Goal: Task Accomplishment & Management: Use online tool/utility

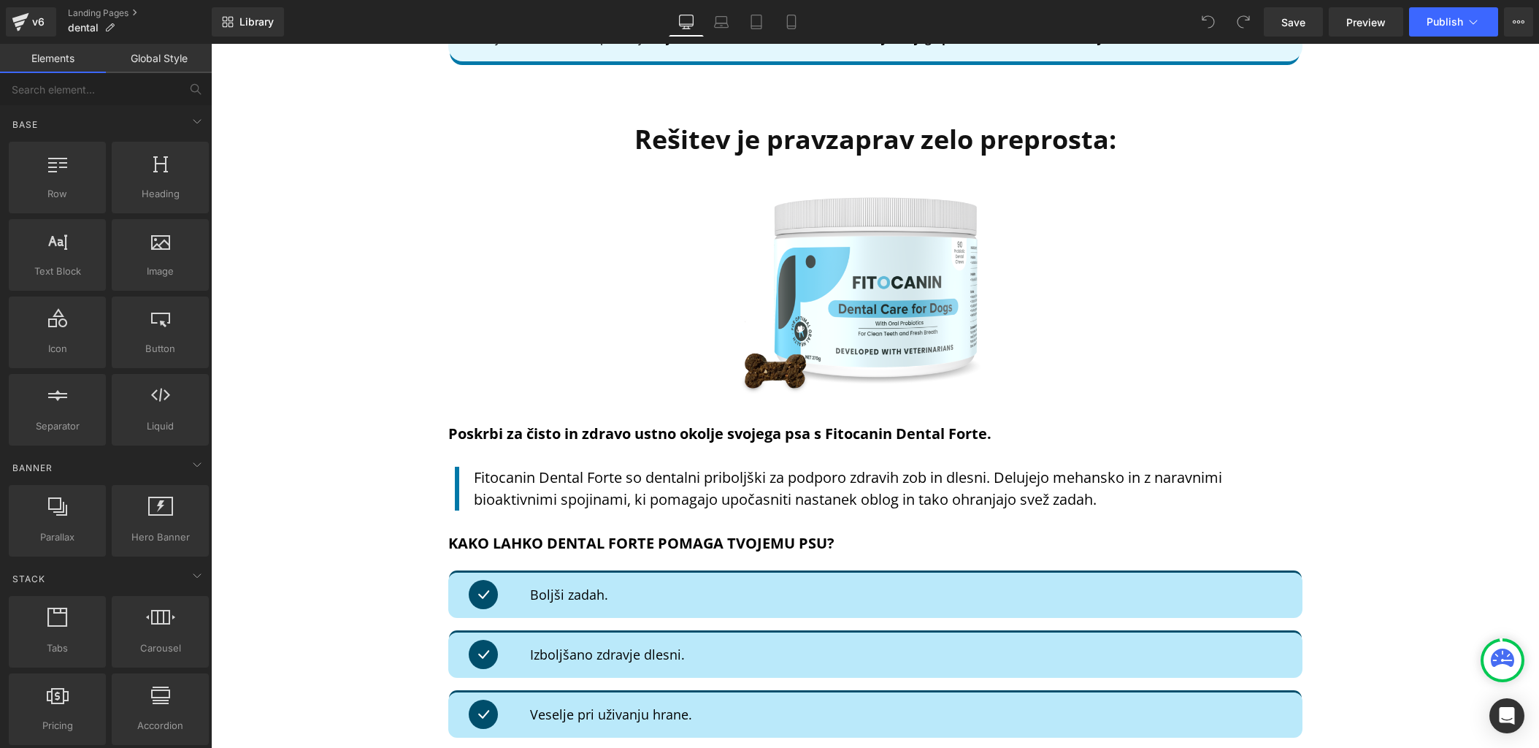
scroll to position [3638, 0]
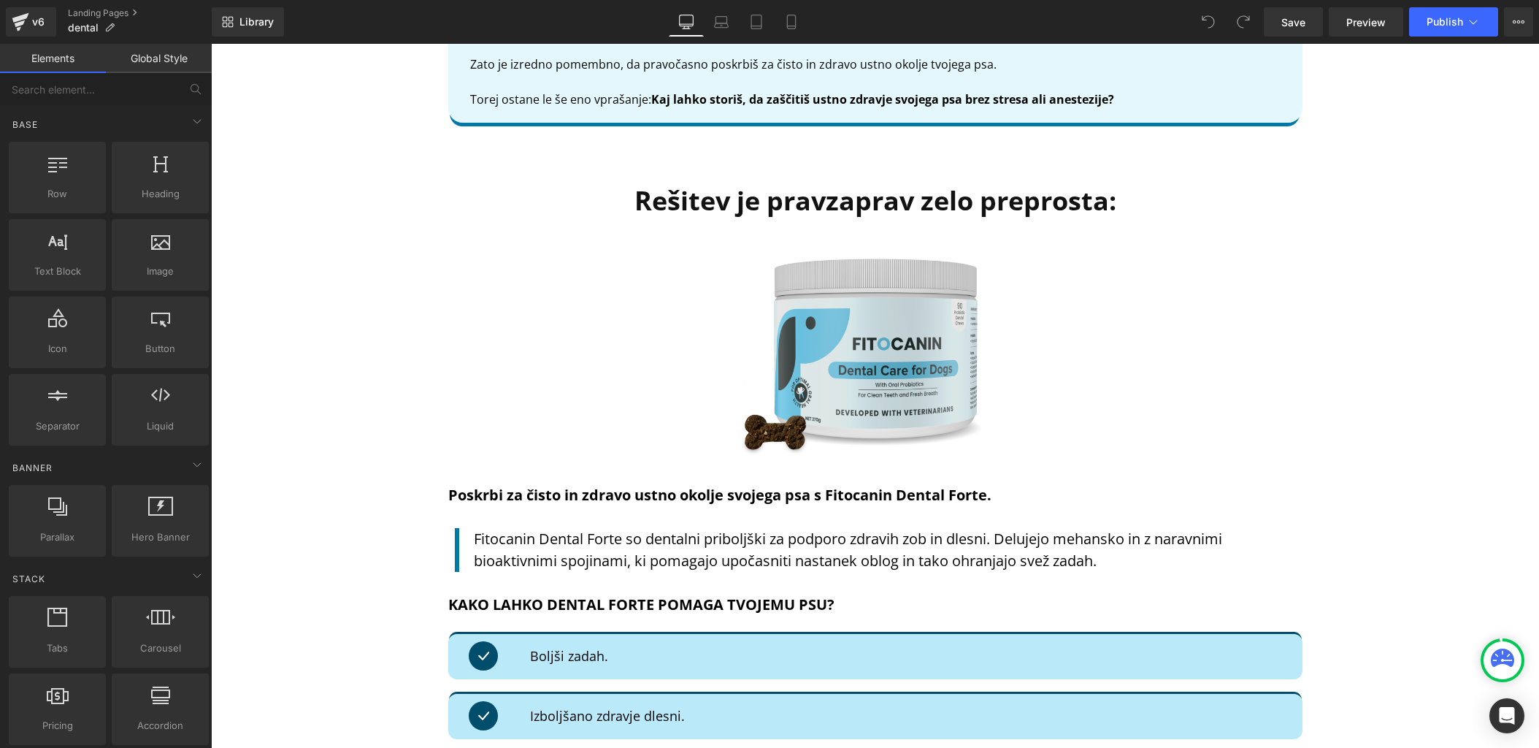
click at [856, 364] on img at bounding box center [875, 352] width 299 height 220
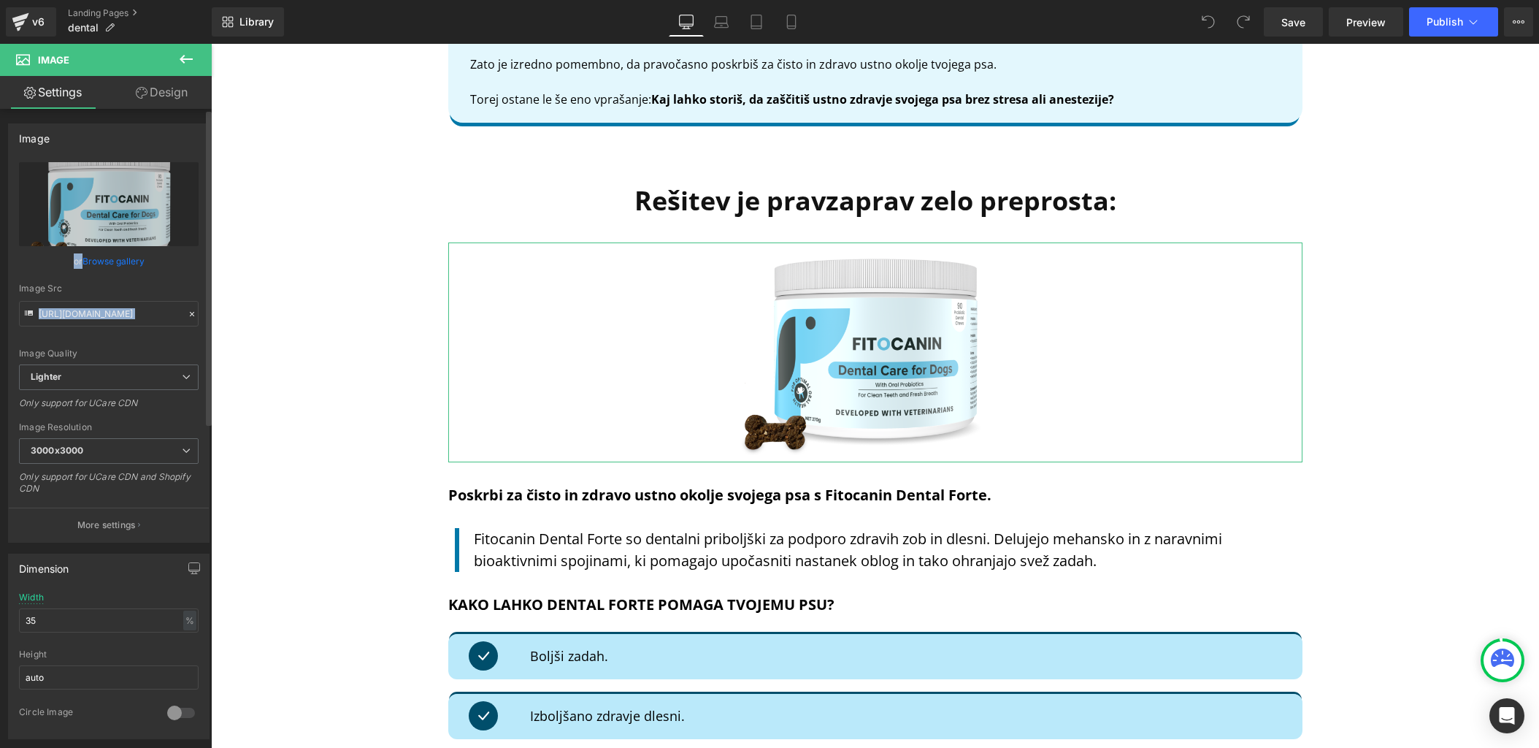
drag, startPoint x: 105, startPoint y: 204, endPoint x: 31, endPoint y: 275, distance: 102.8
click at [31, 275] on div "[URL][DOMAIN_NAME] Replace Image Upload image or Browse gallery Image Src [URL]…" at bounding box center [109, 352] width 200 height 380
click at [82, 311] on input "[URL][DOMAIN_NAME]" at bounding box center [109, 314] width 180 height 26
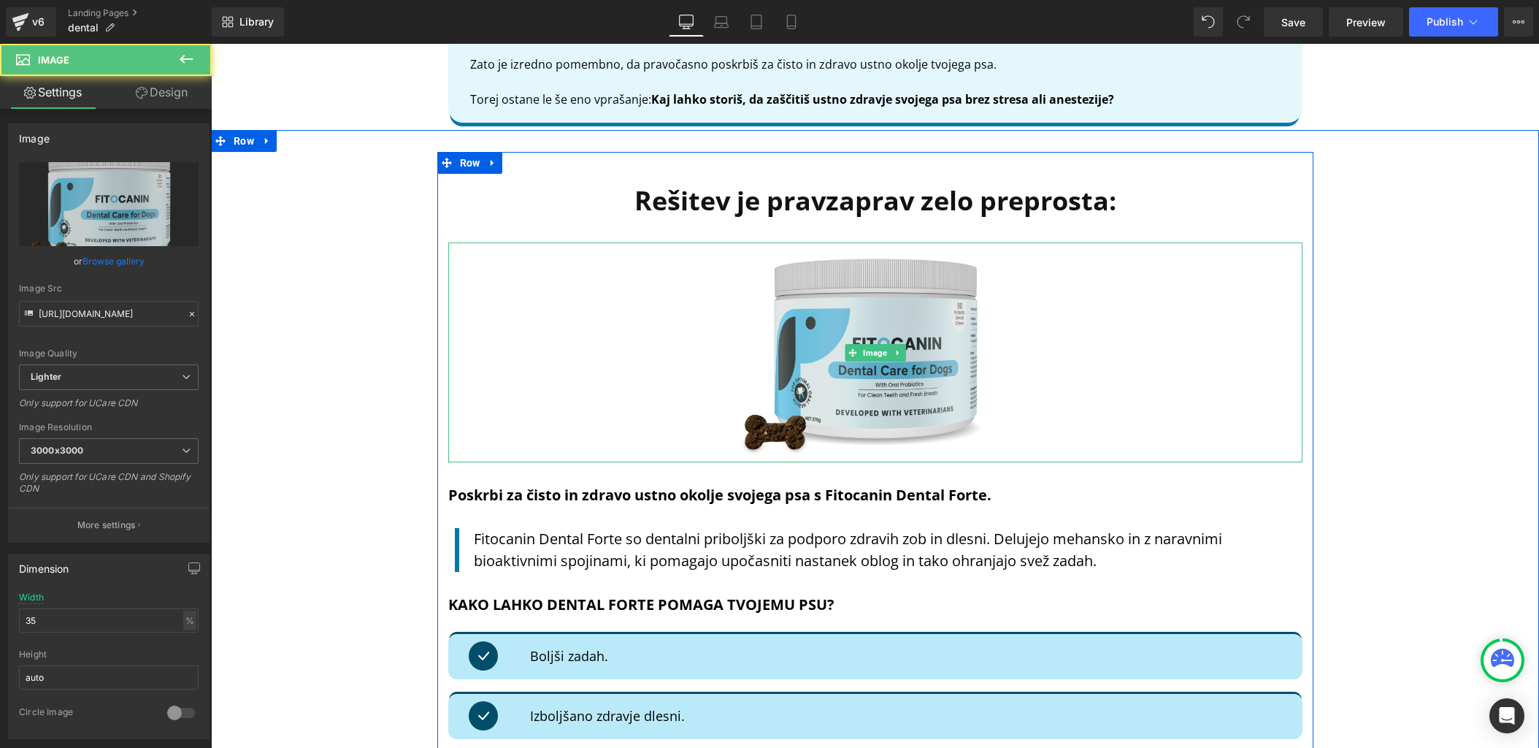
click at [775, 367] on img at bounding box center [875, 352] width 299 height 220
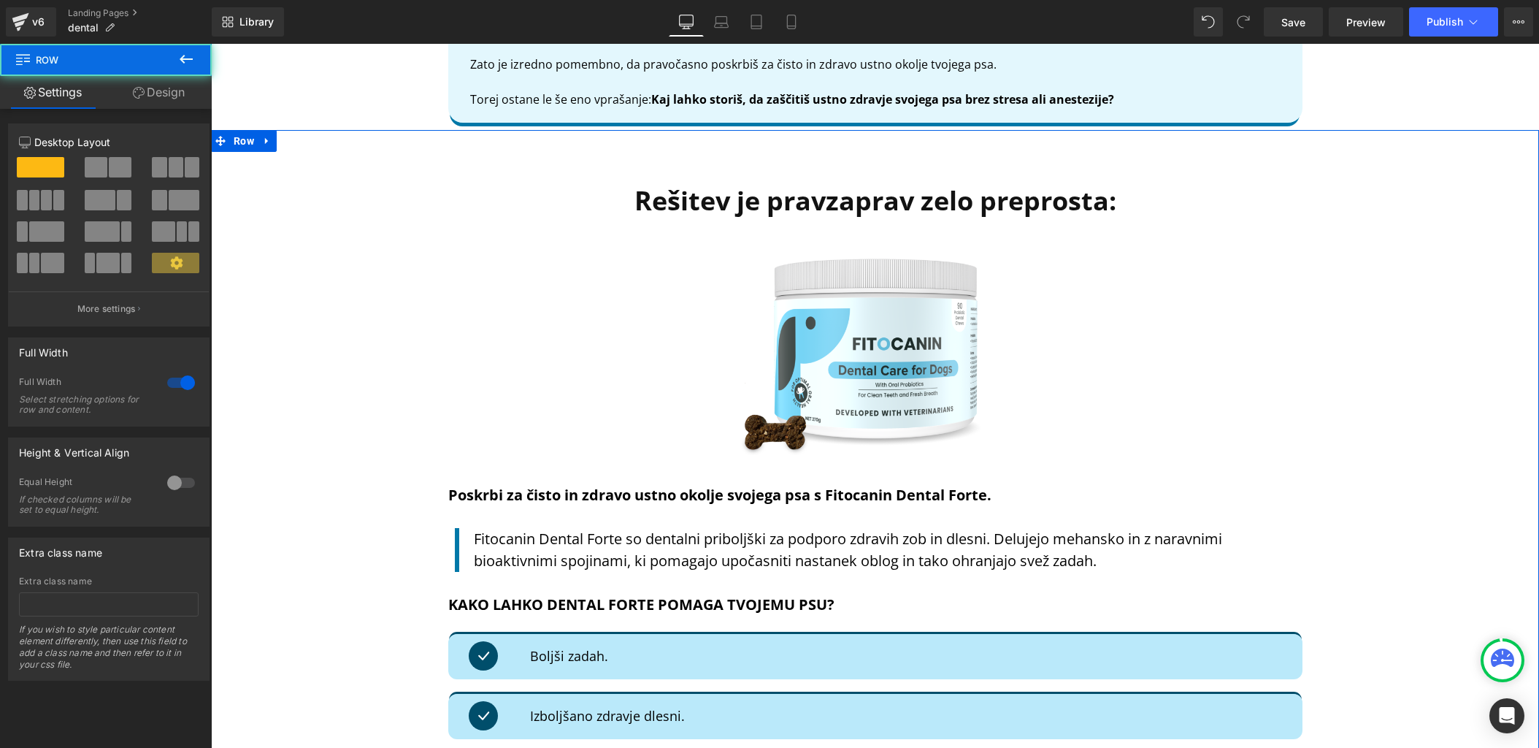
click at [344, 371] on div "Rešitev je pravzaprav zelo preprosta: Heading Image Poskrbi za čisto in zdravo …" at bounding box center [875, 646] width 1328 height 989
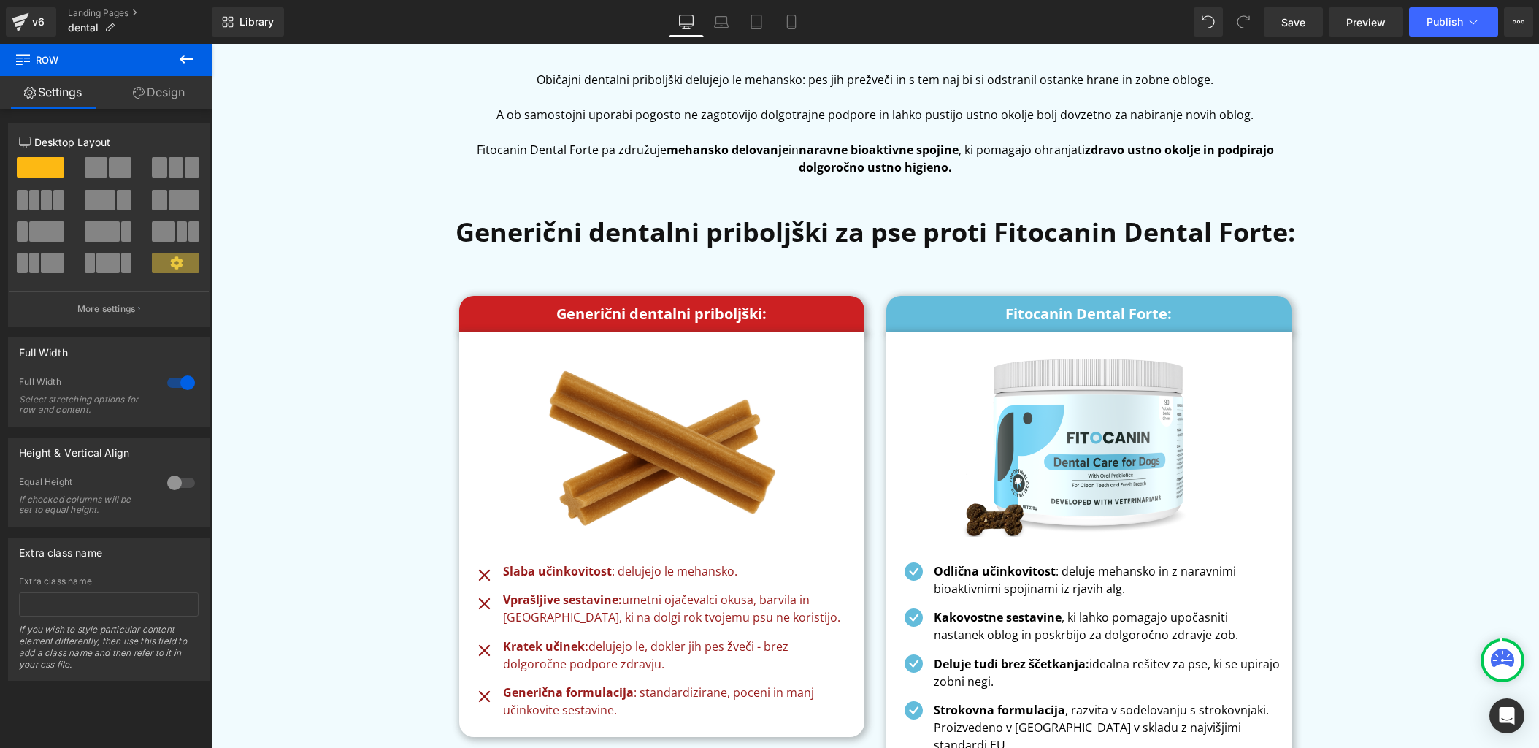
scroll to position [6220, 0]
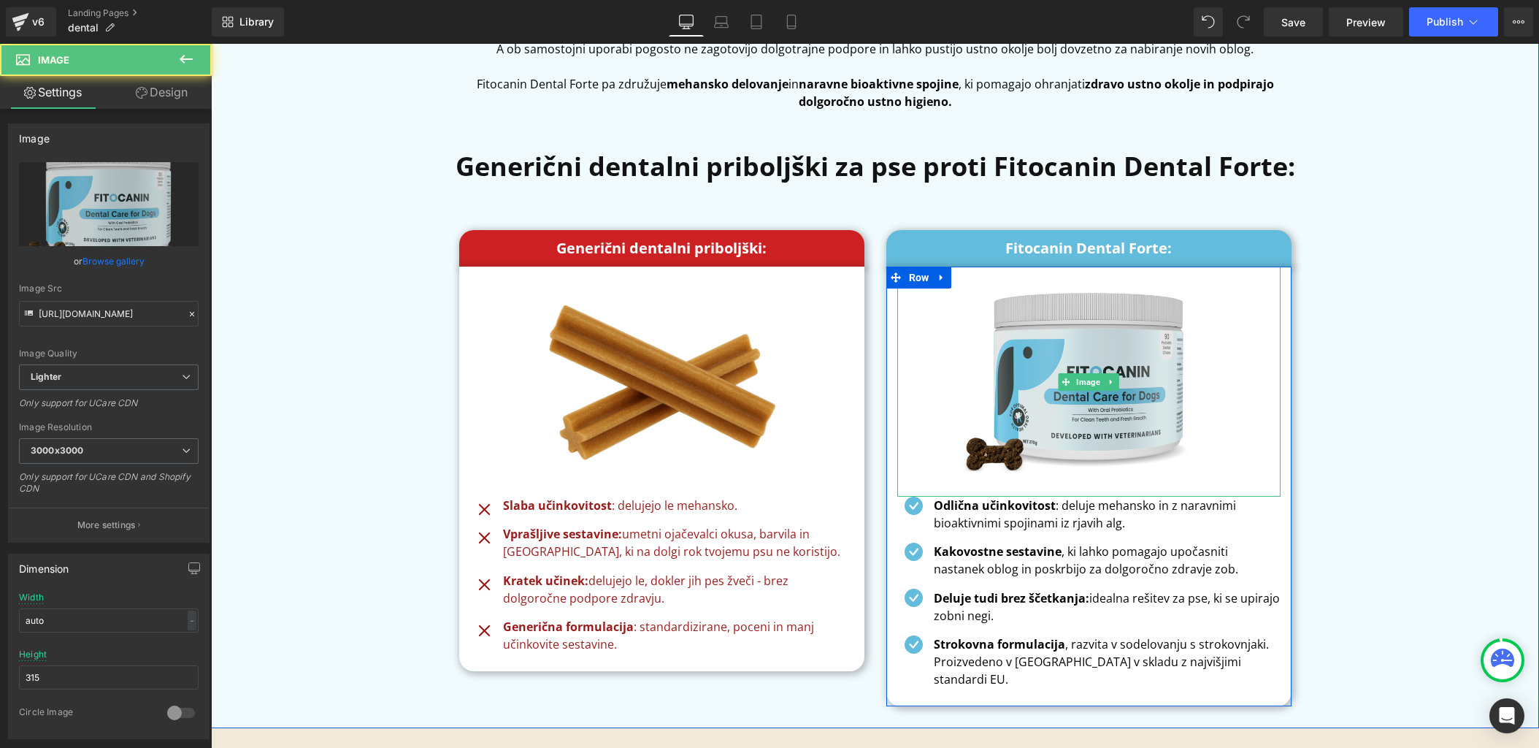
click at [1056, 414] on img at bounding box center [1089, 381] width 272 height 230
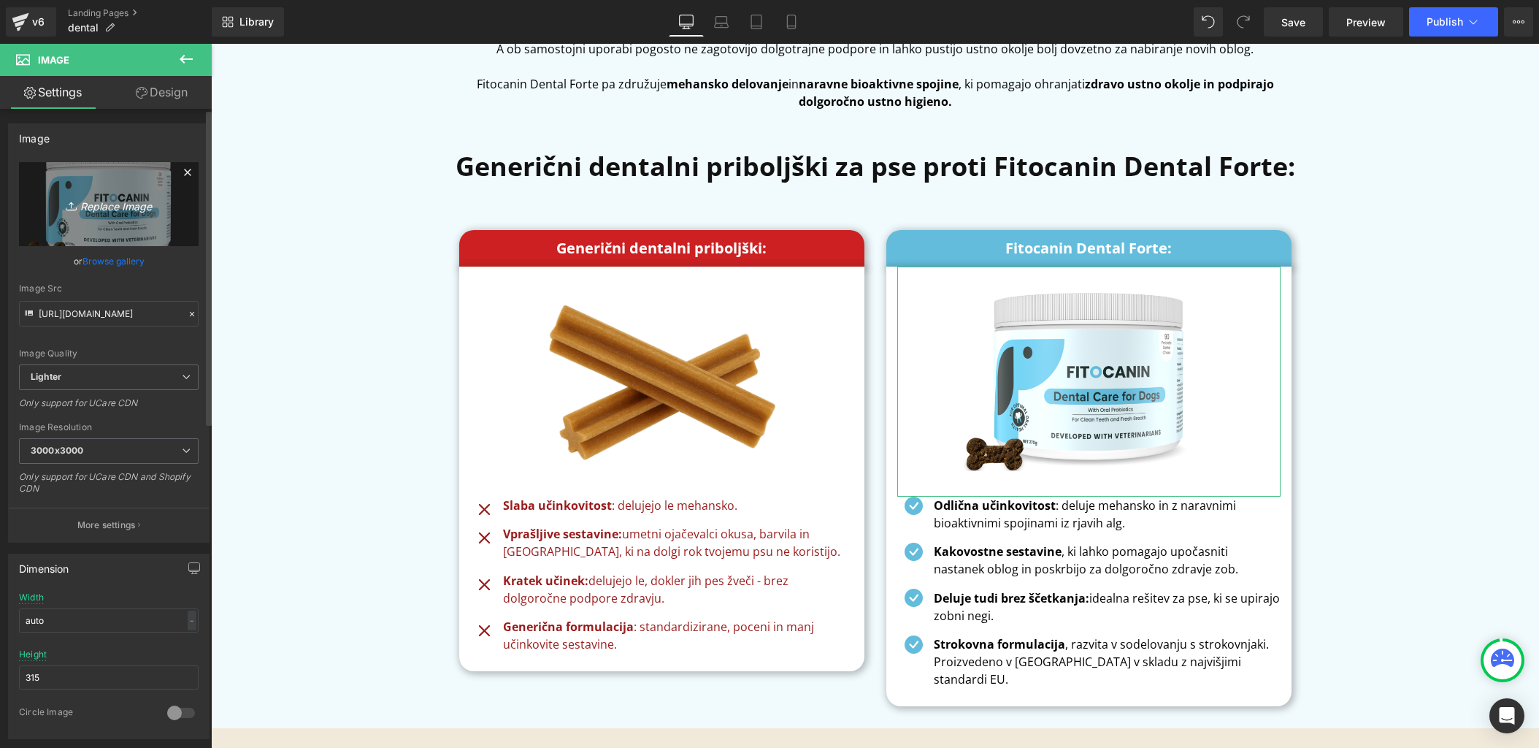
drag, startPoint x: 77, startPoint y: 196, endPoint x: 55, endPoint y: 201, distance: 22.5
click at [55, 201] on icon "Replace Image" at bounding box center [108, 204] width 117 height 18
click at [85, 312] on input "[URL][DOMAIN_NAME]" at bounding box center [109, 314] width 180 height 26
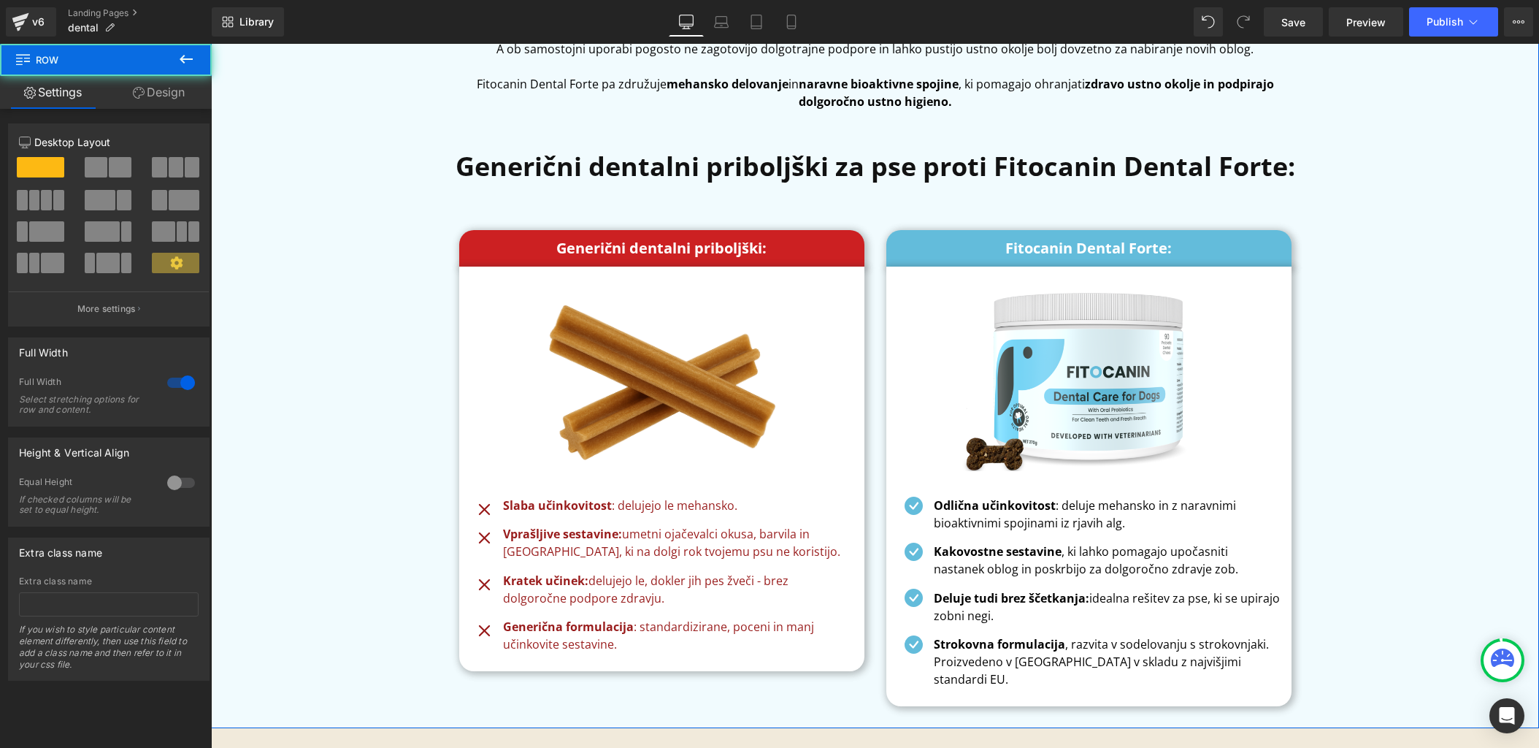
click at [375, 314] on div "Kakšna je razlika med Fitocaninom in dentalnimi priboljški? Heading Običajni de…" at bounding box center [875, 313] width 1328 height 813
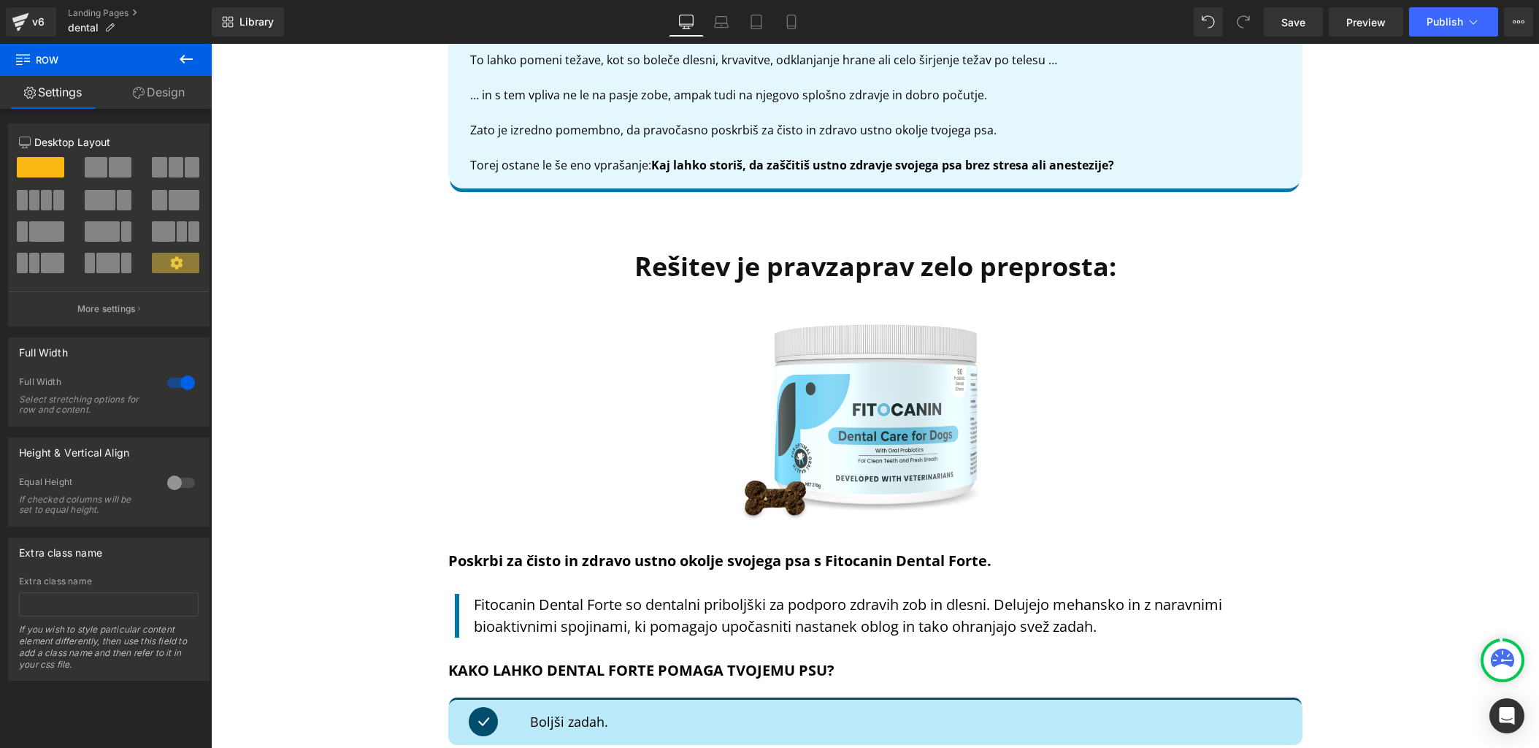
scroll to position [3569, 0]
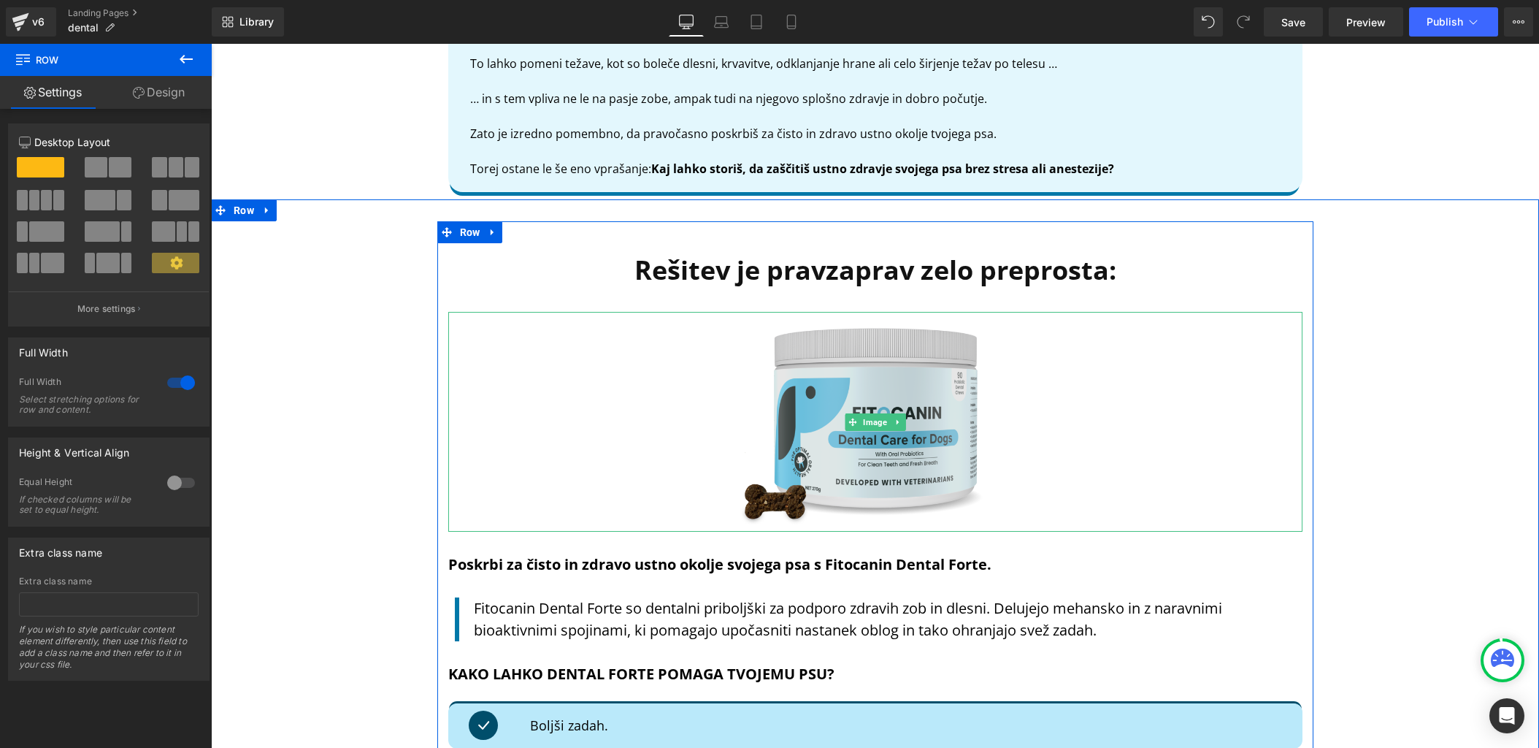
click at [786, 495] on img at bounding box center [875, 422] width 299 height 220
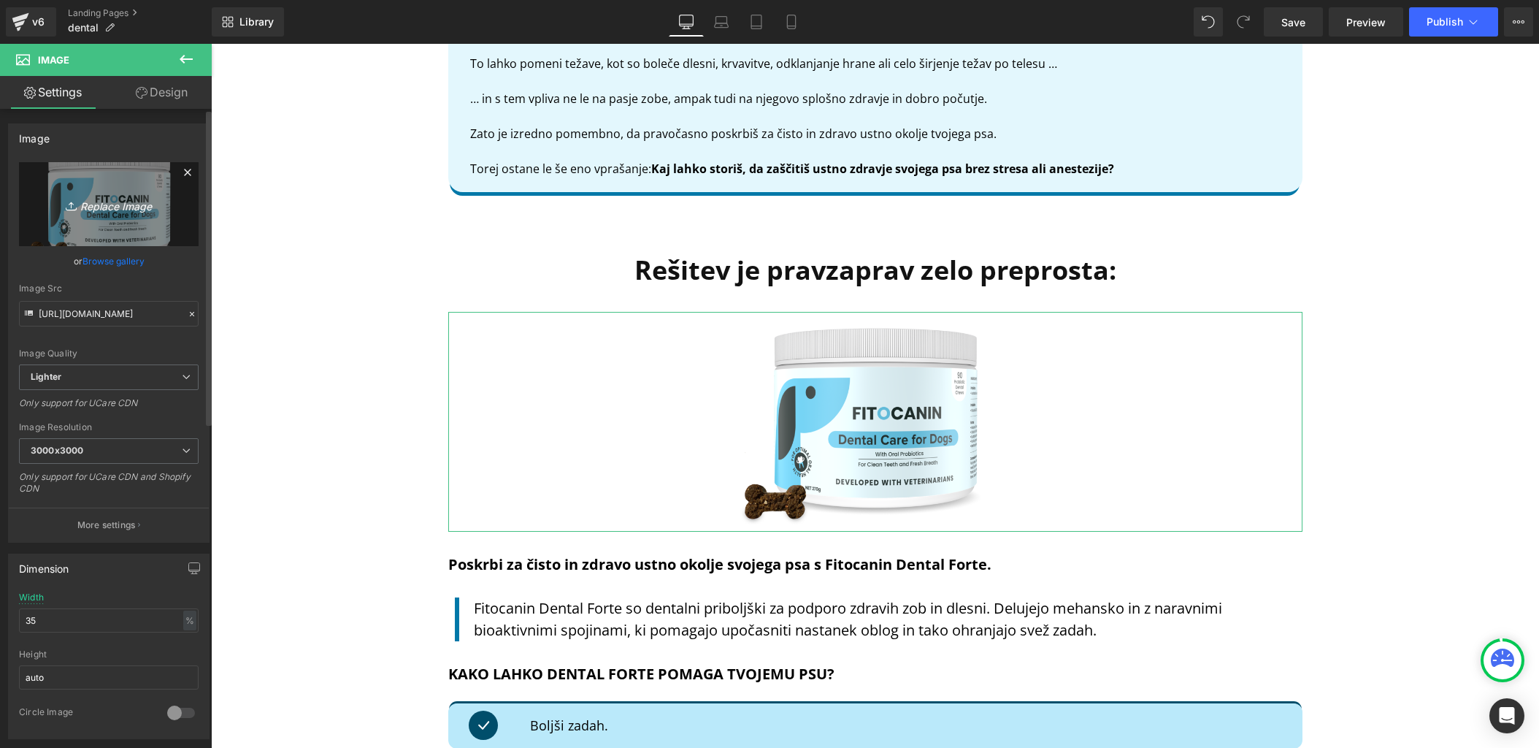
click at [123, 202] on icon "Replace Image" at bounding box center [108, 204] width 117 height 18
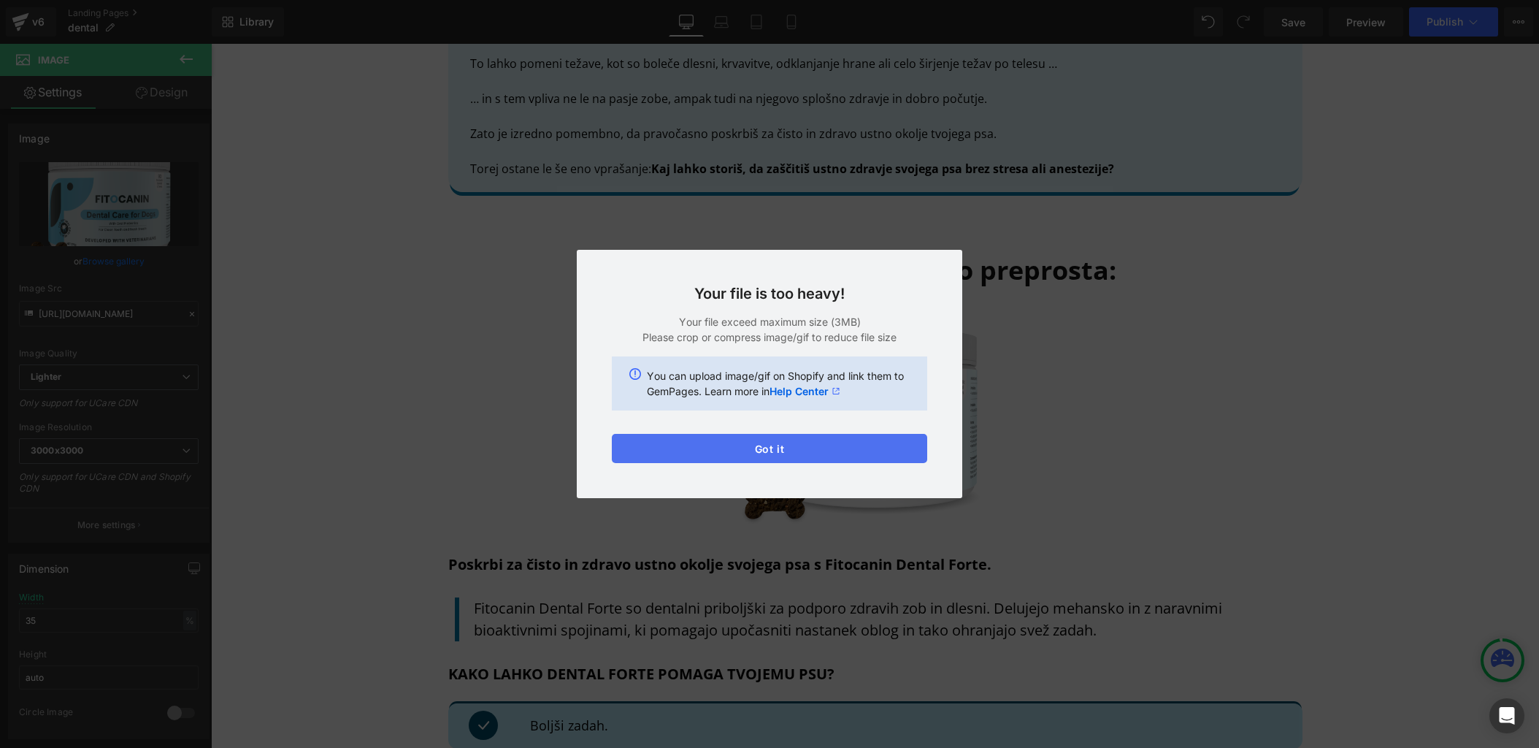
click at [751, 458] on button "Got it" at bounding box center [769, 448] width 315 height 29
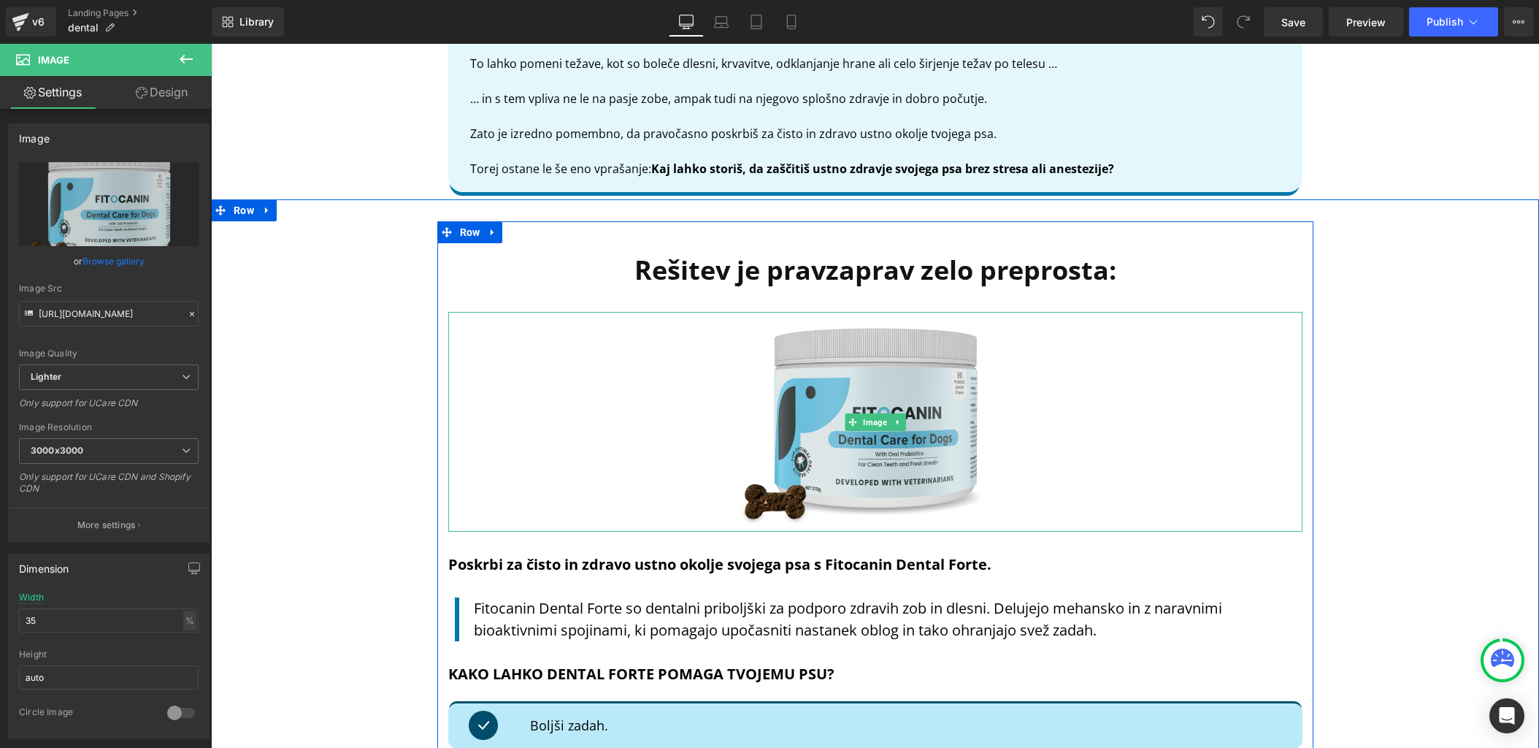
click at [855, 383] on img at bounding box center [875, 422] width 299 height 220
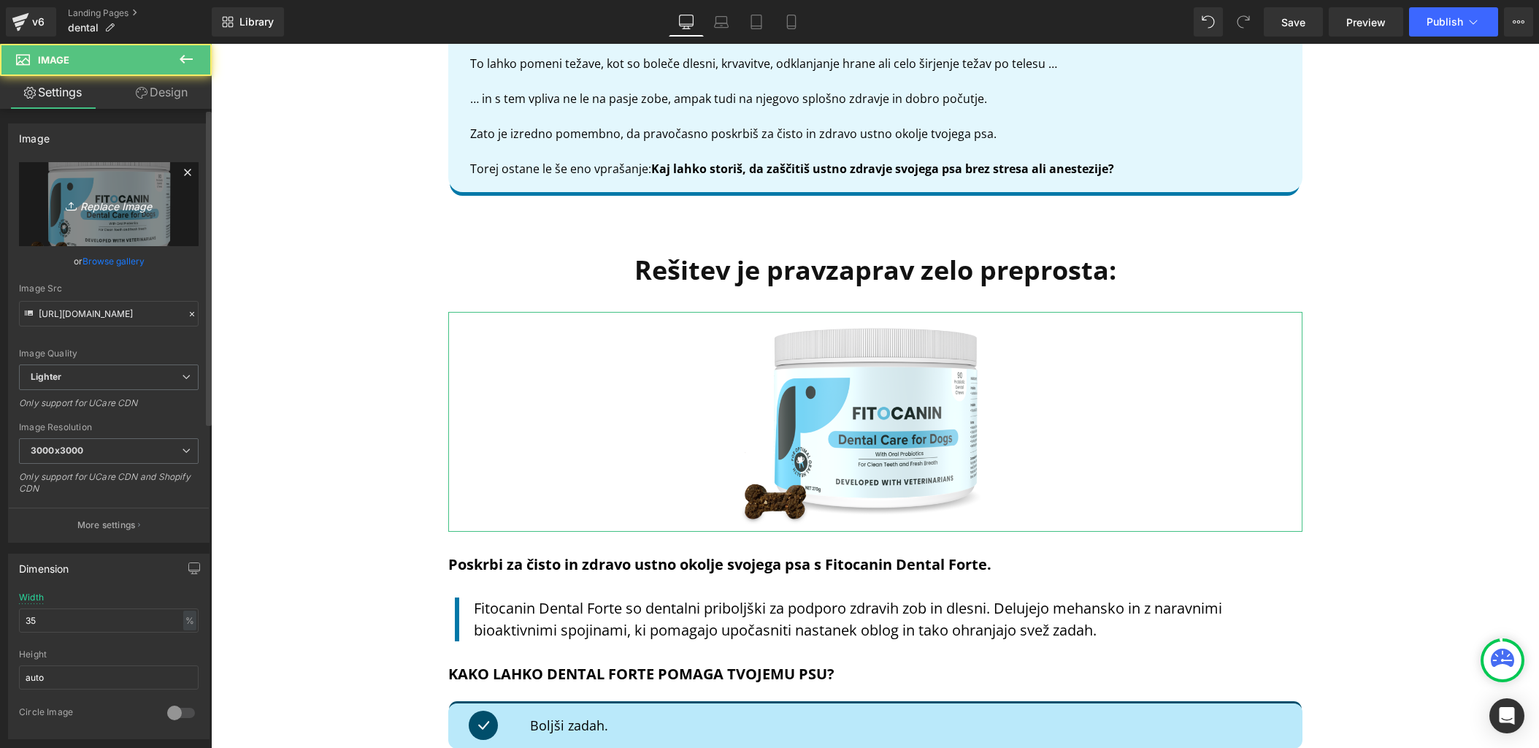
click at [97, 212] on icon "Replace Image" at bounding box center [108, 204] width 117 height 18
type input "C:\fakepath\TEST.png"
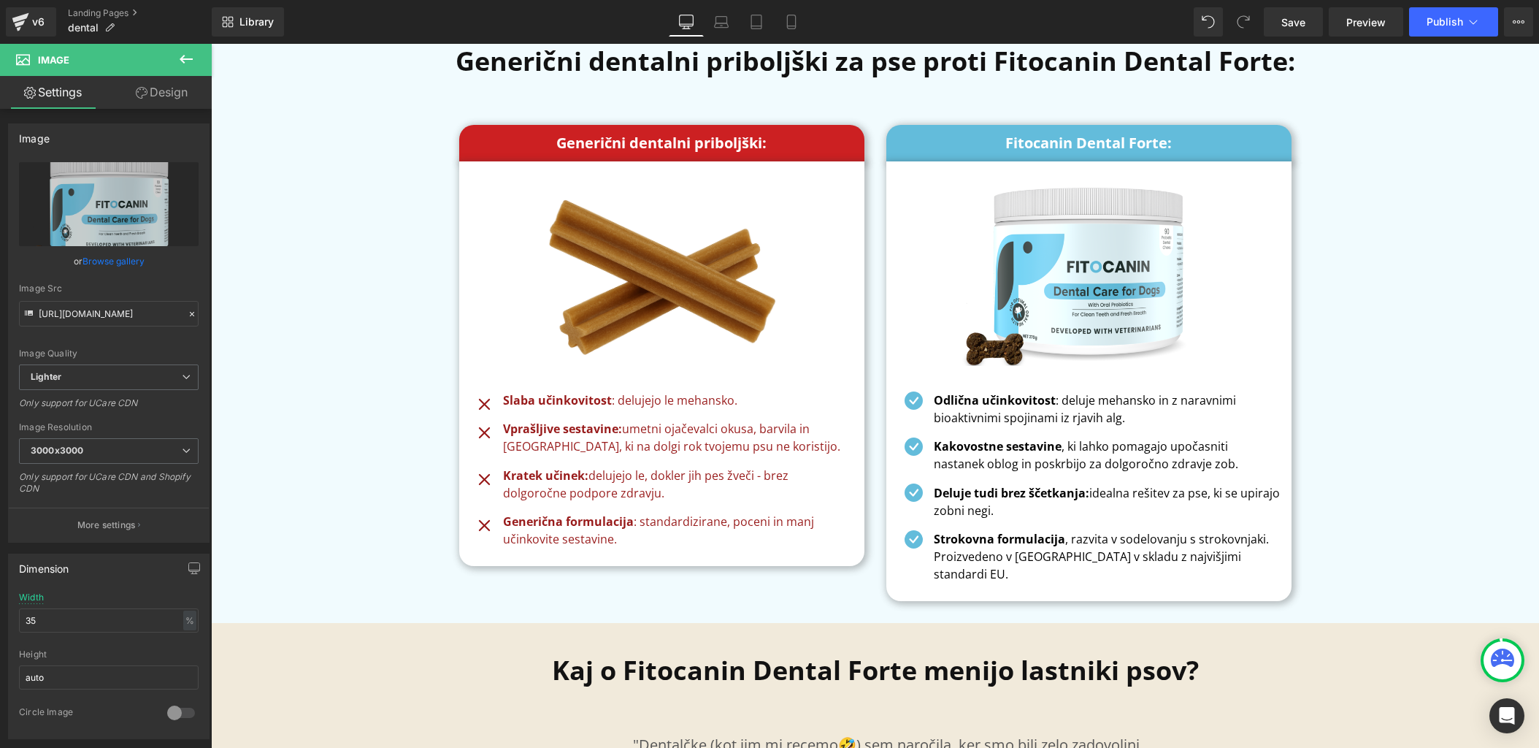
scroll to position [6420, 0]
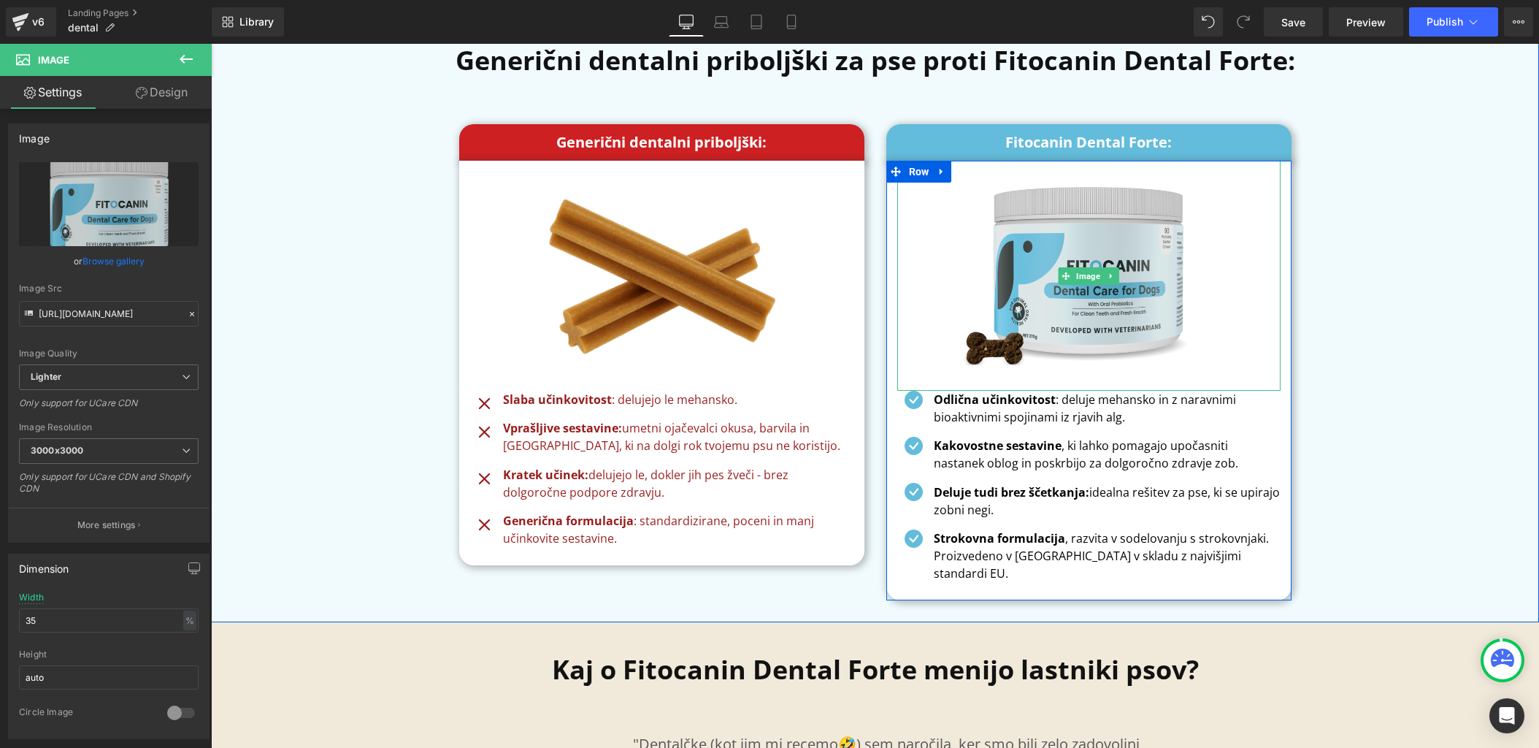
click at [1035, 232] on img at bounding box center [1089, 276] width 272 height 230
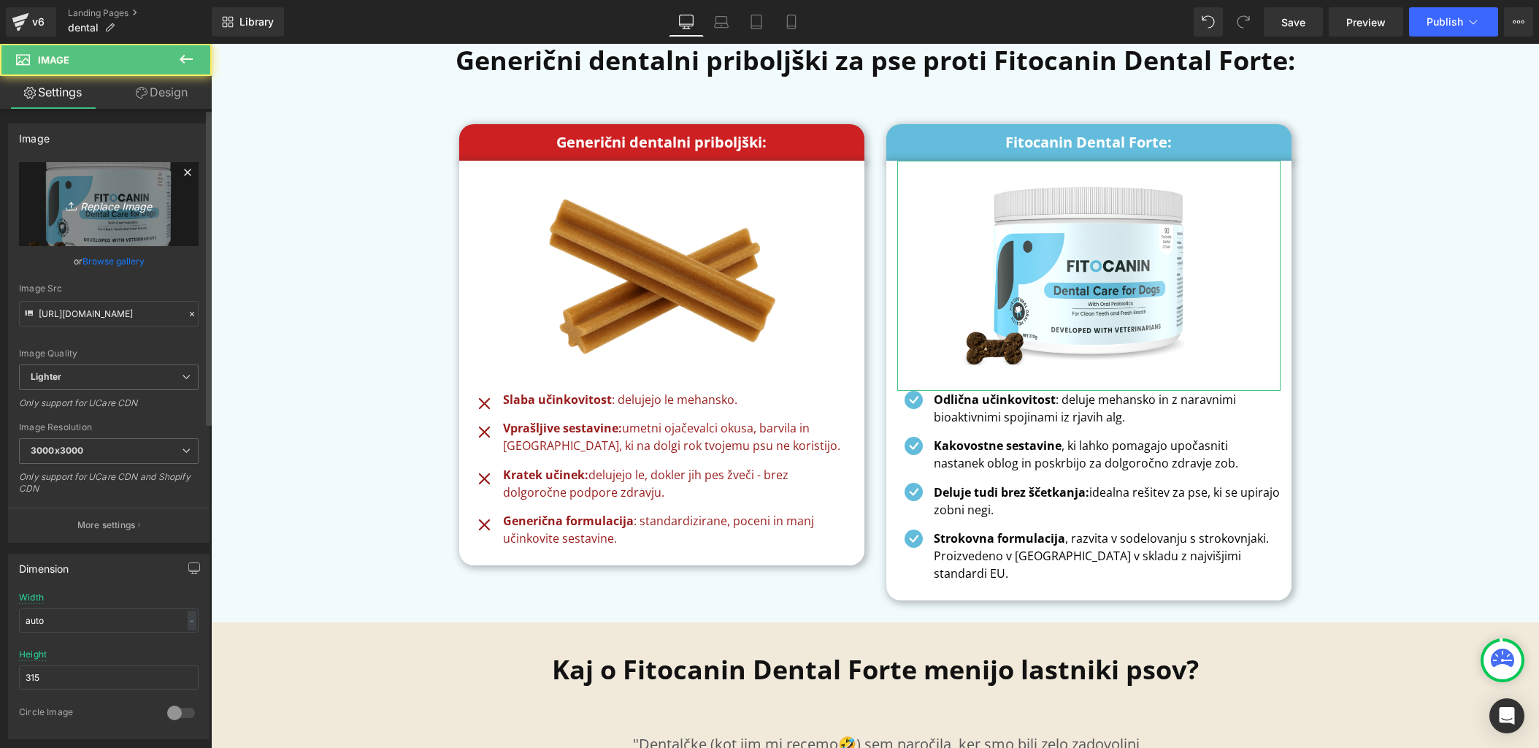
click at [91, 208] on icon "Replace Image" at bounding box center [108, 204] width 117 height 18
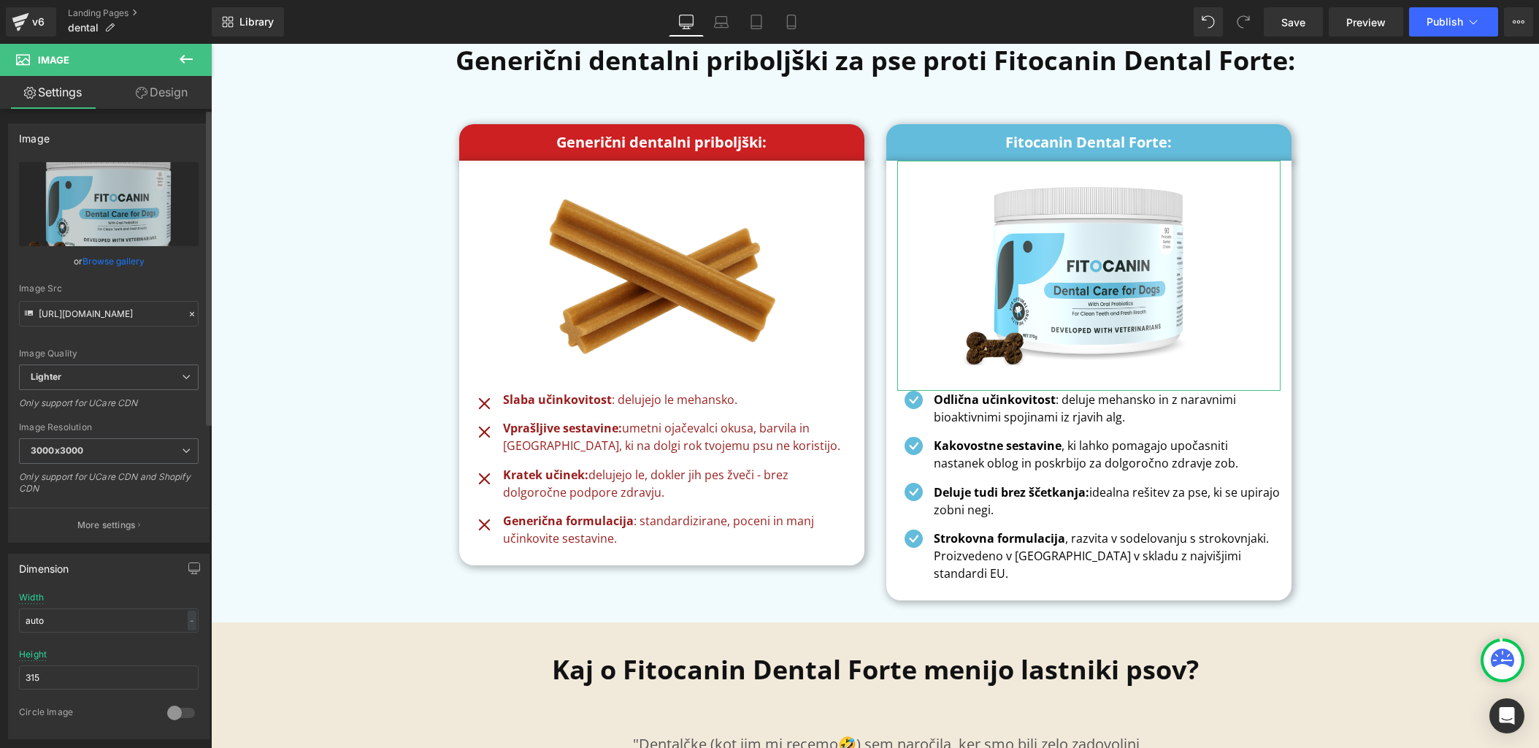
click at [113, 262] on link "Browse gallery" at bounding box center [113, 261] width 62 height 26
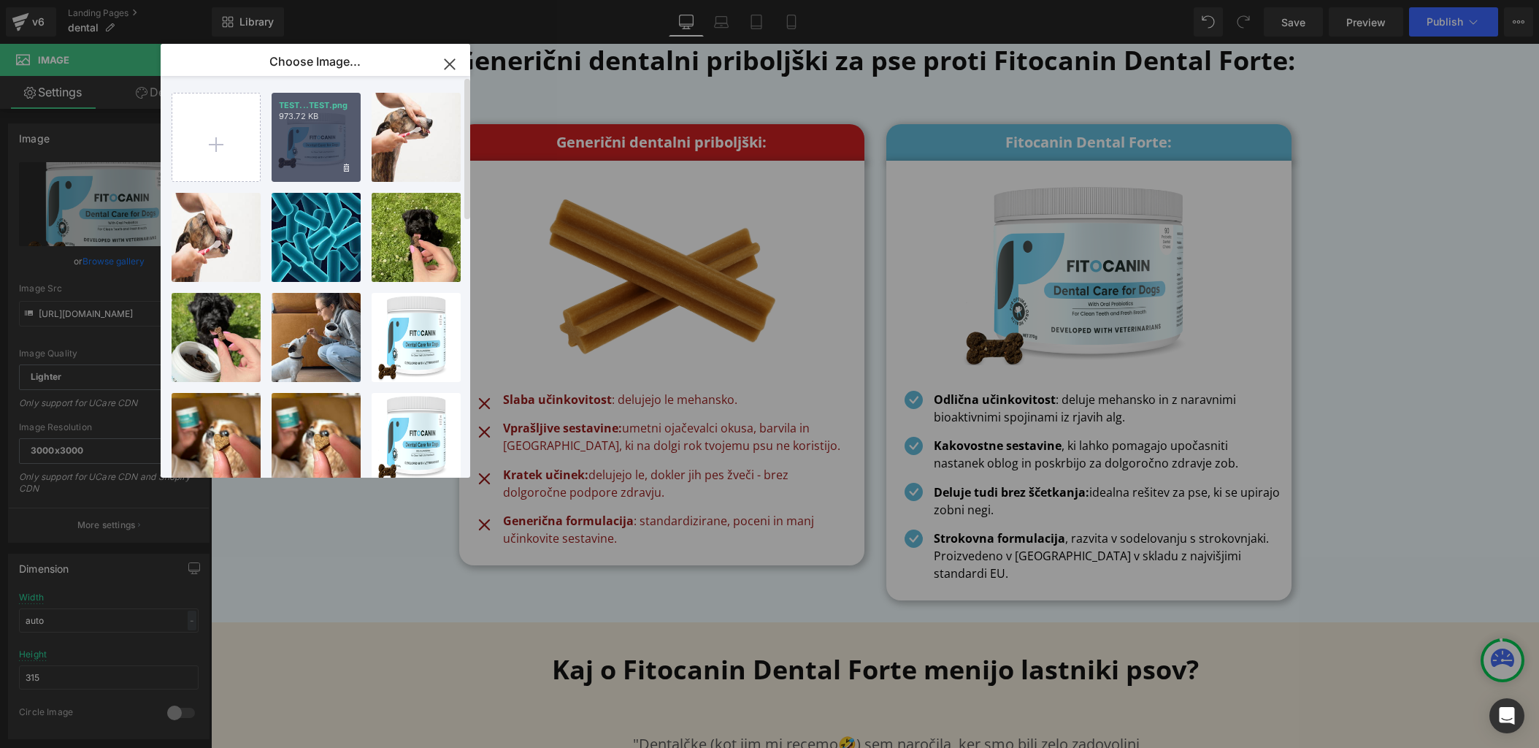
click at [308, 150] on div "TEST...TEST.png 973.72 KB" at bounding box center [316, 137] width 89 height 89
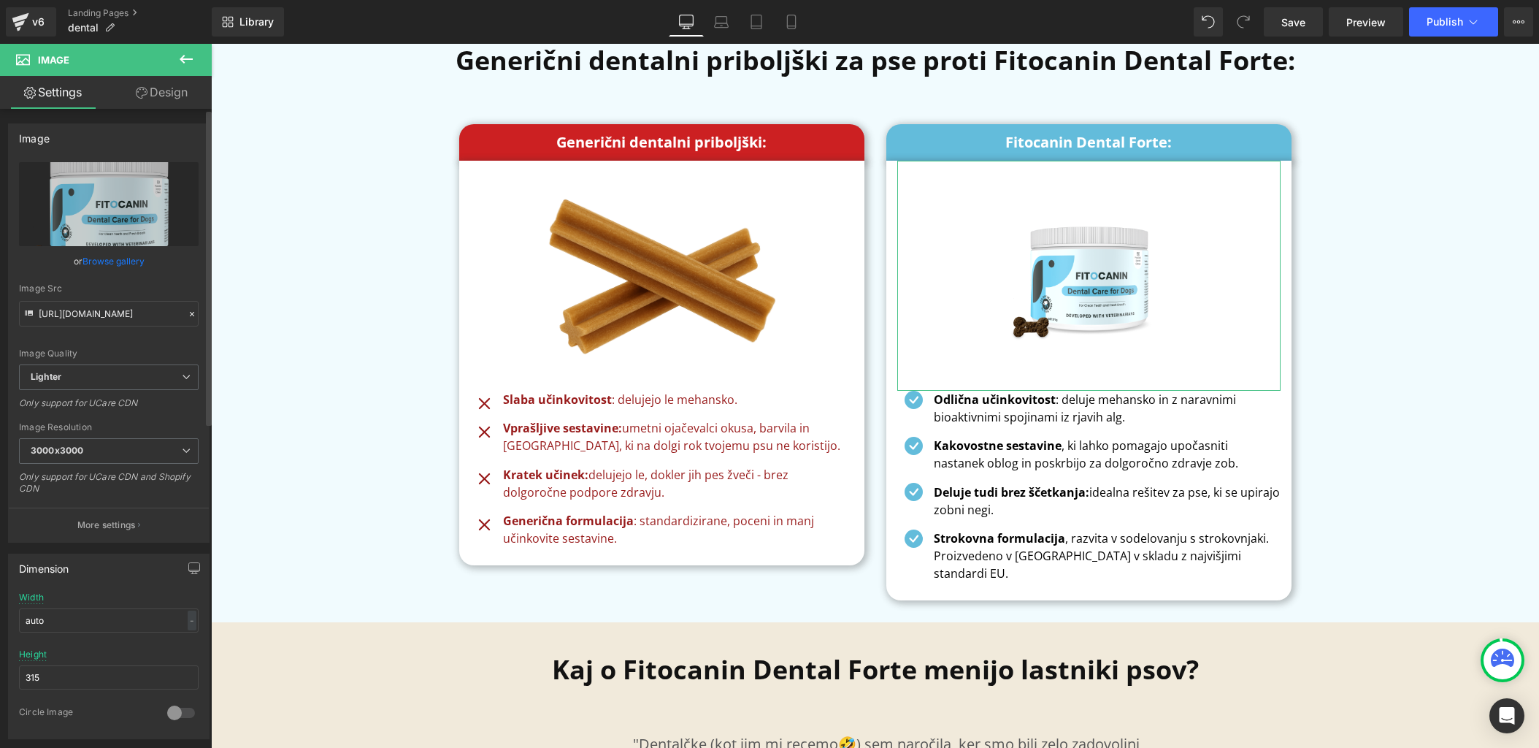
click at [123, 254] on link "Browse gallery" at bounding box center [113, 261] width 62 height 26
click at [122, 0] on div "You are previewing how the will restyle your page. You can not edit Elements in…" at bounding box center [769, 0] width 1539 height 0
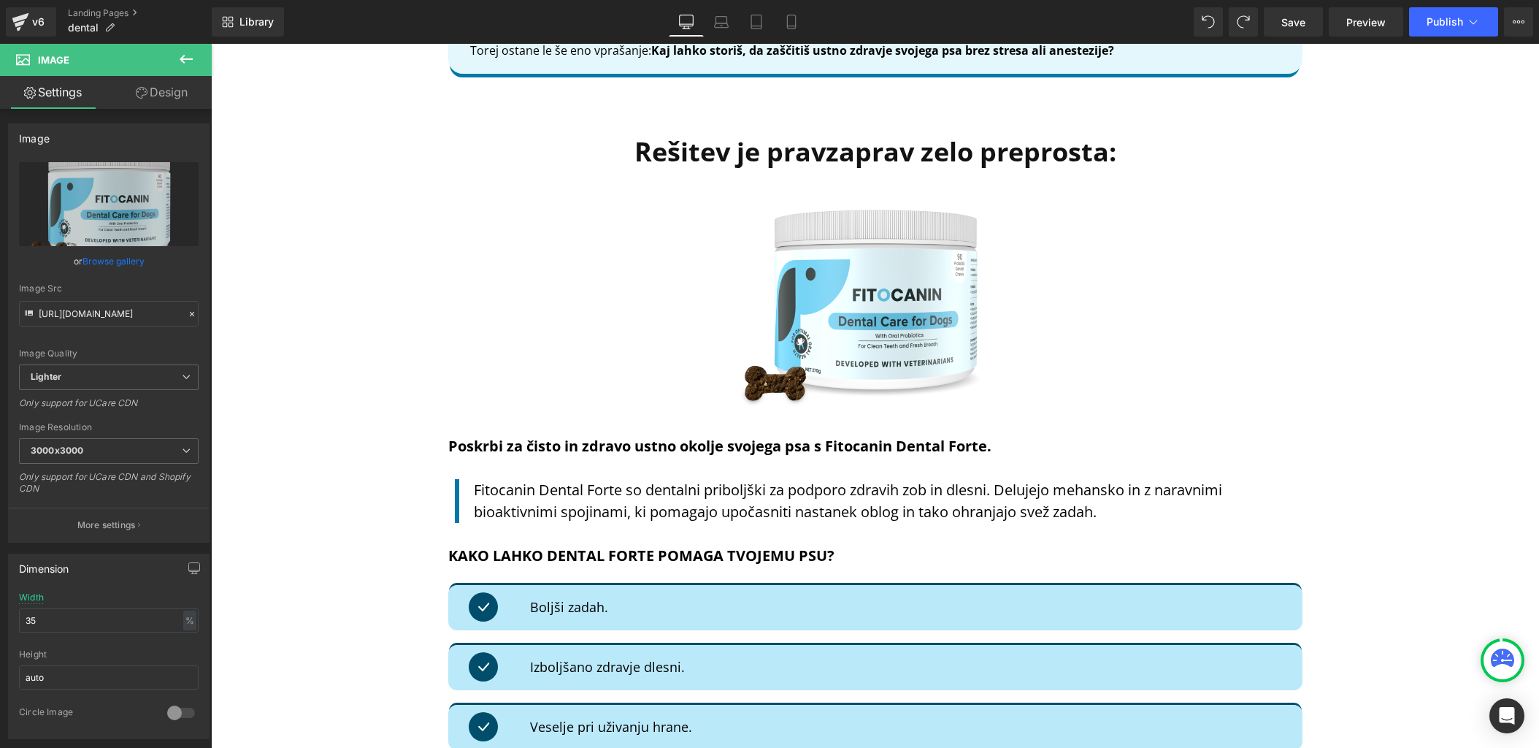
scroll to position [3682, 0]
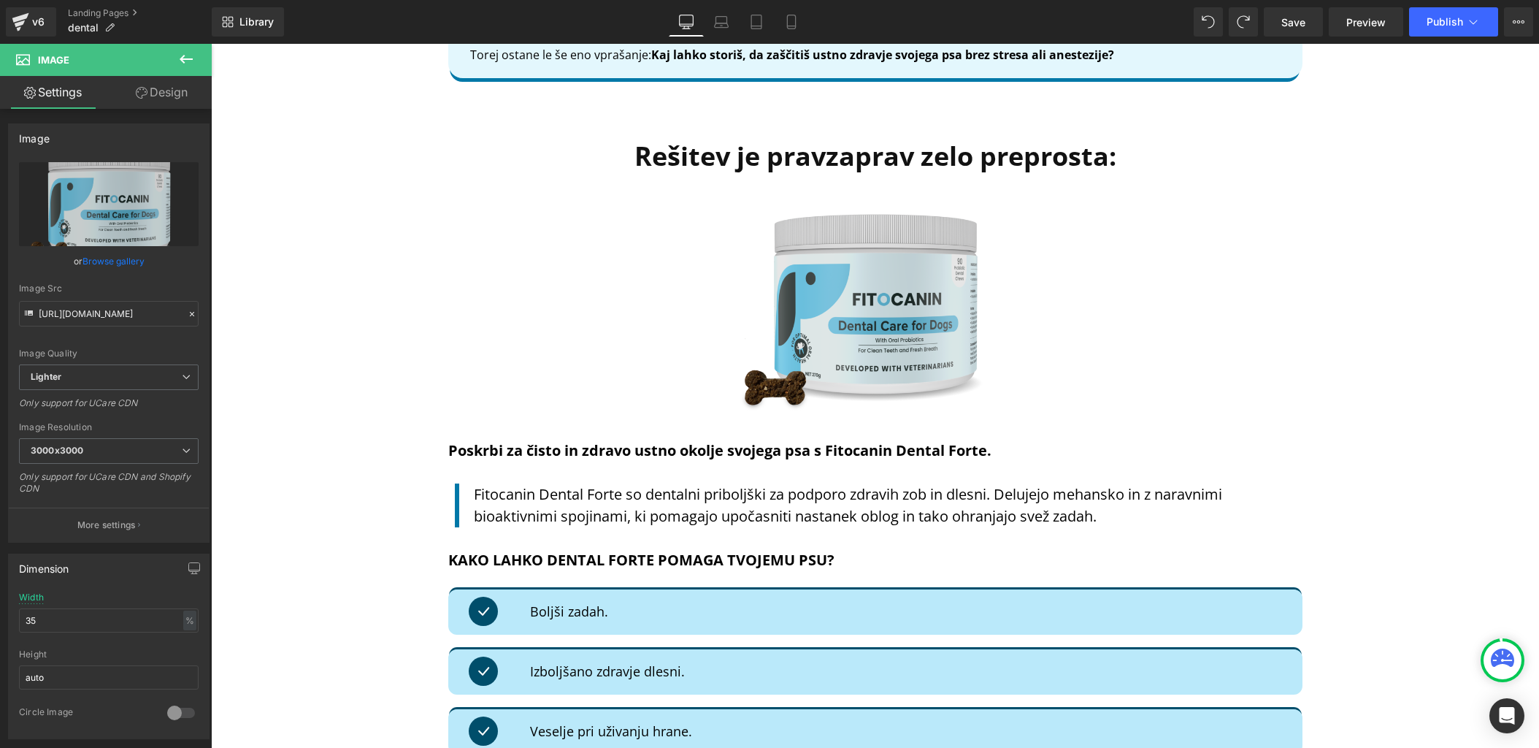
click at [883, 291] on img at bounding box center [875, 308] width 299 height 220
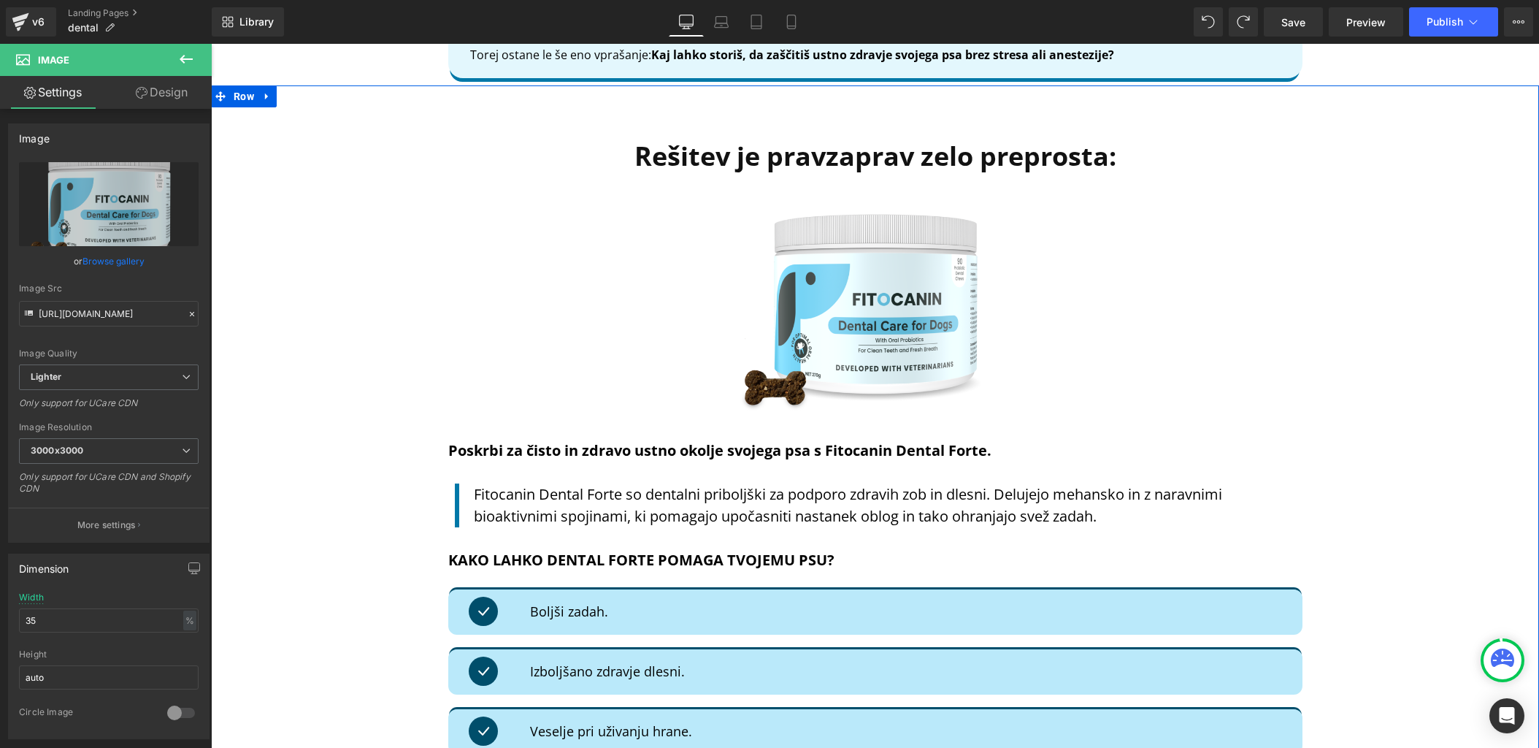
click at [323, 307] on div "Rešitev je pravzaprav zelo preprosta: Heading Image Poskrbi za čisto in zdravo …" at bounding box center [875, 601] width 1328 height 989
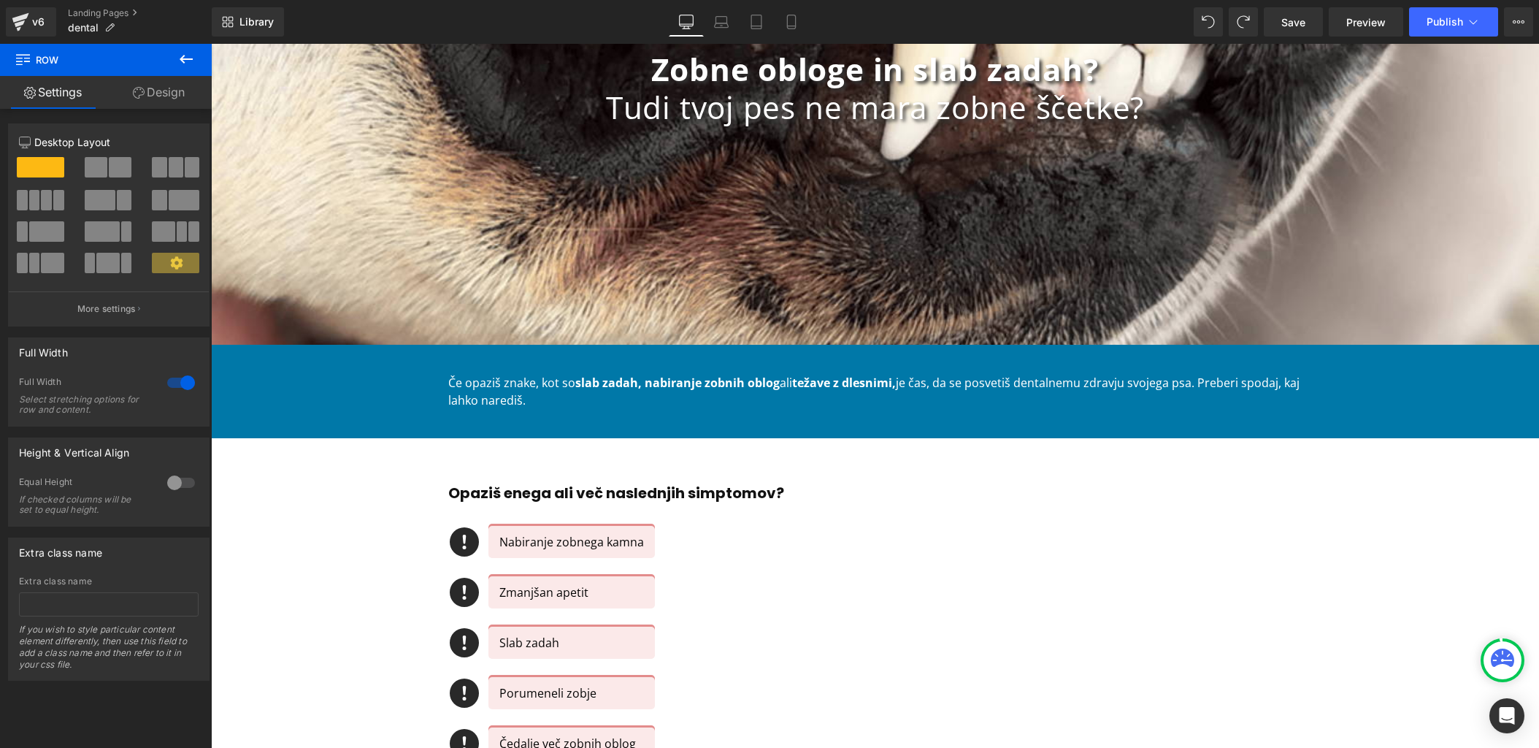
scroll to position [0, 0]
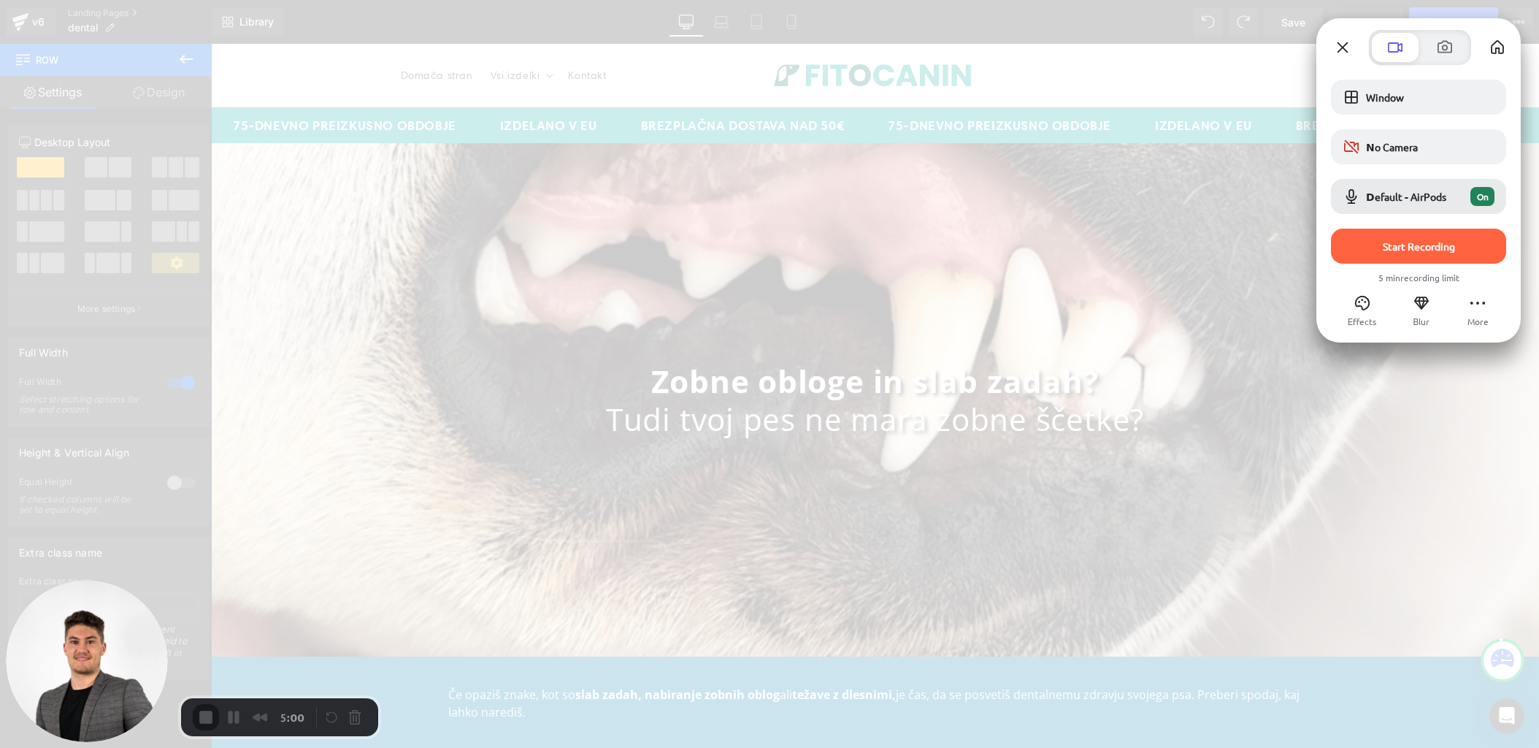
click at [1162, 80] on div at bounding box center [769, 374] width 1539 height 748
click at [1340, 34] on div at bounding box center [1420, 47] width 178 height 35
click at [1342, 47] on button "Close" at bounding box center [1342, 47] width 23 height 23
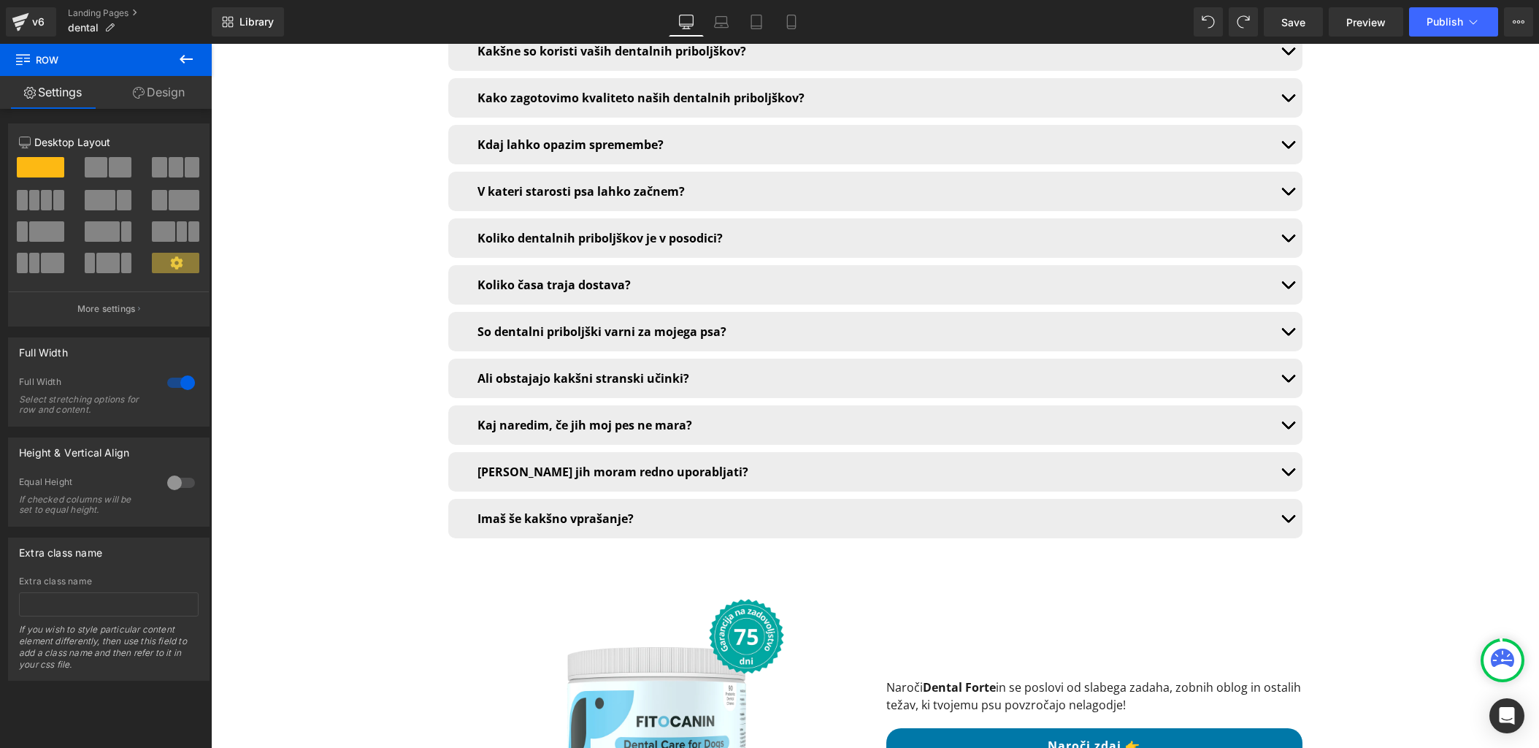
scroll to position [10199, 0]
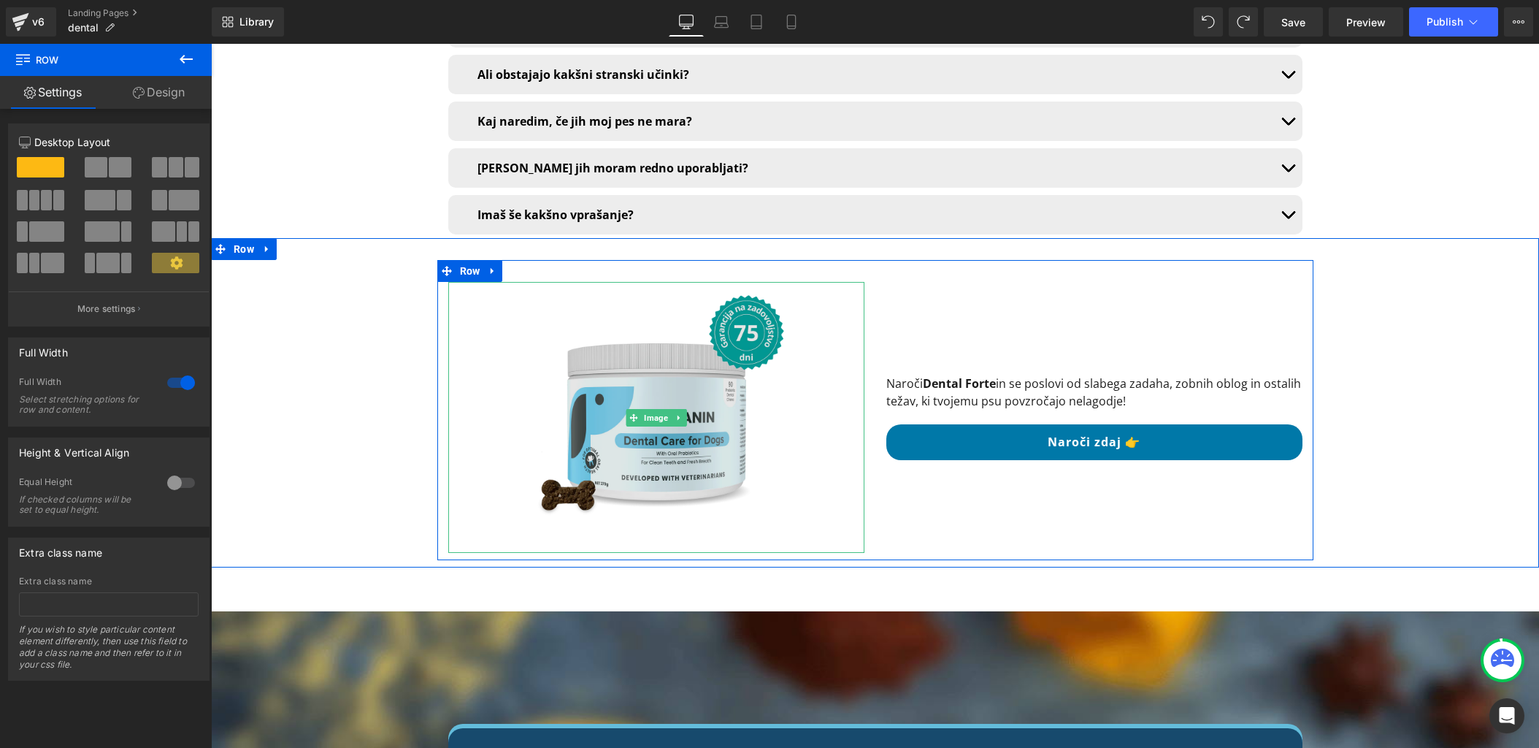
click at [610, 395] on img at bounding box center [656, 417] width 271 height 271
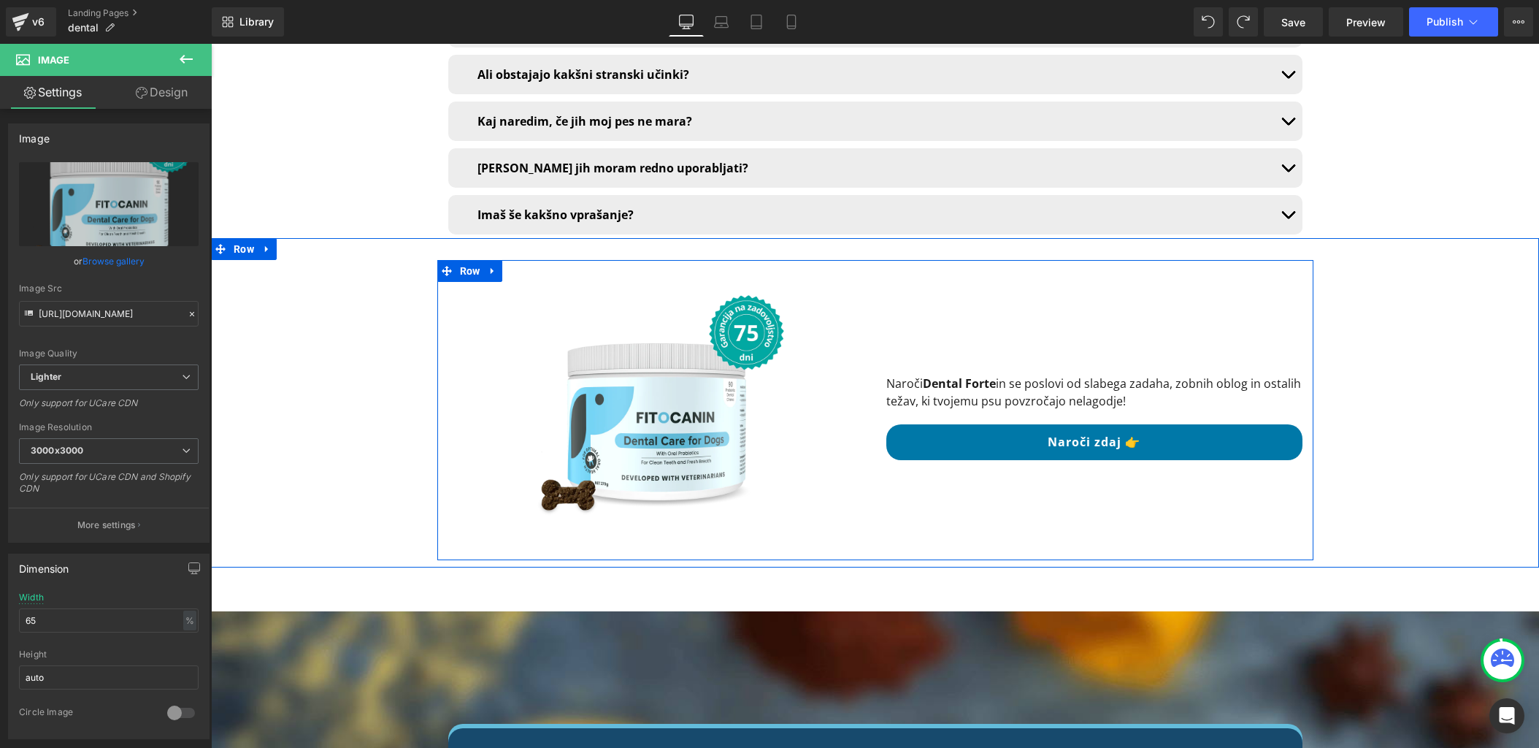
click at [447, 426] on div "Image" at bounding box center [656, 417] width 438 height 271
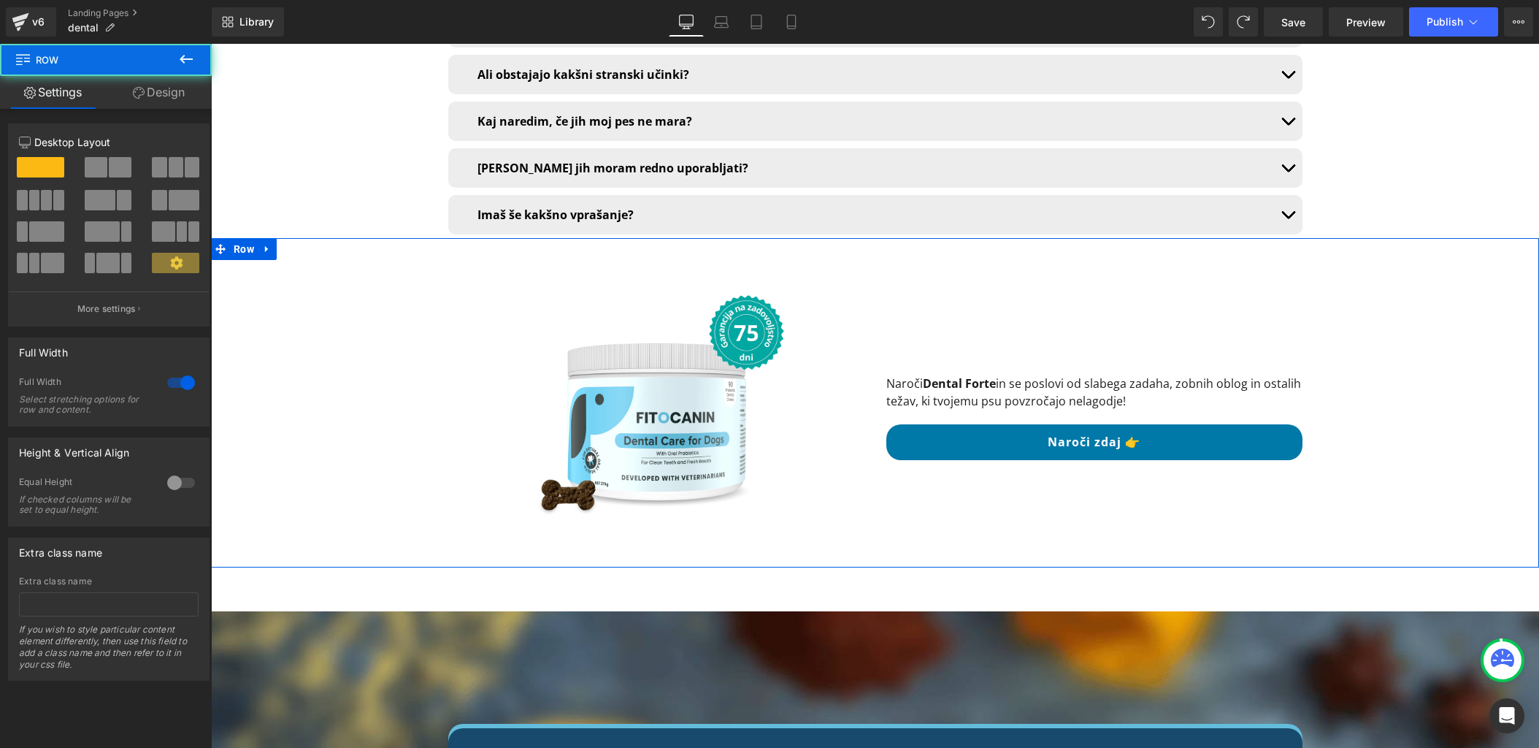
click at [394, 371] on div "Image Naroči Dental Forte in se poslovi od slabega zadaha, zobnih oblog in osta…" at bounding box center [875, 410] width 1328 height 300
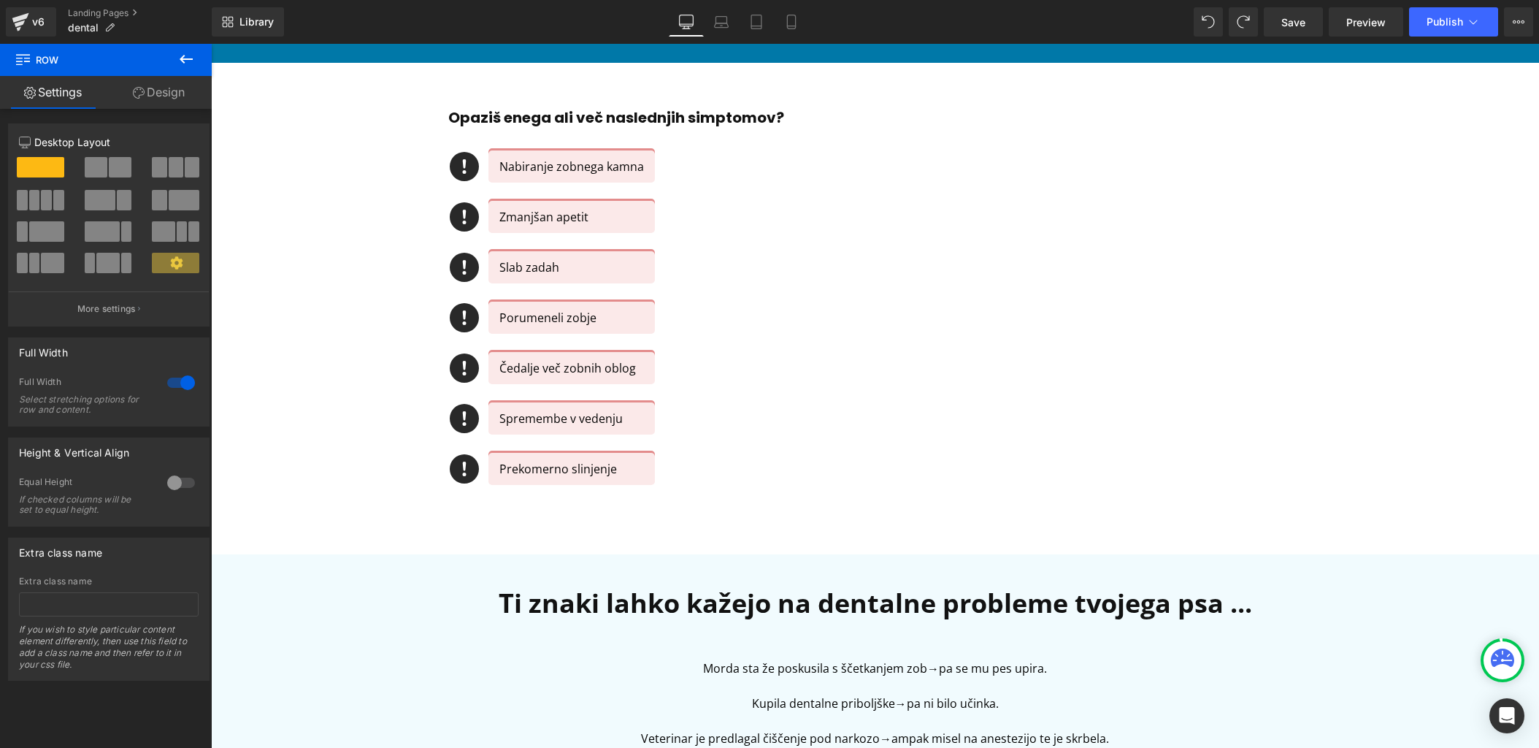
scroll to position [0, 0]
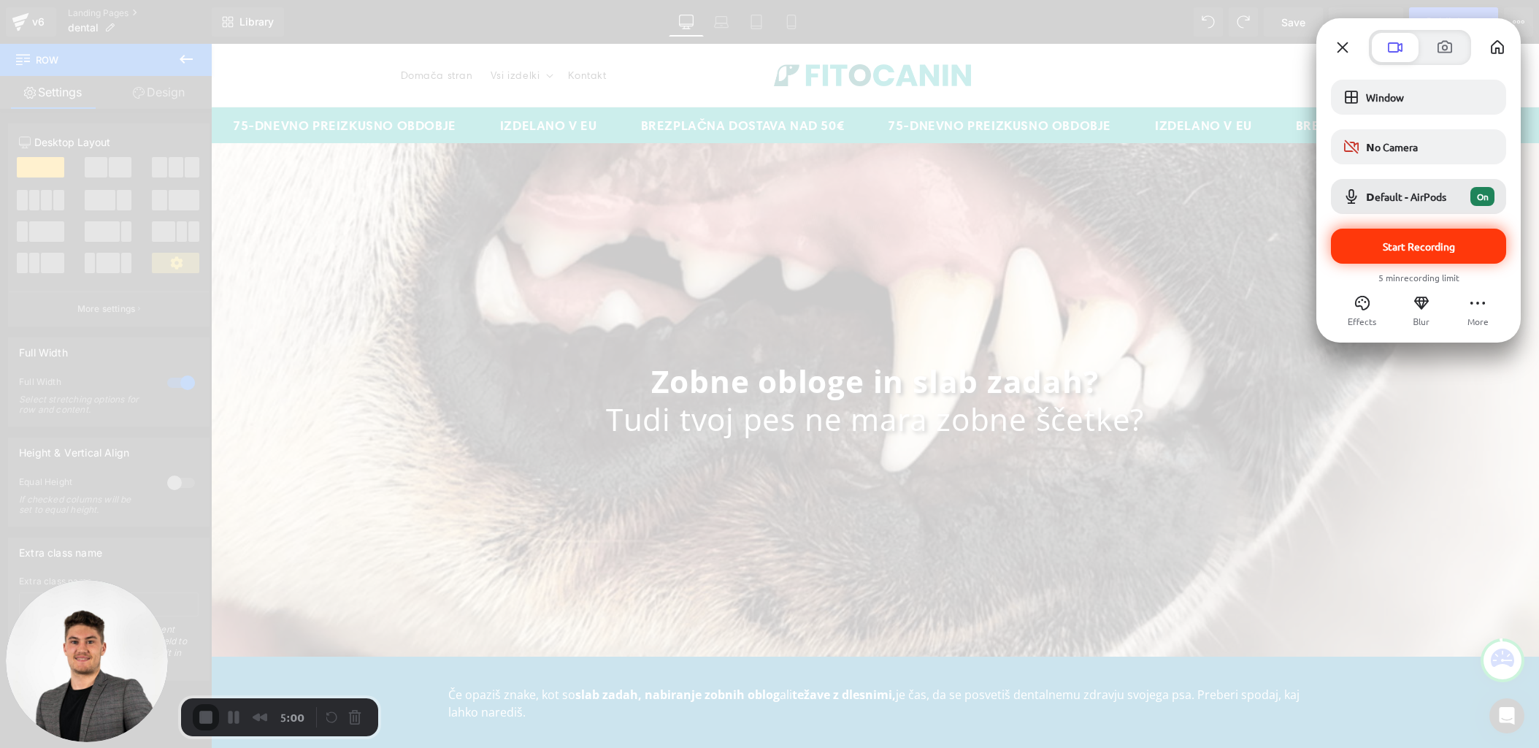
click at [1364, 252] on div "Start Recording" at bounding box center [1418, 246] width 175 height 35
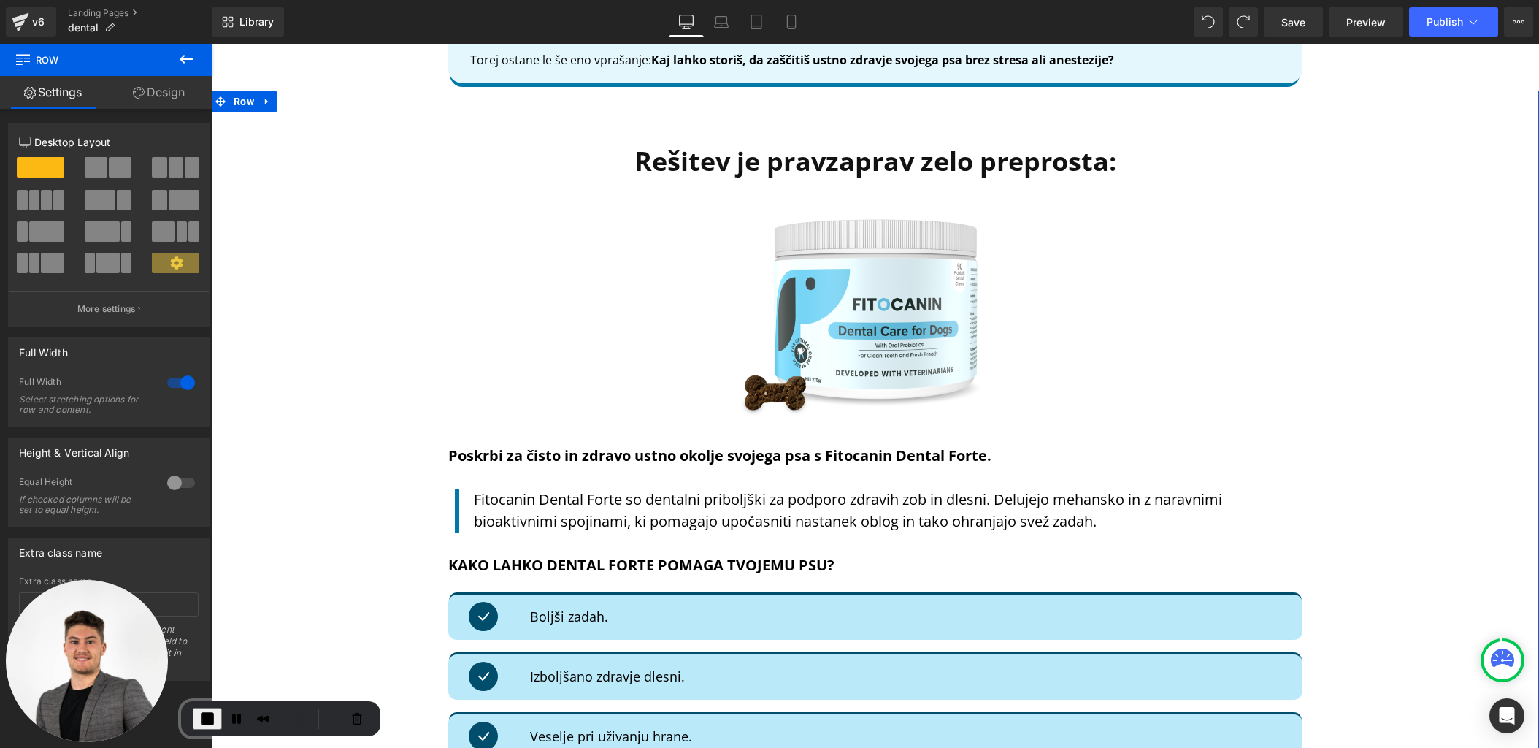
click at [401, 426] on div "Rešitev je pravzaprav zelo preprosta: Heading Image Poskrbi za čisto in zdravo …" at bounding box center [875, 606] width 1328 height 989
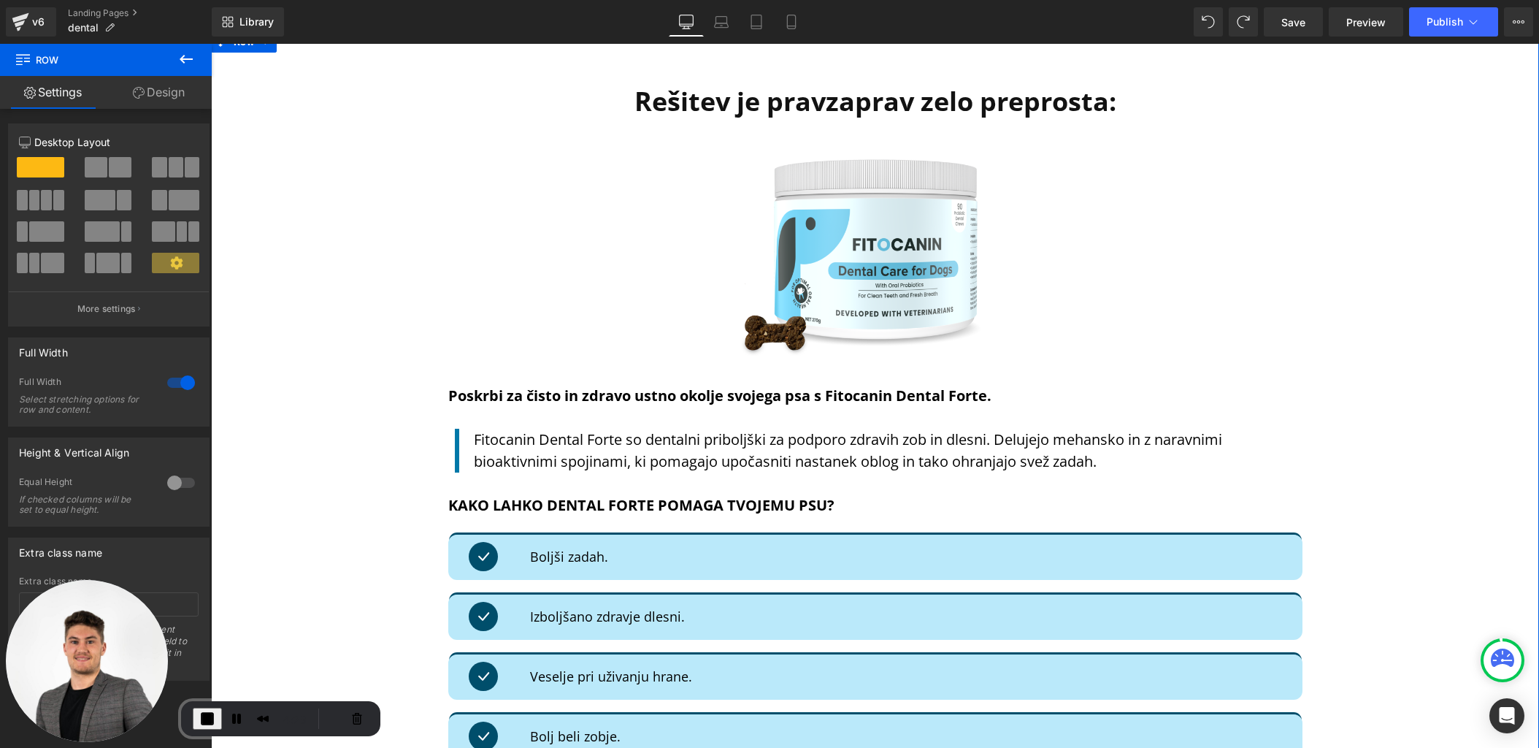
scroll to position [3677, 0]
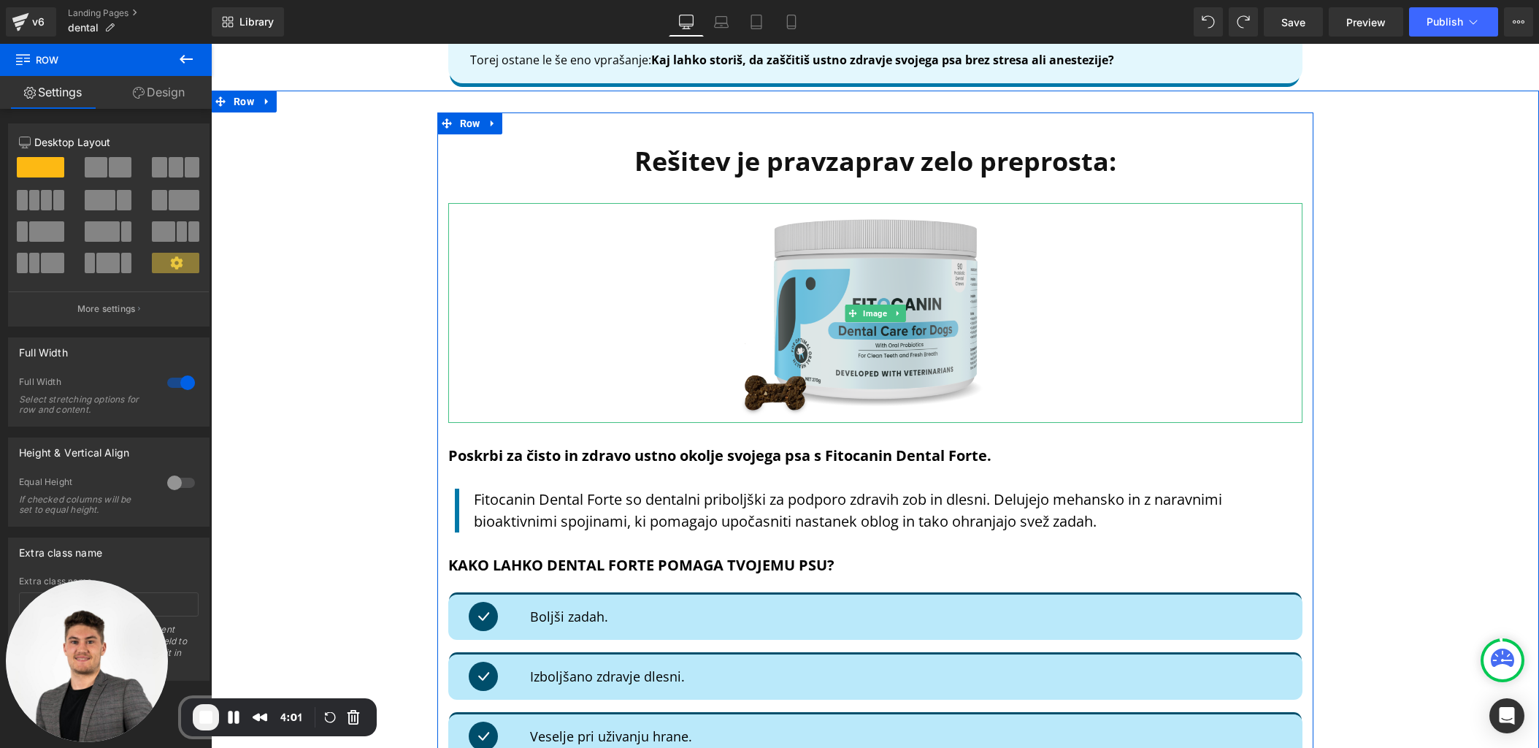
click at [834, 291] on img at bounding box center [875, 313] width 299 height 220
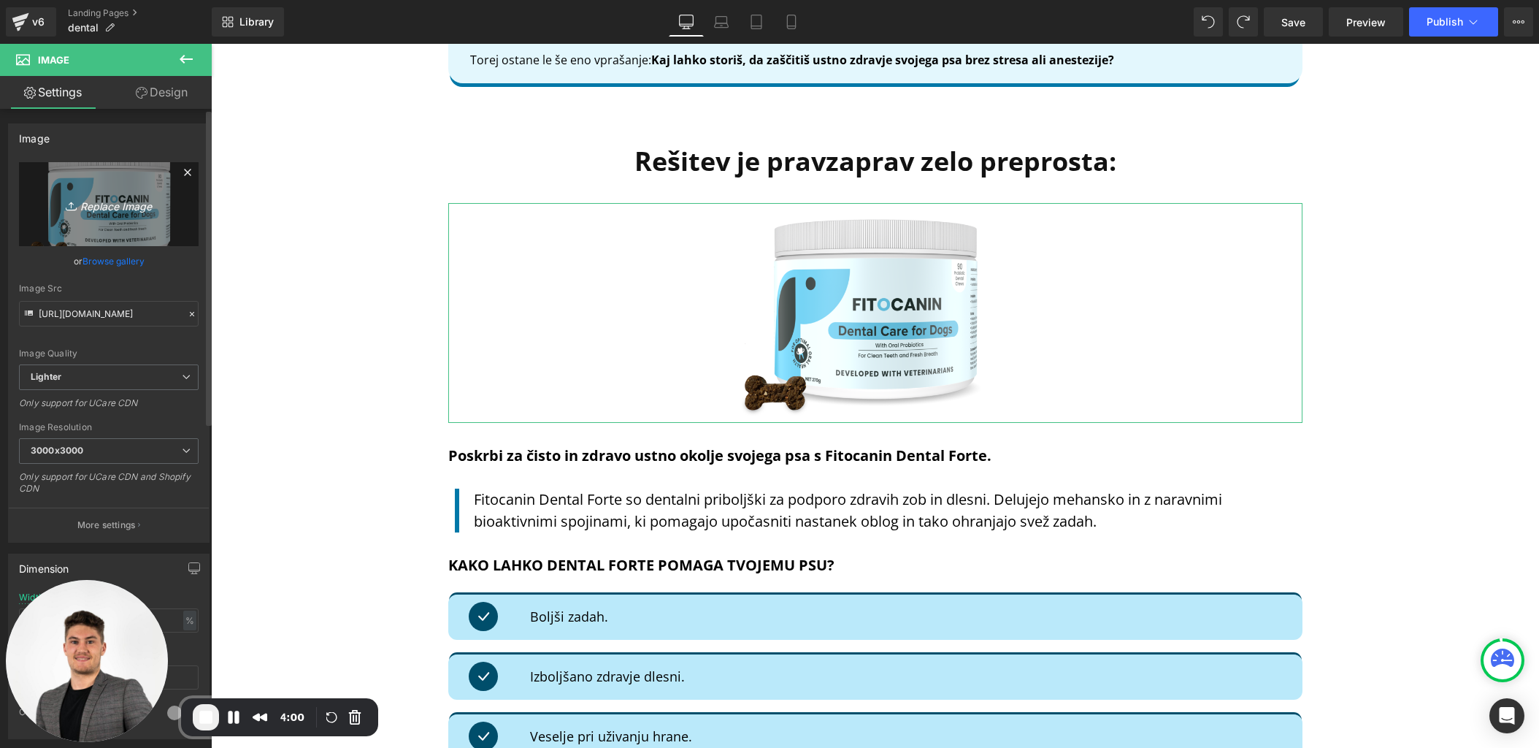
click at [103, 204] on icon "Replace Image" at bounding box center [108, 204] width 117 height 18
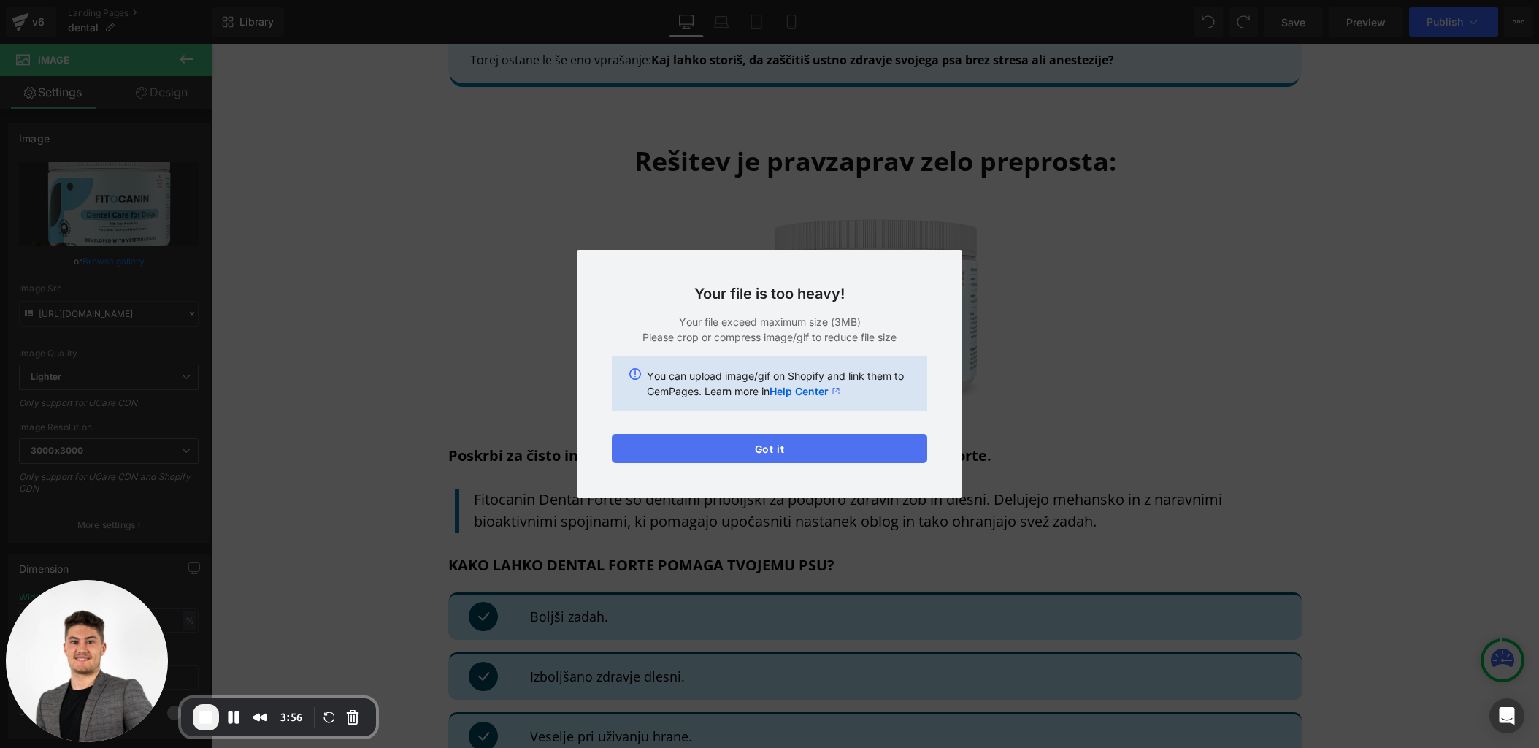
drag, startPoint x: 802, startPoint y: 449, endPoint x: 591, endPoint y: 405, distance: 215.5
click at [802, 449] on button "Got it" at bounding box center [769, 448] width 315 height 29
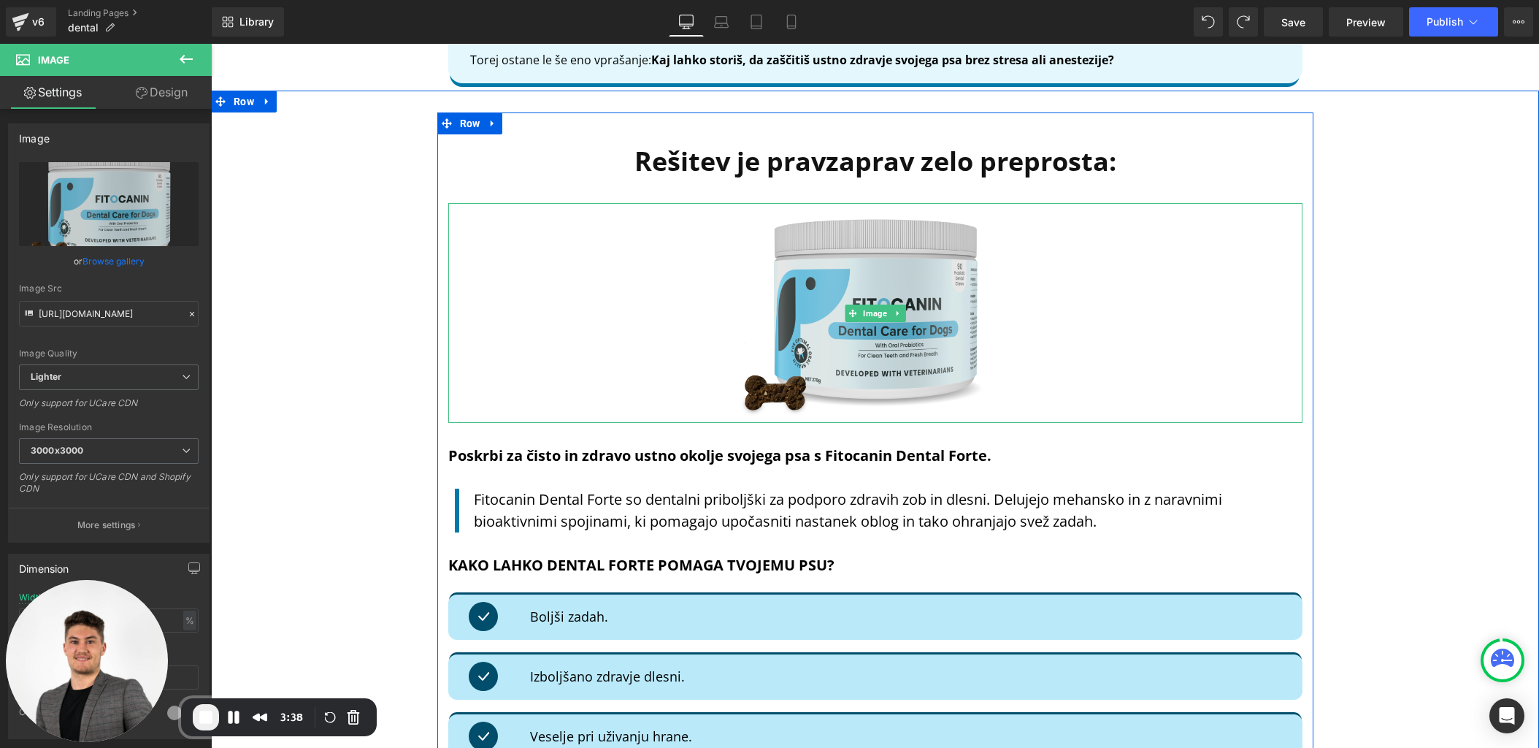
click at [834, 256] on img at bounding box center [875, 313] width 299 height 220
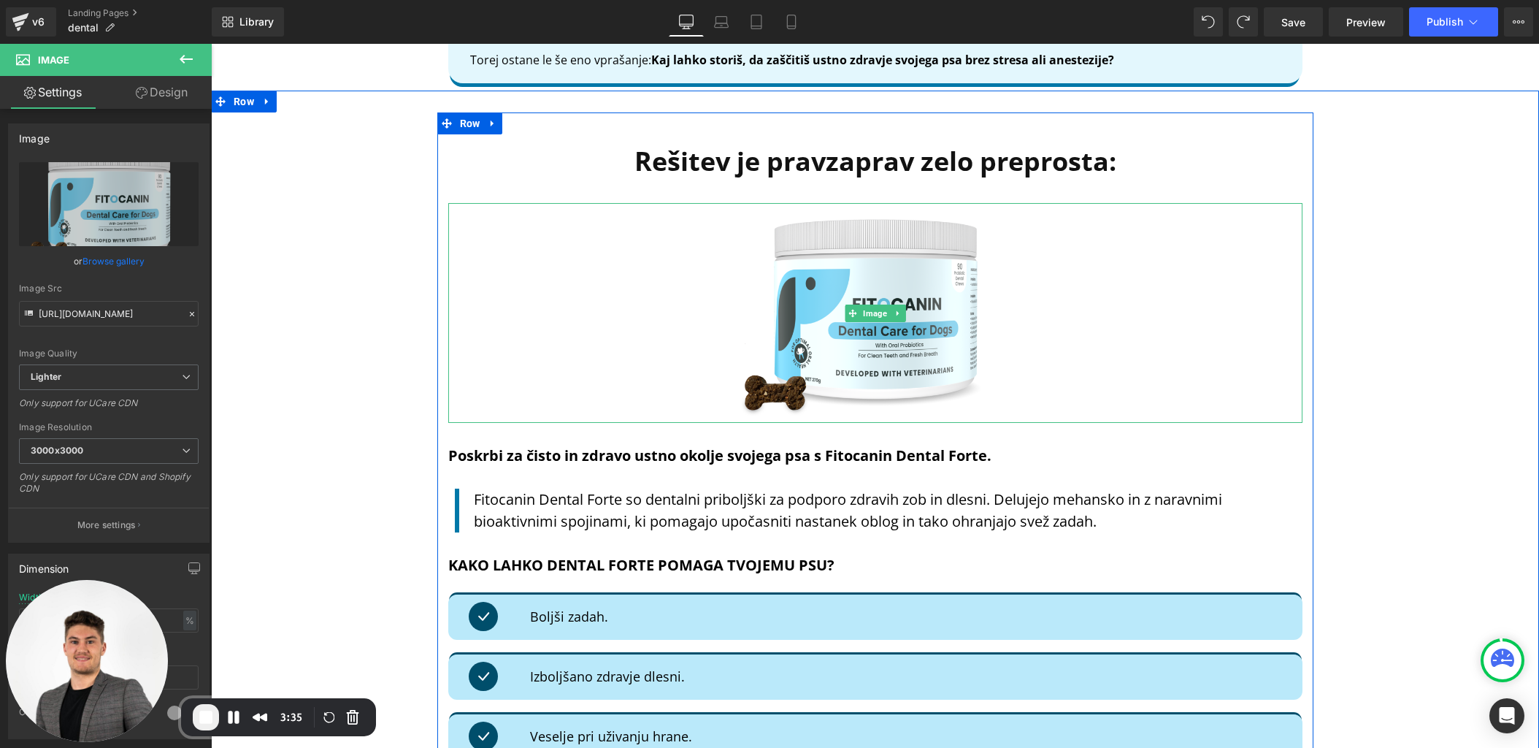
click at [539, 348] on div at bounding box center [875, 313] width 854 height 220
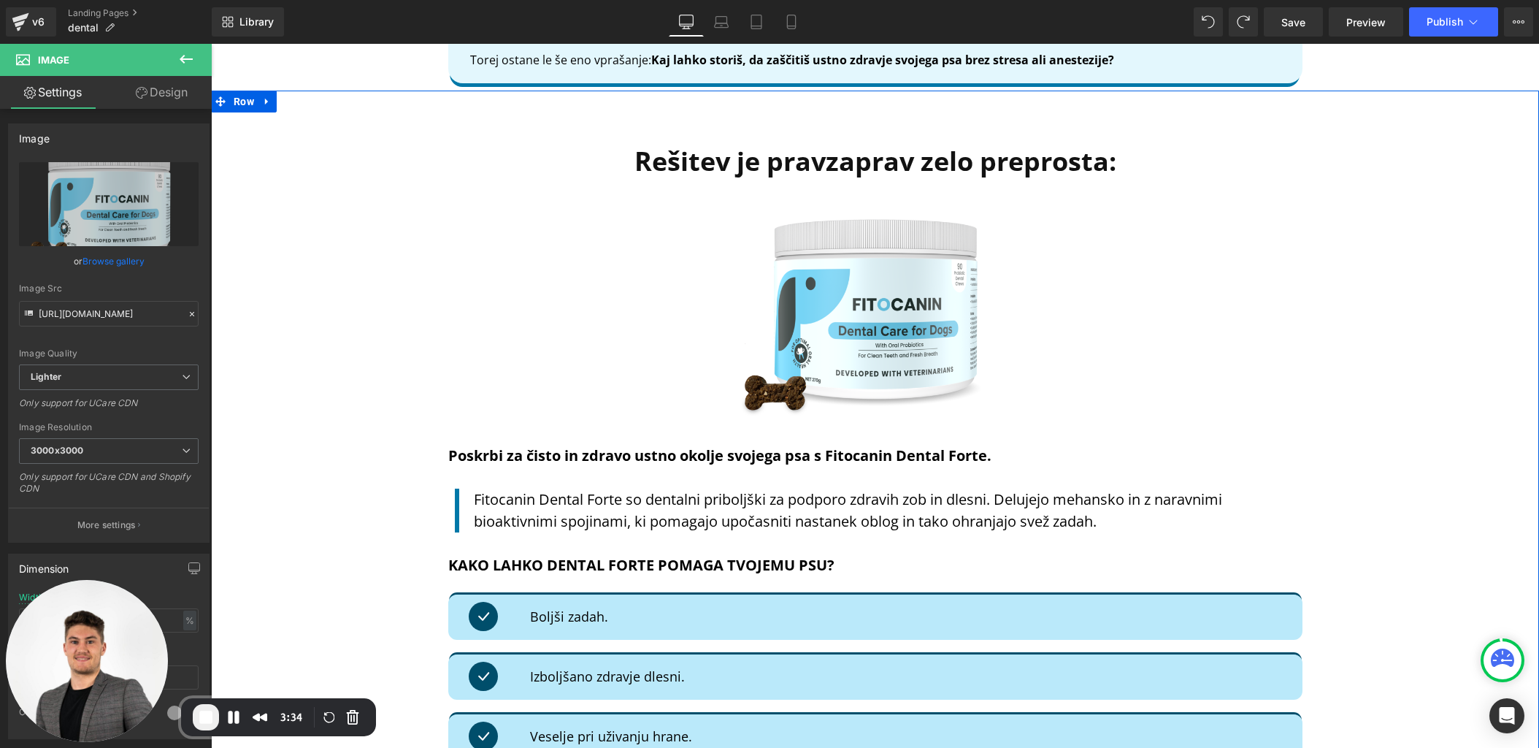
click at [361, 291] on div "Rešitev je pravzaprav zelo preprosta: Heading Image Poskrbi za čisto in zdravo …" at bounding box center [875, 606] width 1328 height 989
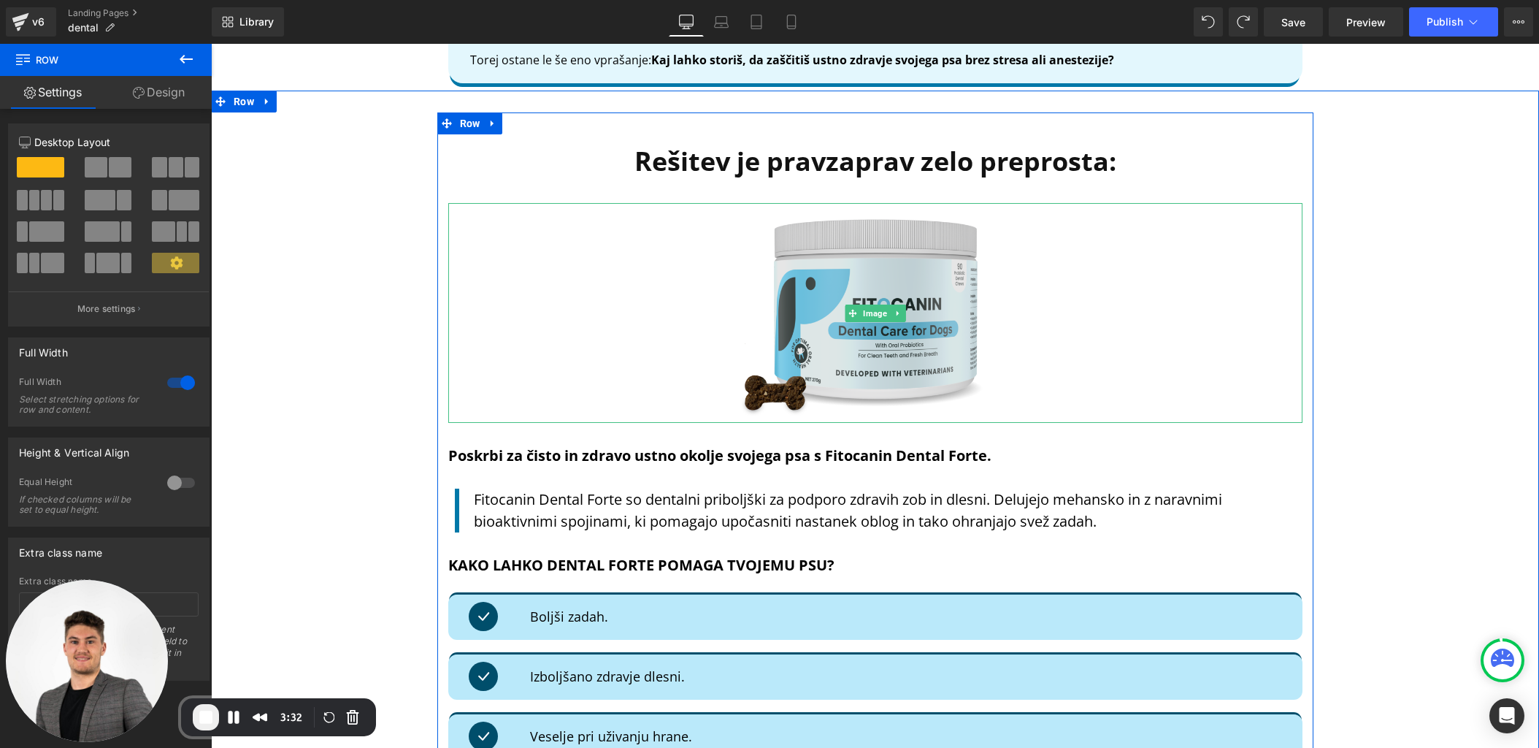
click at [798, 310] on img at bounding box center [875, 313] width 299 height 220
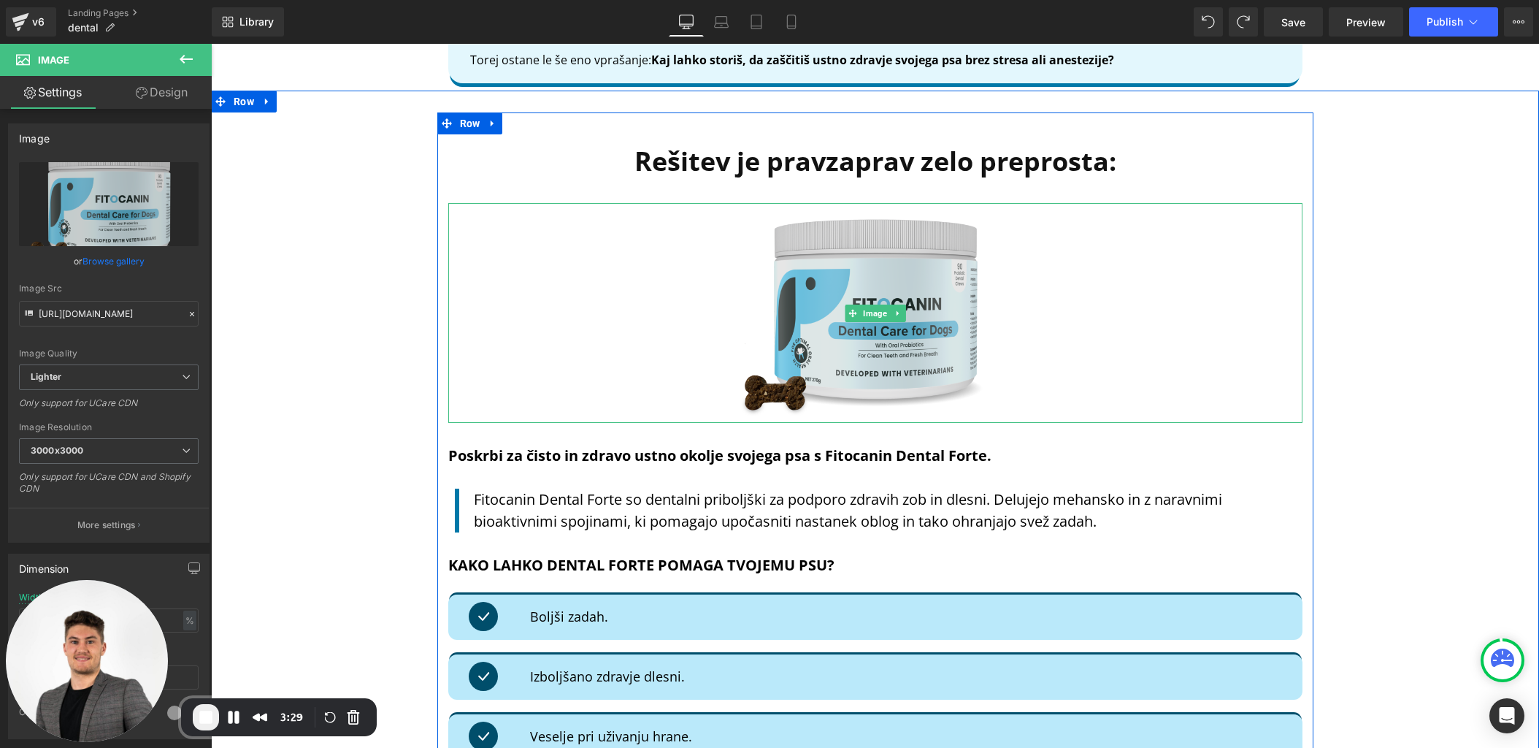
click at [904, 281] on img at bounding box center [875, 313] width 299 height 220
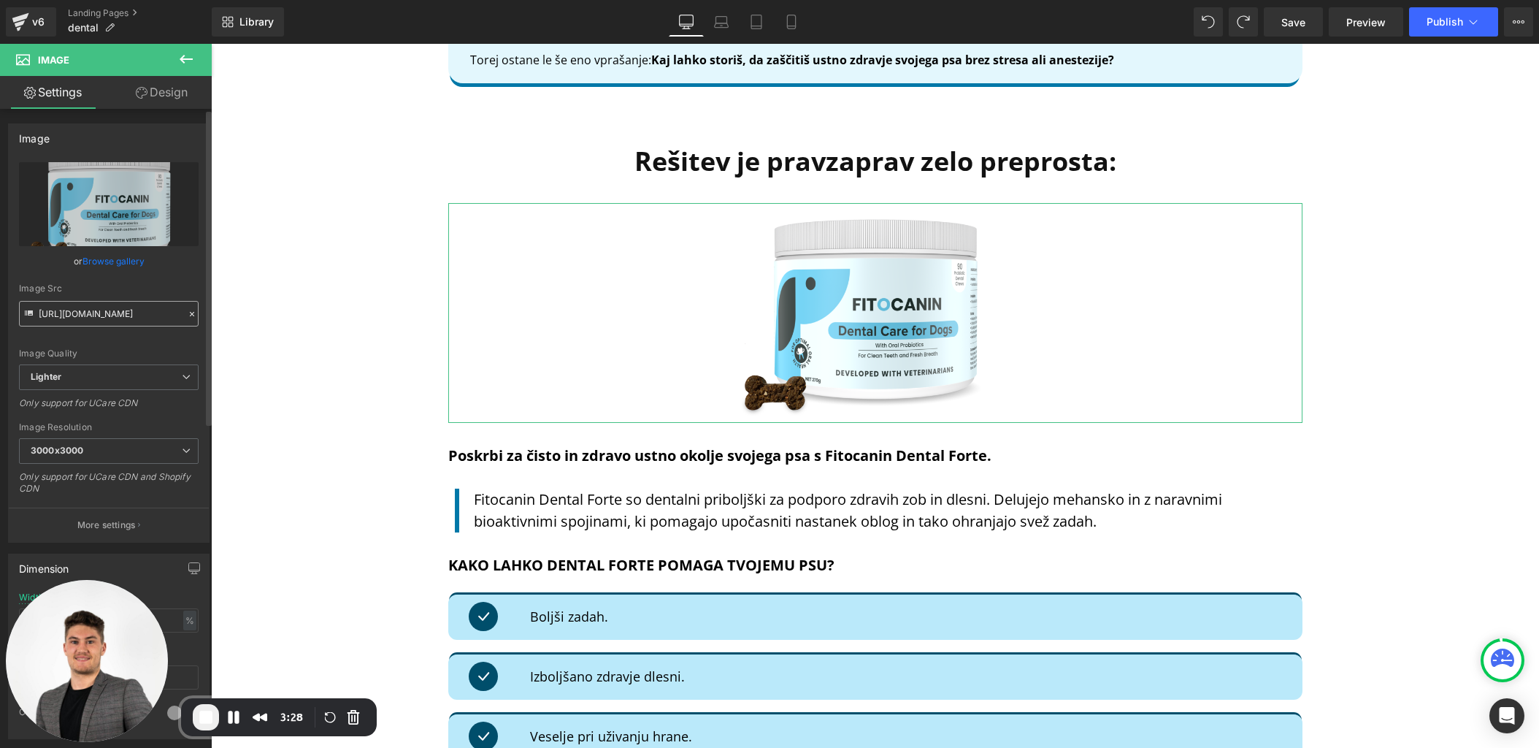
click at [59, 315] on input "[URL][DOMAIN_NAME]" at bounding box center [109, 314] width 180 height 26
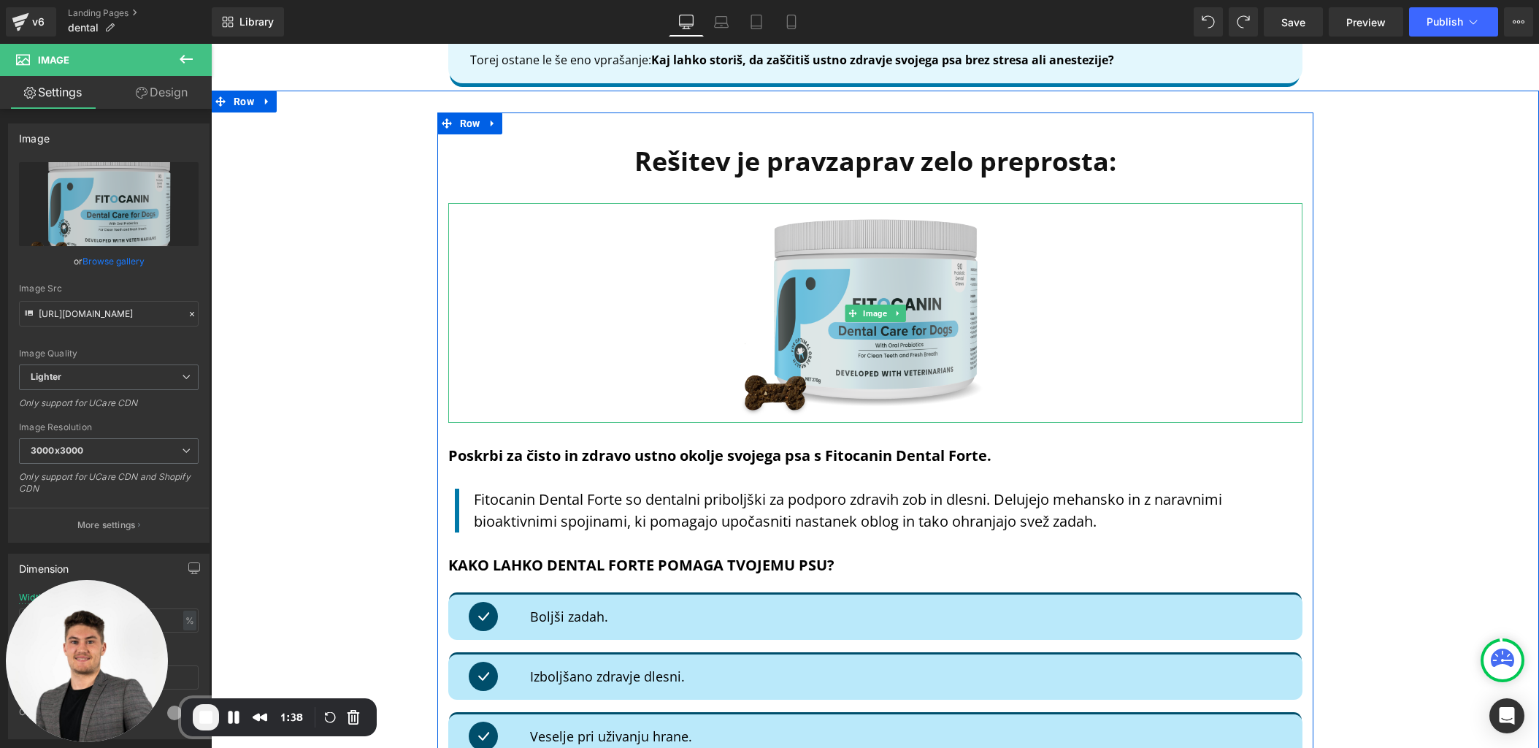
click at [843, 257] on img at bounding box center [875, 313] width 299 height 220
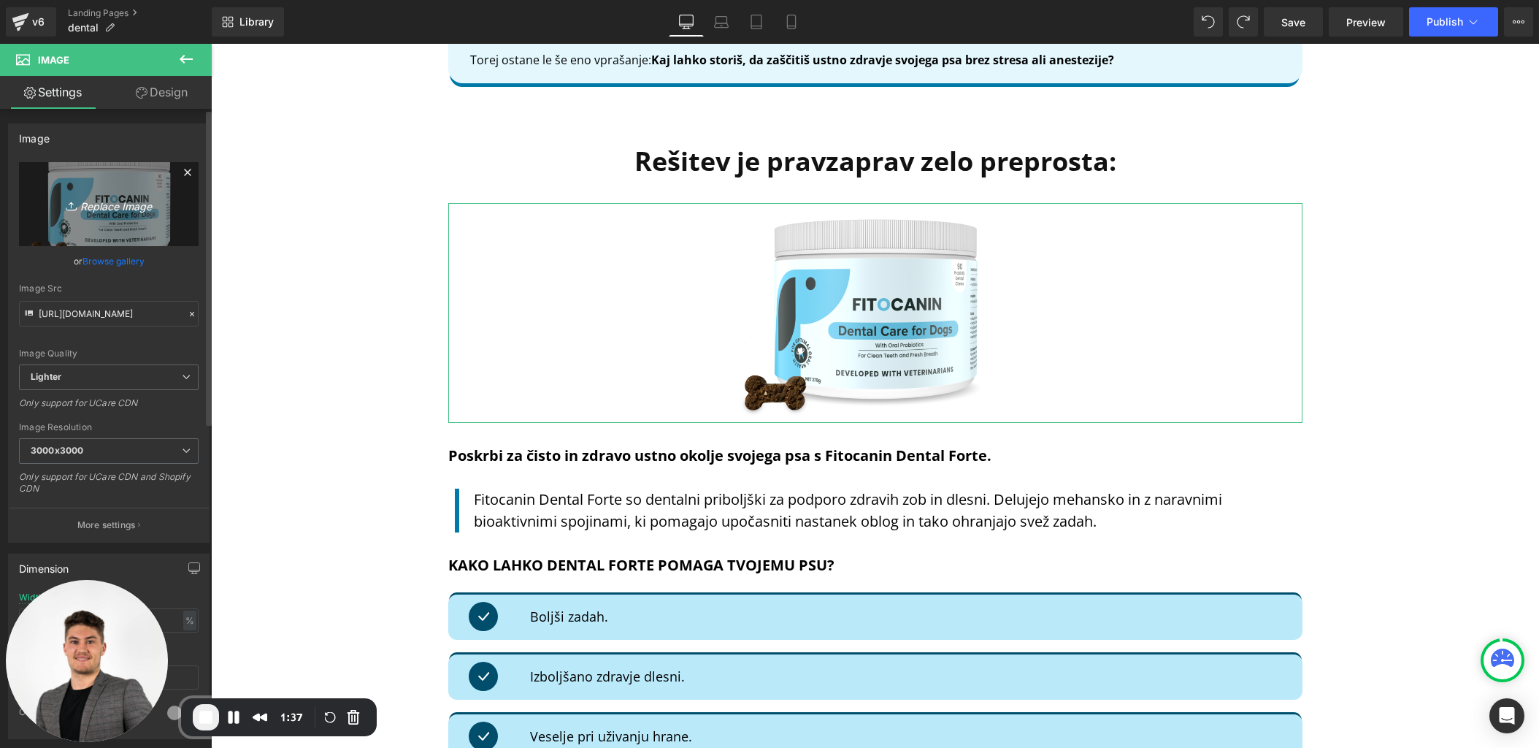
click at [89, 206] on icon "Replace Image" at bounding box center [108, 204] width 117 height 18
type input "C:\fakepath\TEST.png"
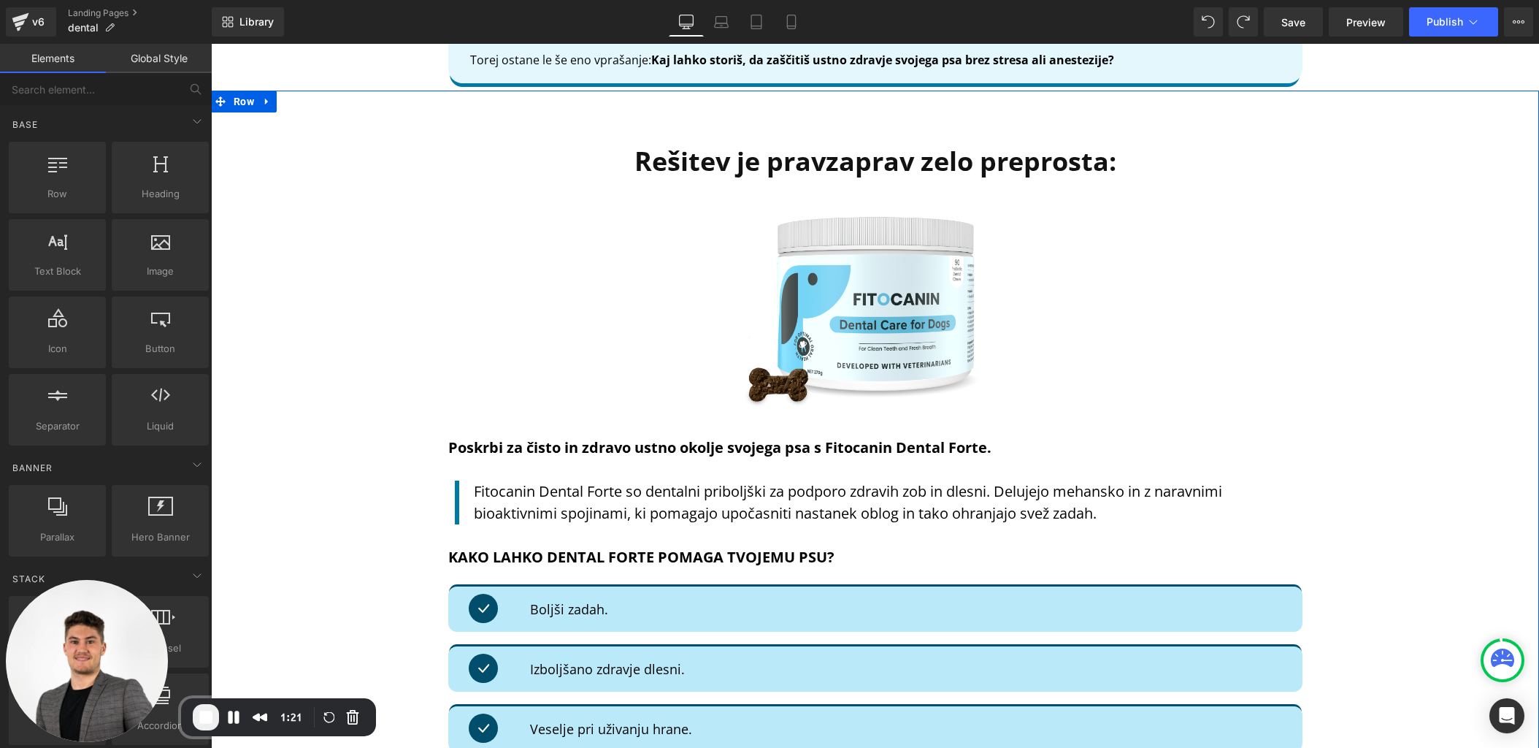
click at [1350, 292] on div "Rešitev je pravzaprav zelo preprosta: Heading Image Poskrbi za čisto in zdravo …" at bounding box center [875, 602] width 1328 height 980
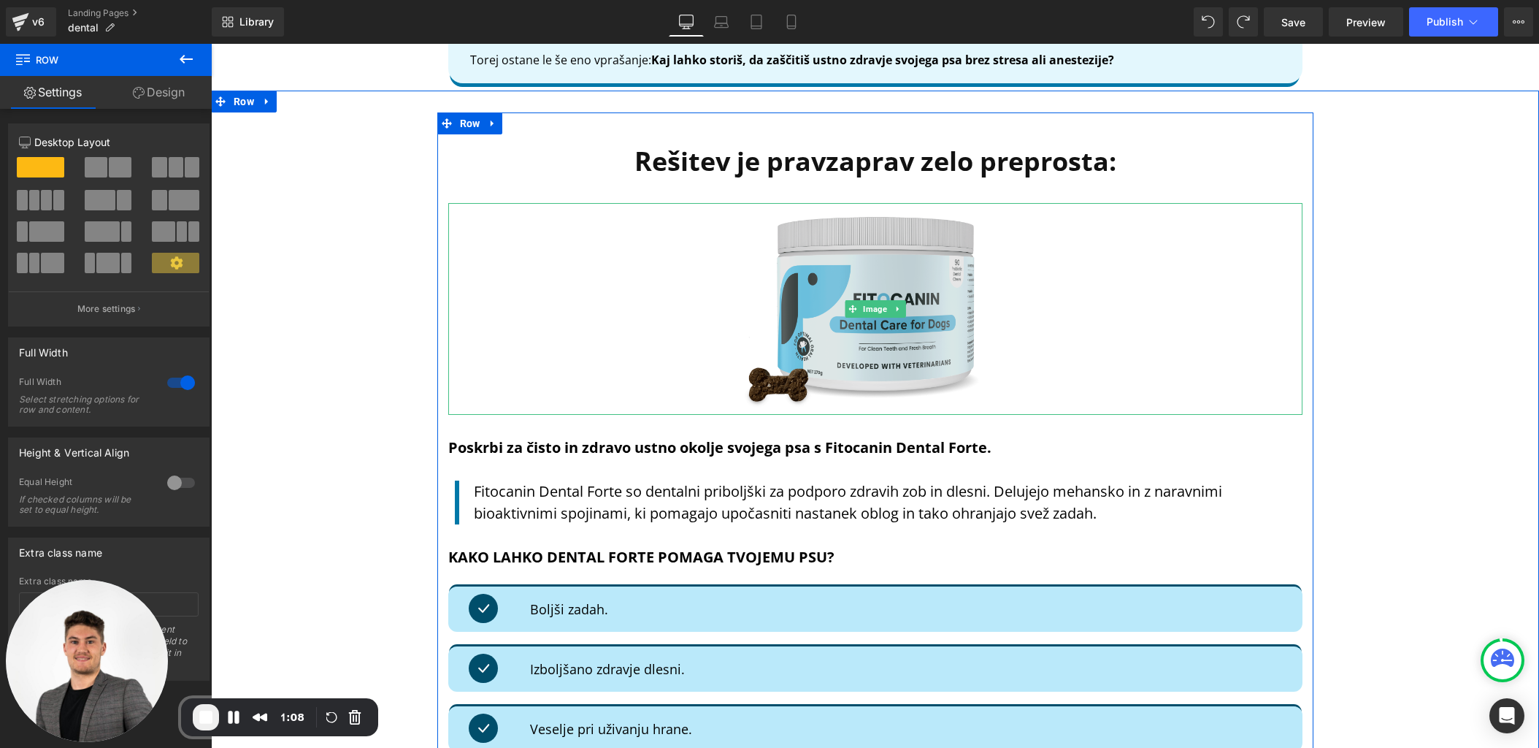
drag, startPoint x: 940, startPoint y: 251, endPoint x: 541, endPoint y: 227, distance: 400.1
click at [940, 251] on img at bounding box center [875, 309] width 299 height 212
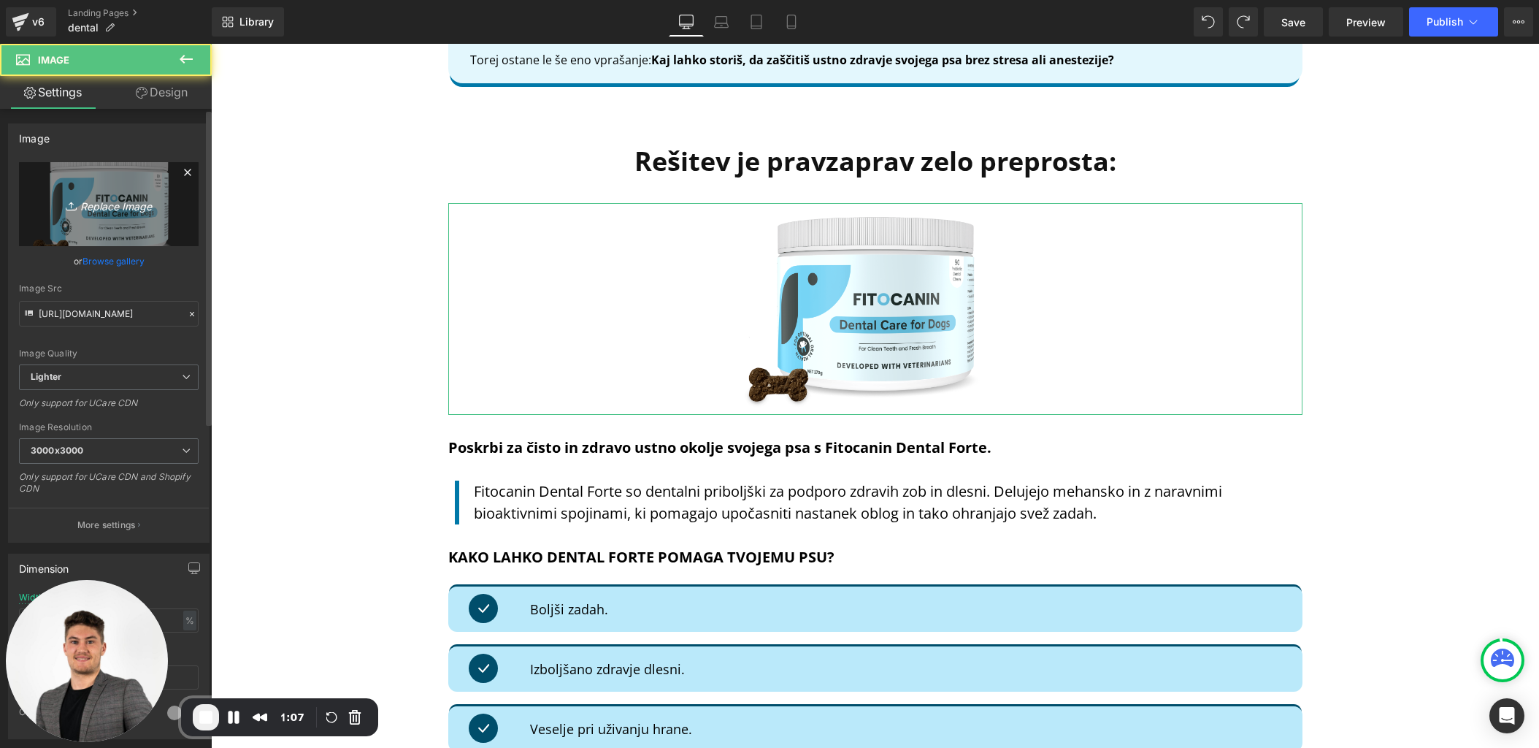
click at [99, 207] on icon "Replace Image" at bounding box center [108, 204] width 117 height 18
type input "C:\fakepath\Dental forte chew - Copy copy.png"
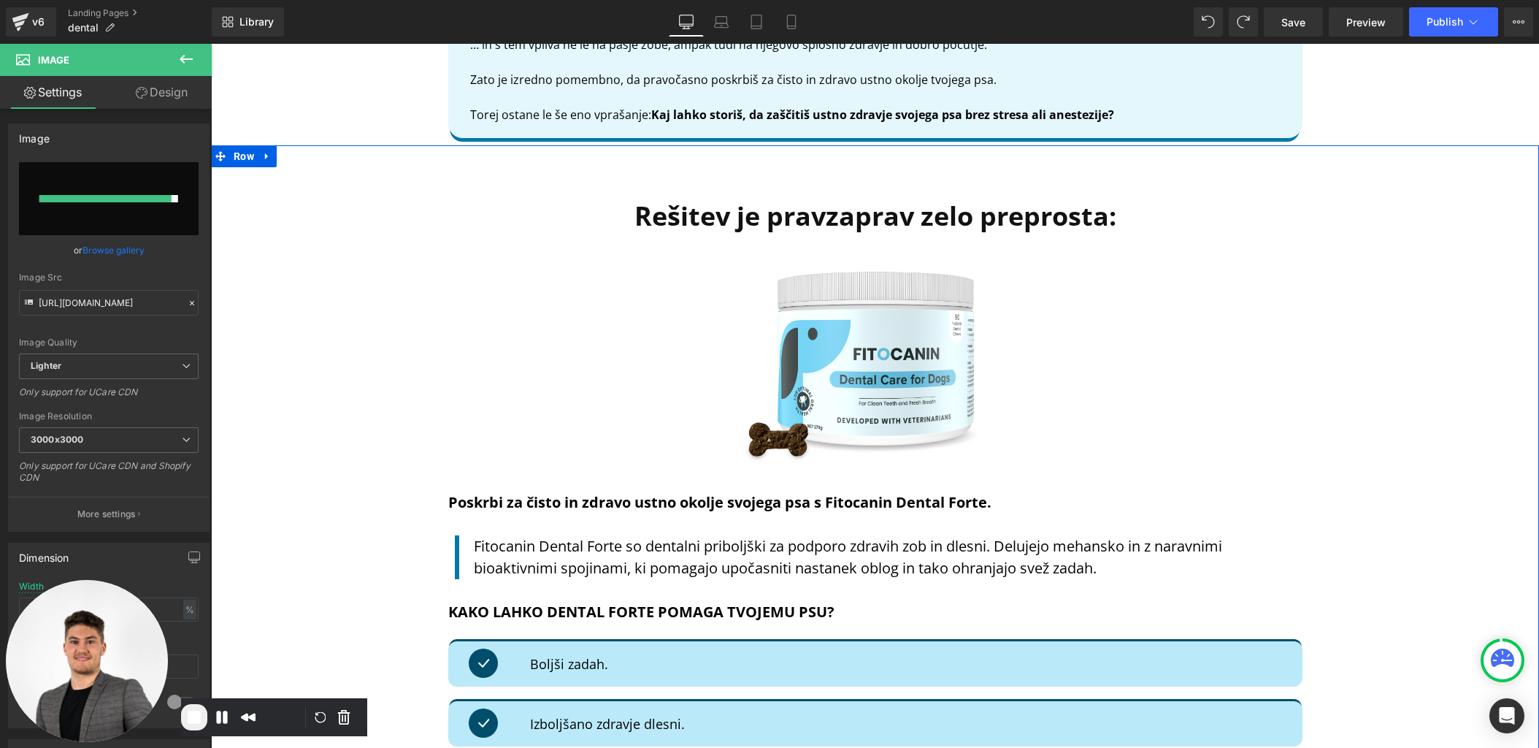
scroll to position [3625, 0]
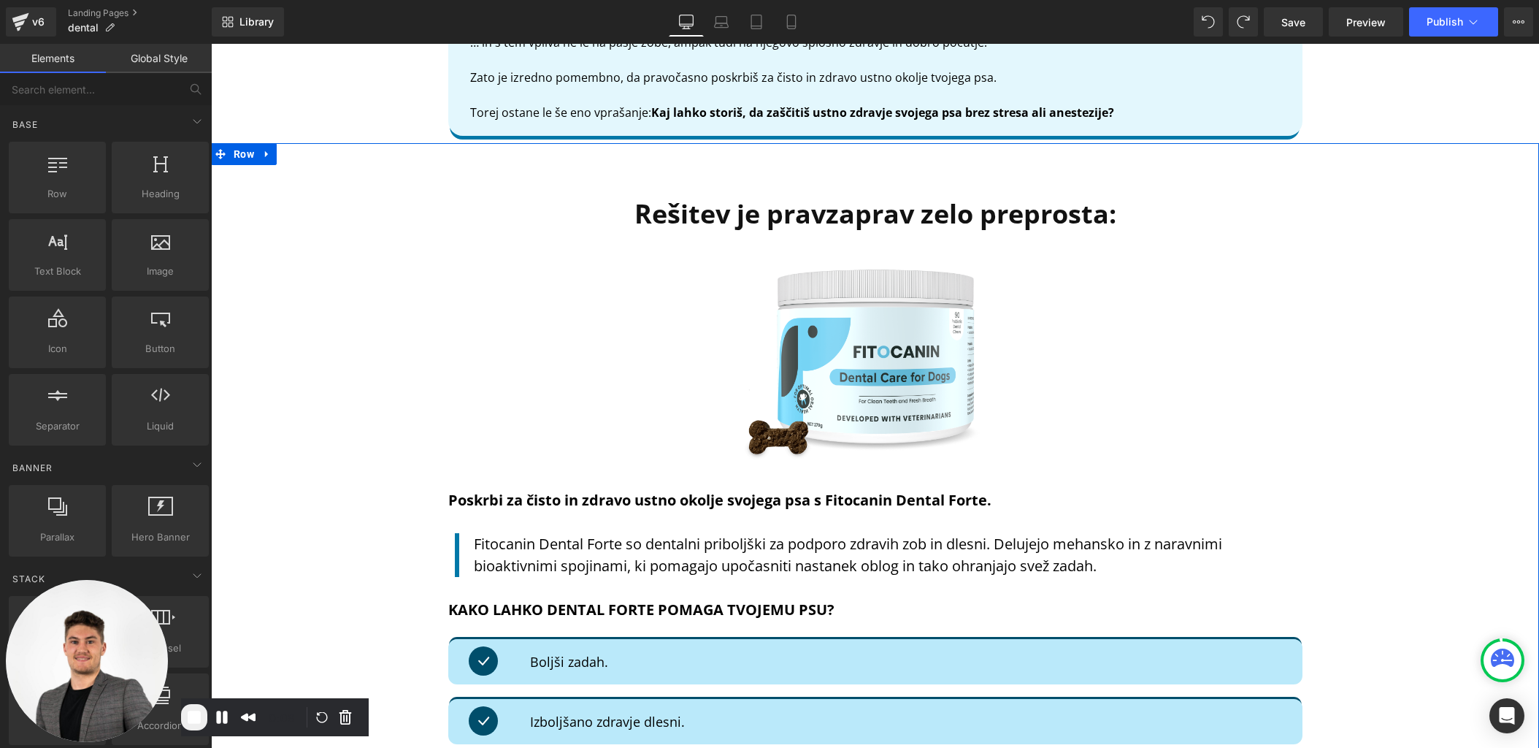
click at [387, 488] on div "Rešitev je pravzaprav zelo preprosta: Heading Image Poskrbi za čisto in zdravo …" at bounding box center [875, 655] width 1328 height 980
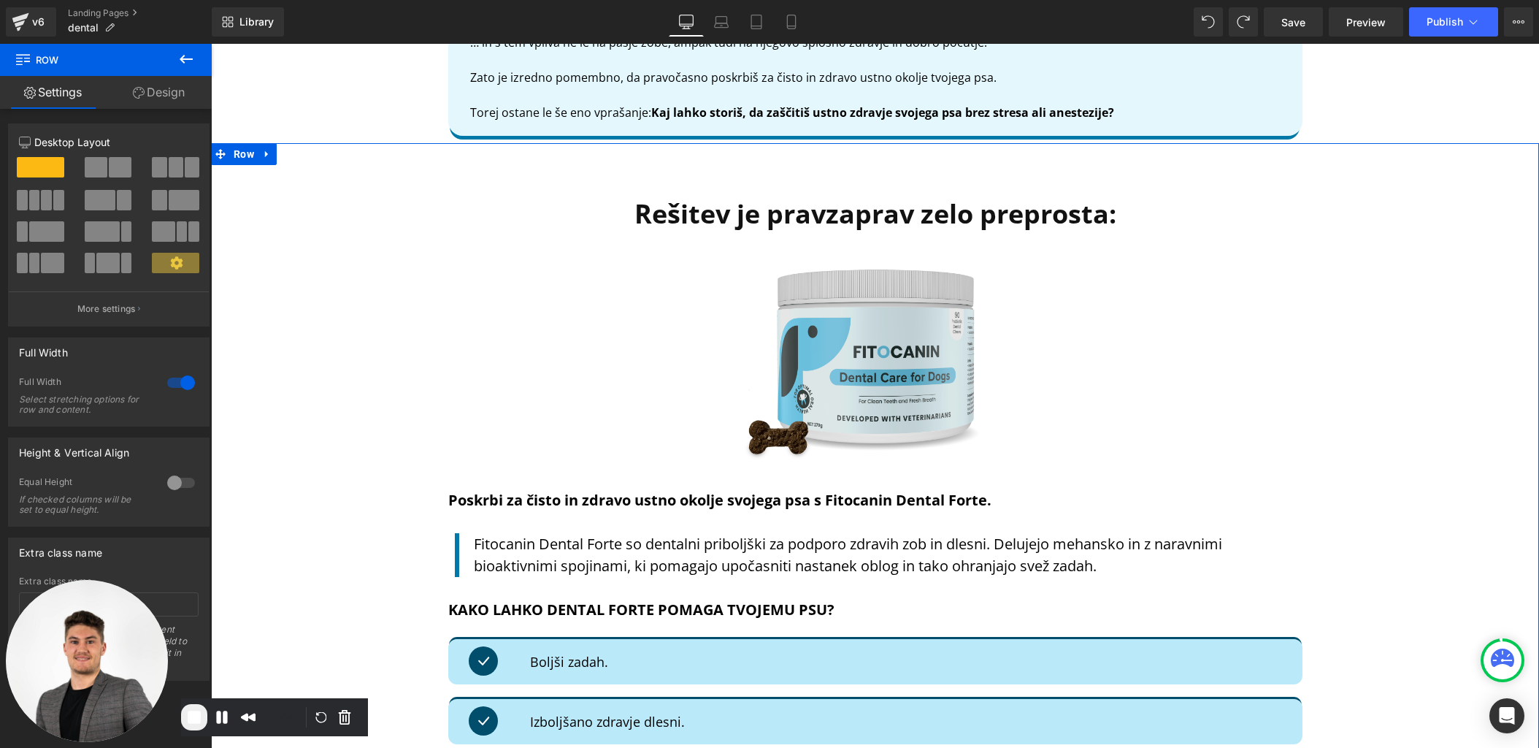
click at [813, 401] on img at bounding box center [875, 362] width 299 height 212
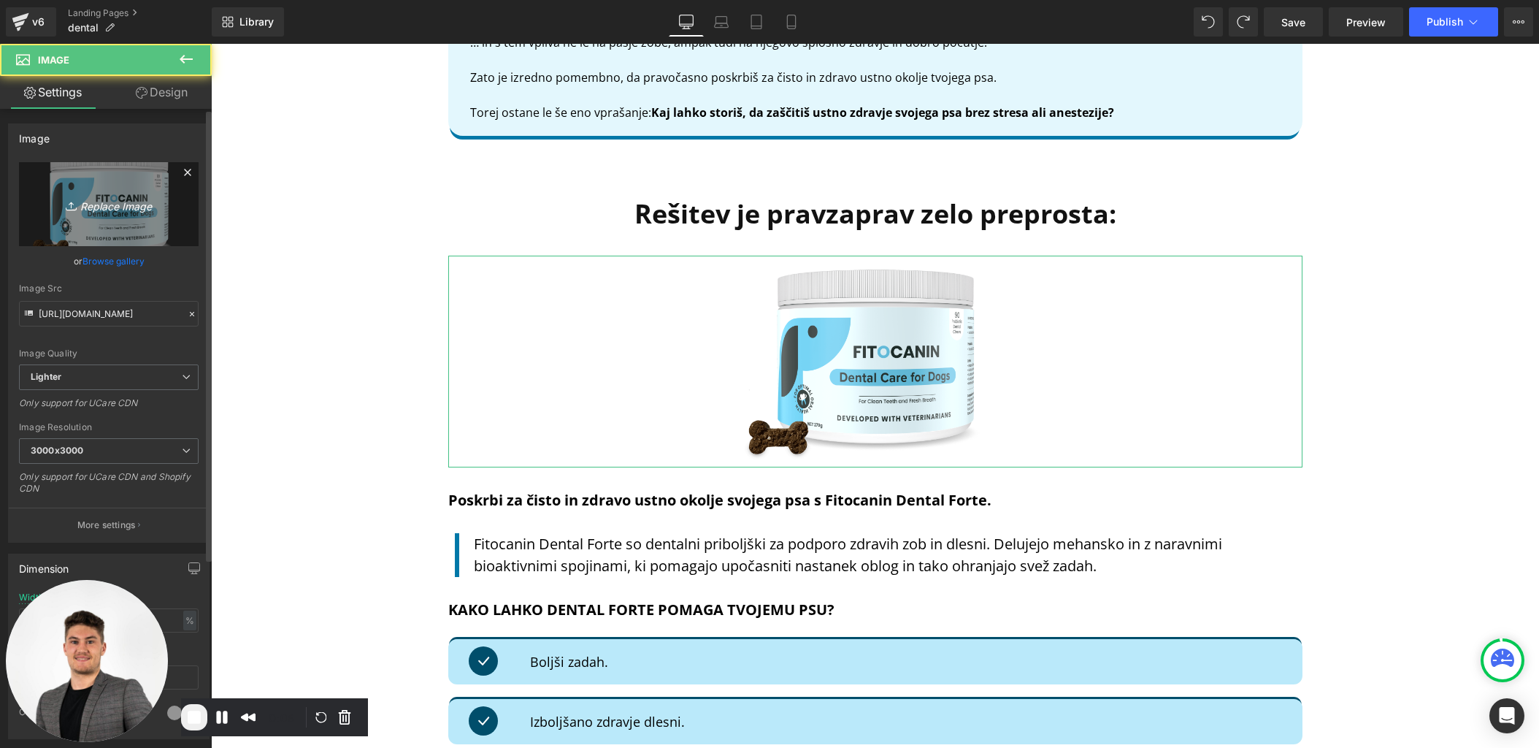
click at [143, 171] on link "Replace Image" at bounding box center [109, 204] width 180 height 84
type input "C:\fakepath\Dental forte chew - Copy copy.png"
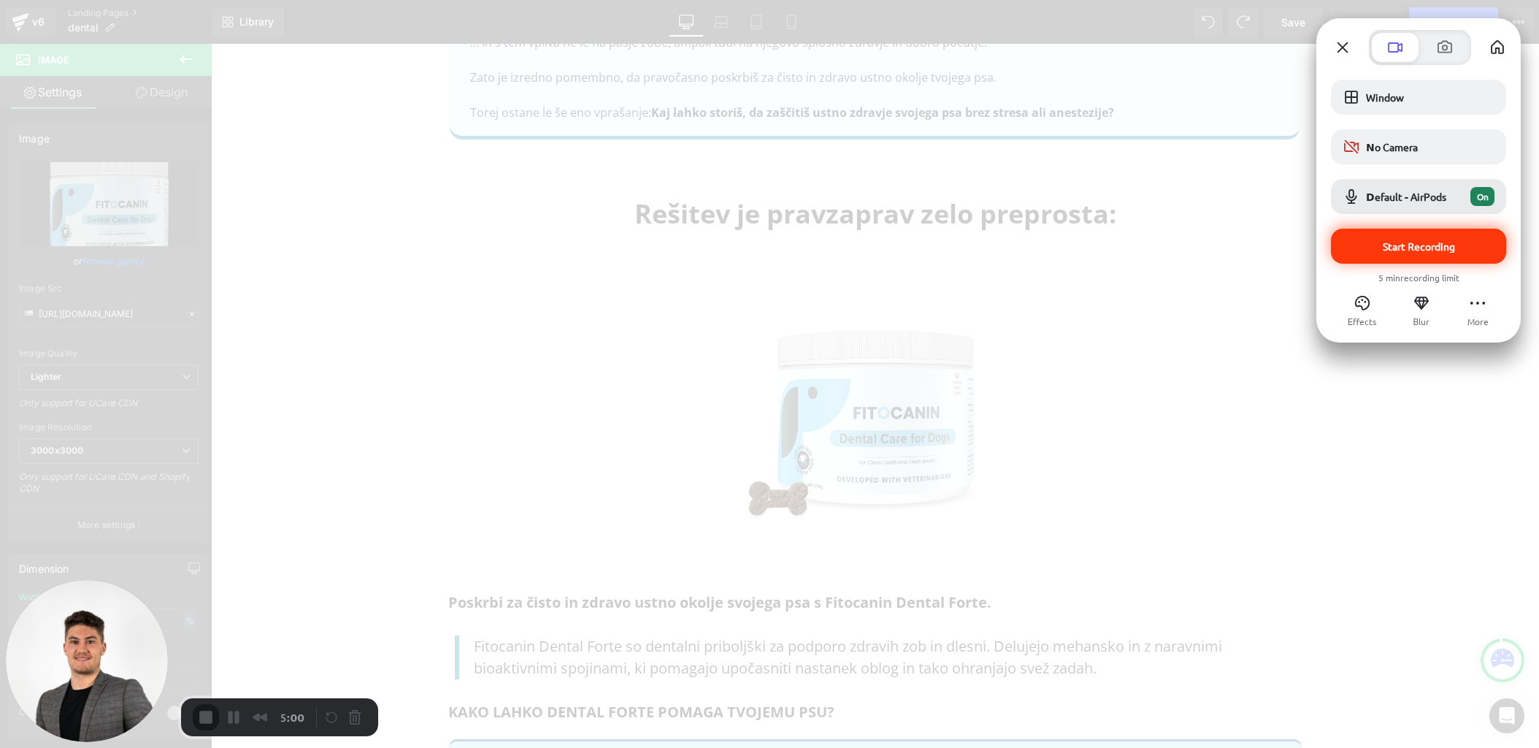
click at [1382, 256] on div "Start Recording" at bounding box center [1418, 246] width 175 height 35
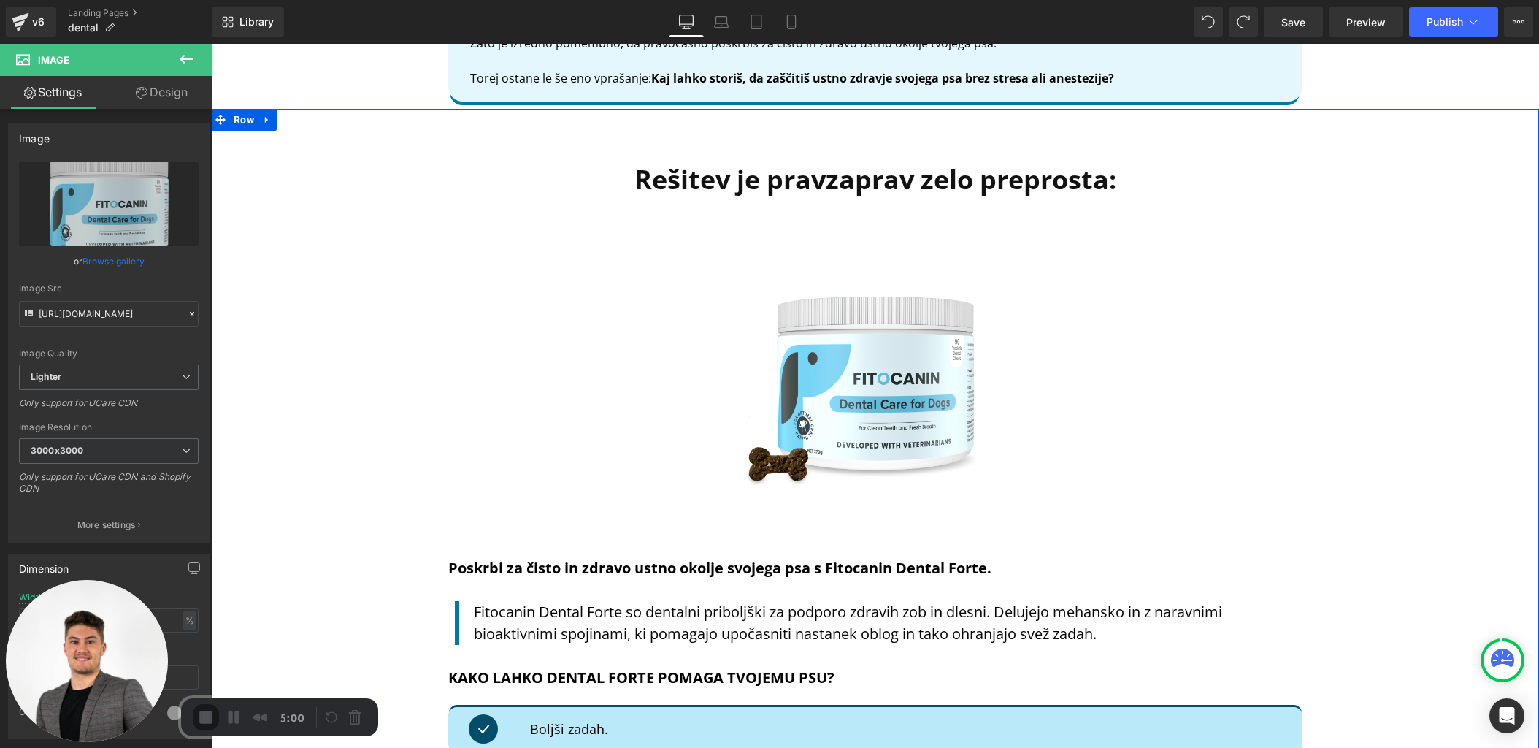
scroll to position [3661, 0]
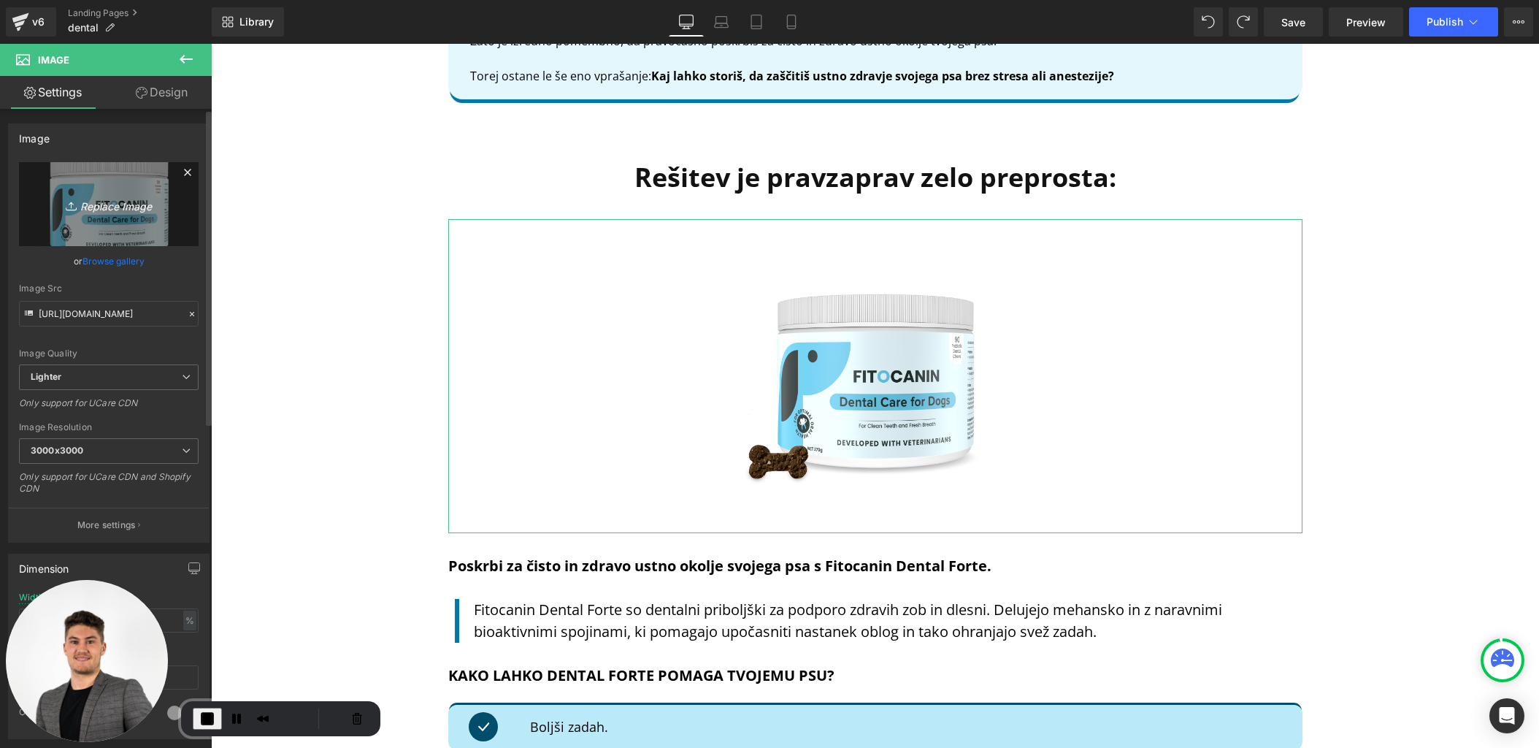
click at [110, 205] on icon "Replace Image" at bounding box center [108, 204] width 117 height 18
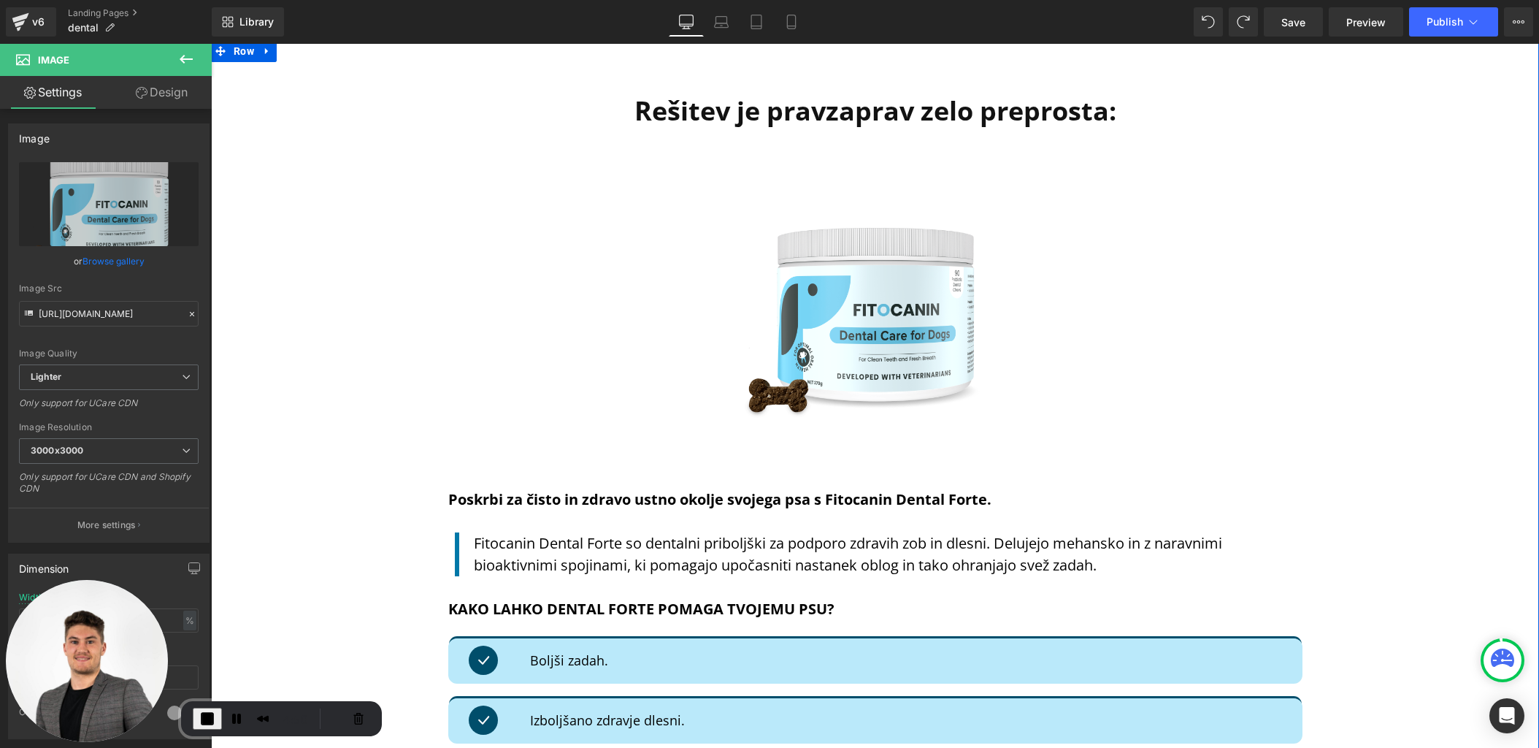
scroll to position [3729, 0]
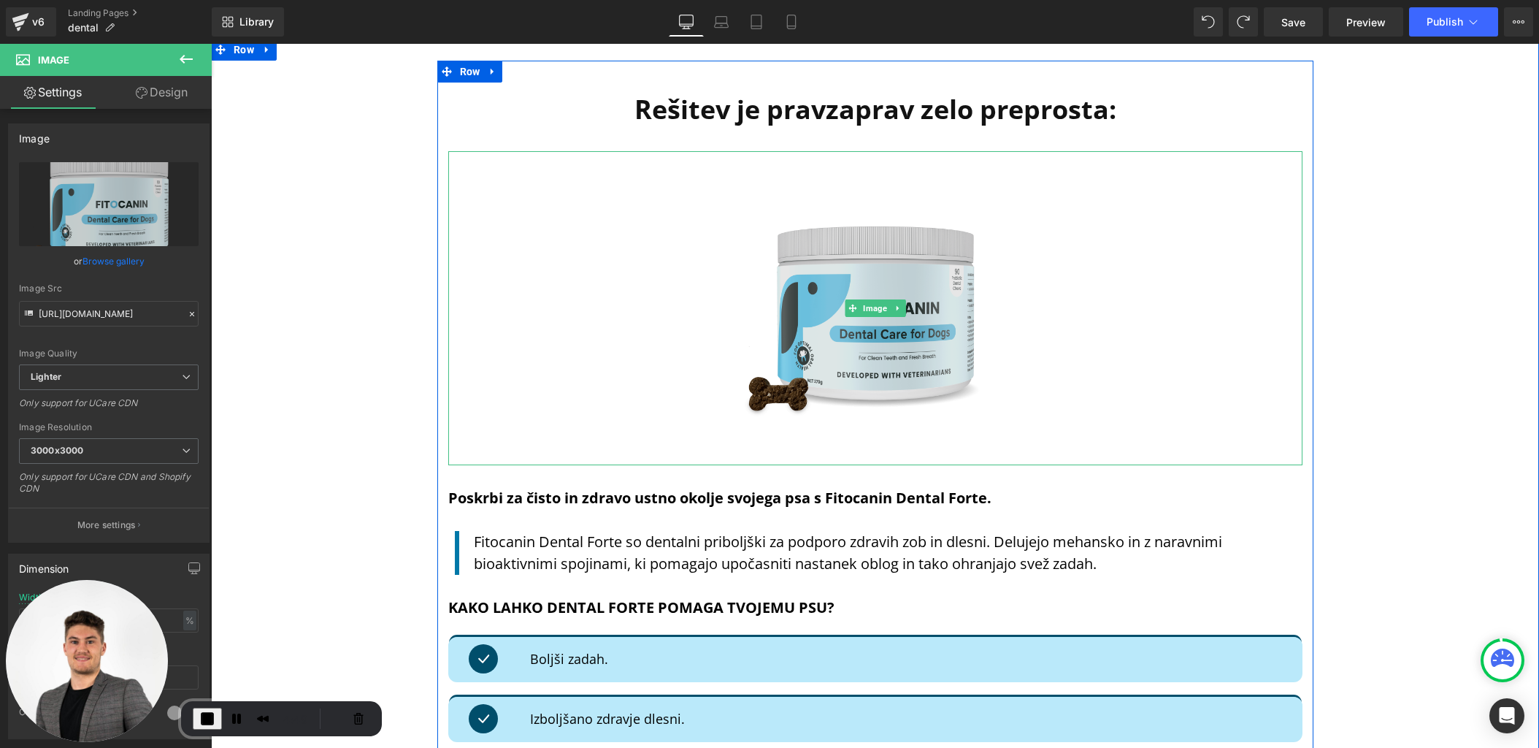
click at [831, 287] on img at bounding box center [875, 308] width 299 height 314
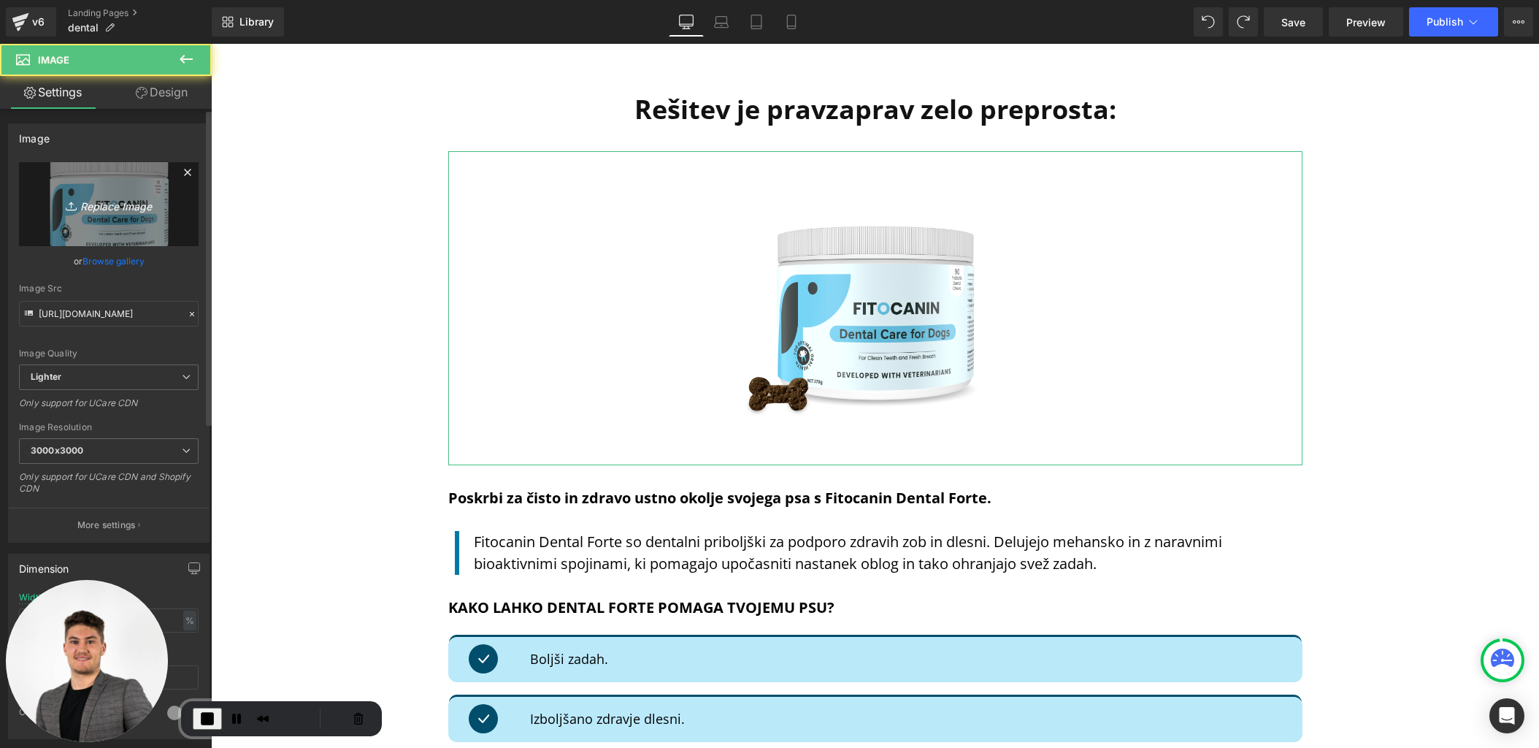
click at [118, 218] on link "Replace Image" at bounding box center [109, 204] width 180 height 84
type input "C:\fakepath\TEST.png"
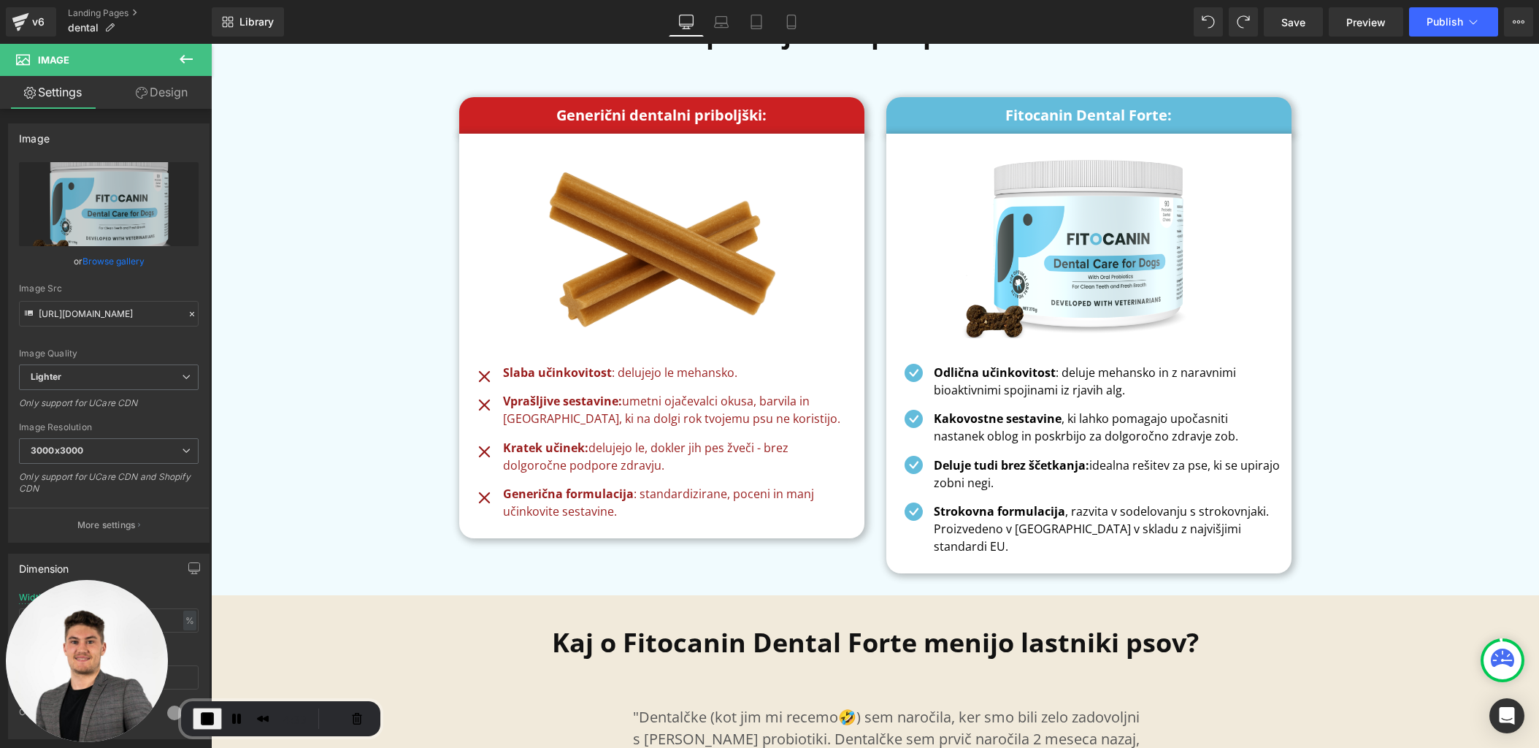
scroll to position [6347, 0]
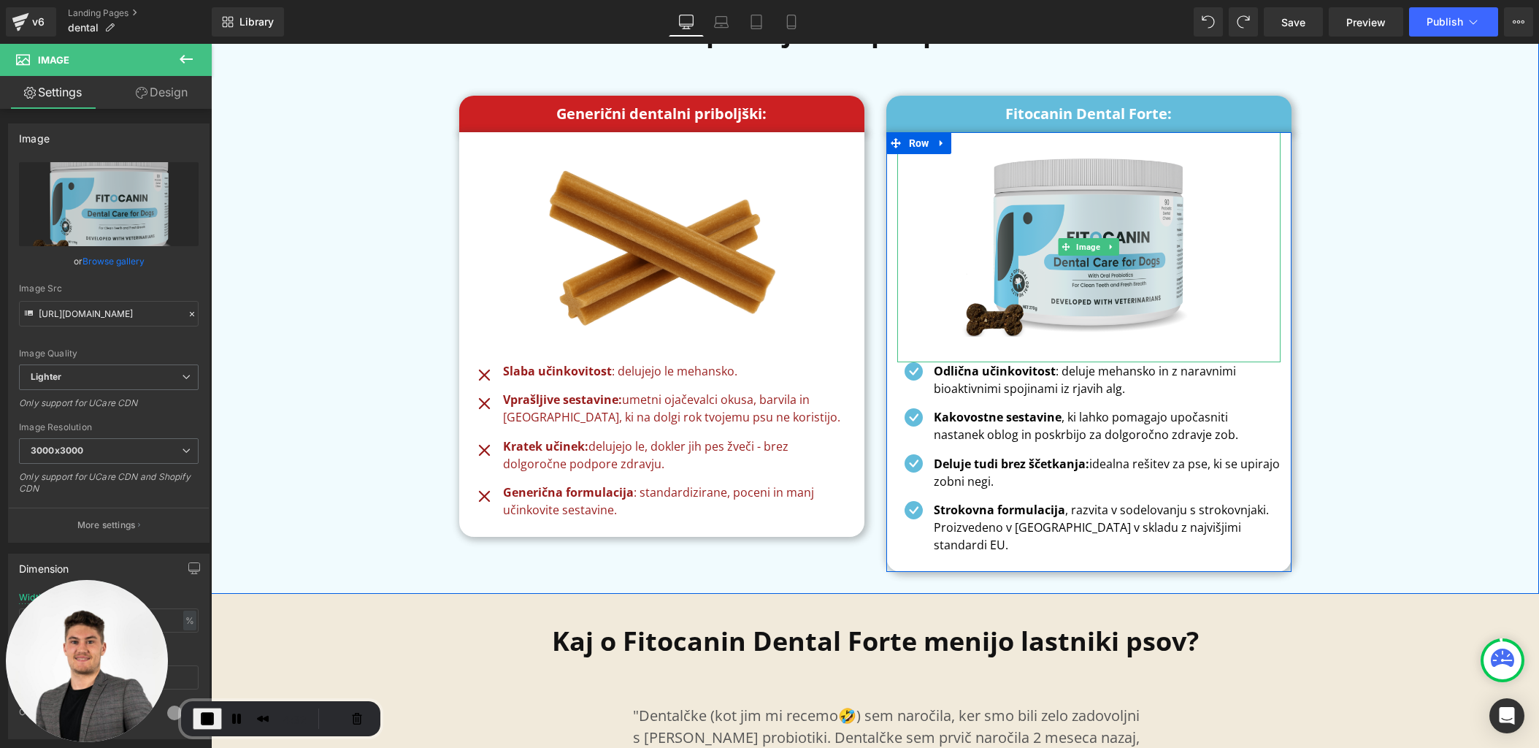
click at [1059, 275] on img at bounding box center [1089, 247] width 272 height 230
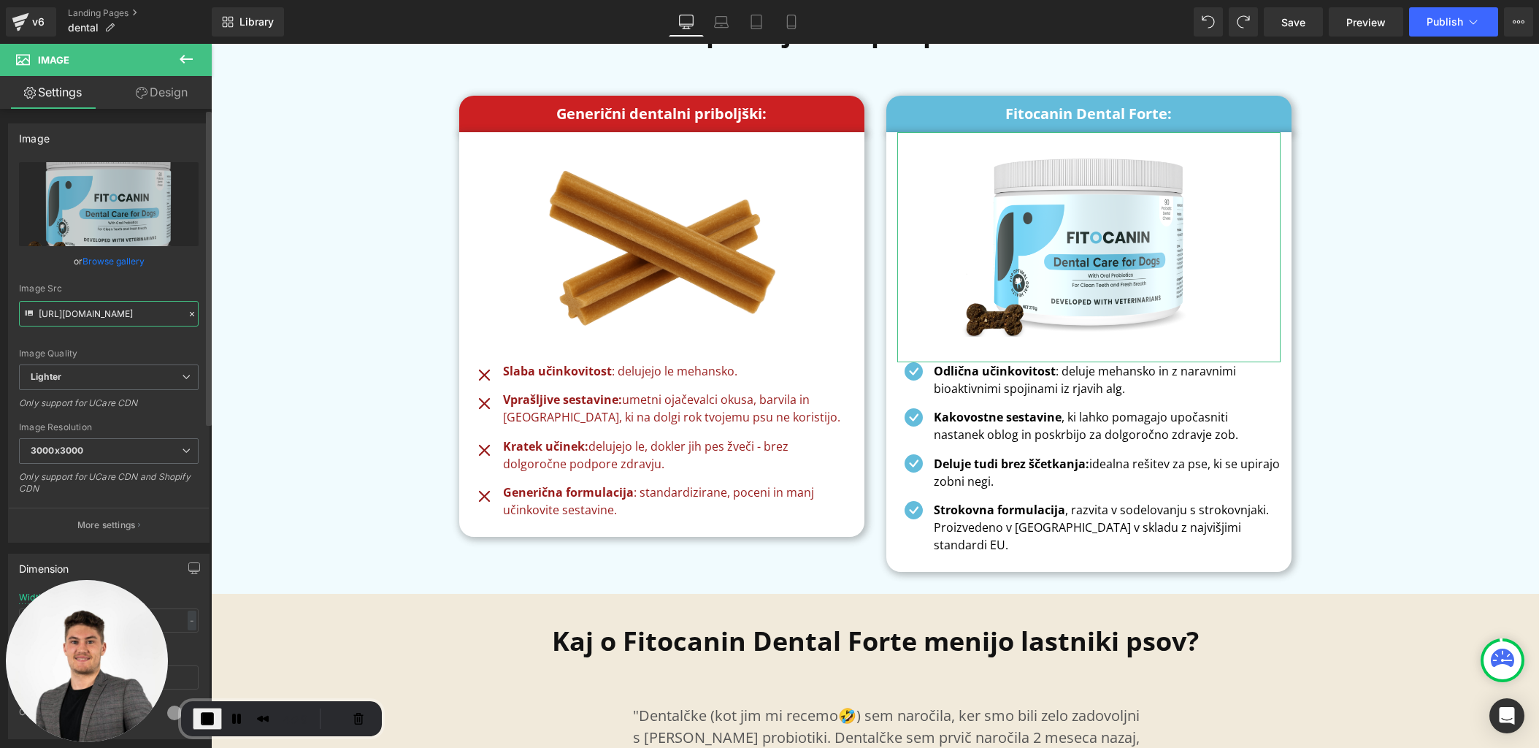
click at [96, 319] on input "[URL][DOMAIN_NAME]" at bounding box center [109, 314] width 180 height 26
click at [24, 284] on div "Image Src" at bounding box center [109, 288] width 180 height 10
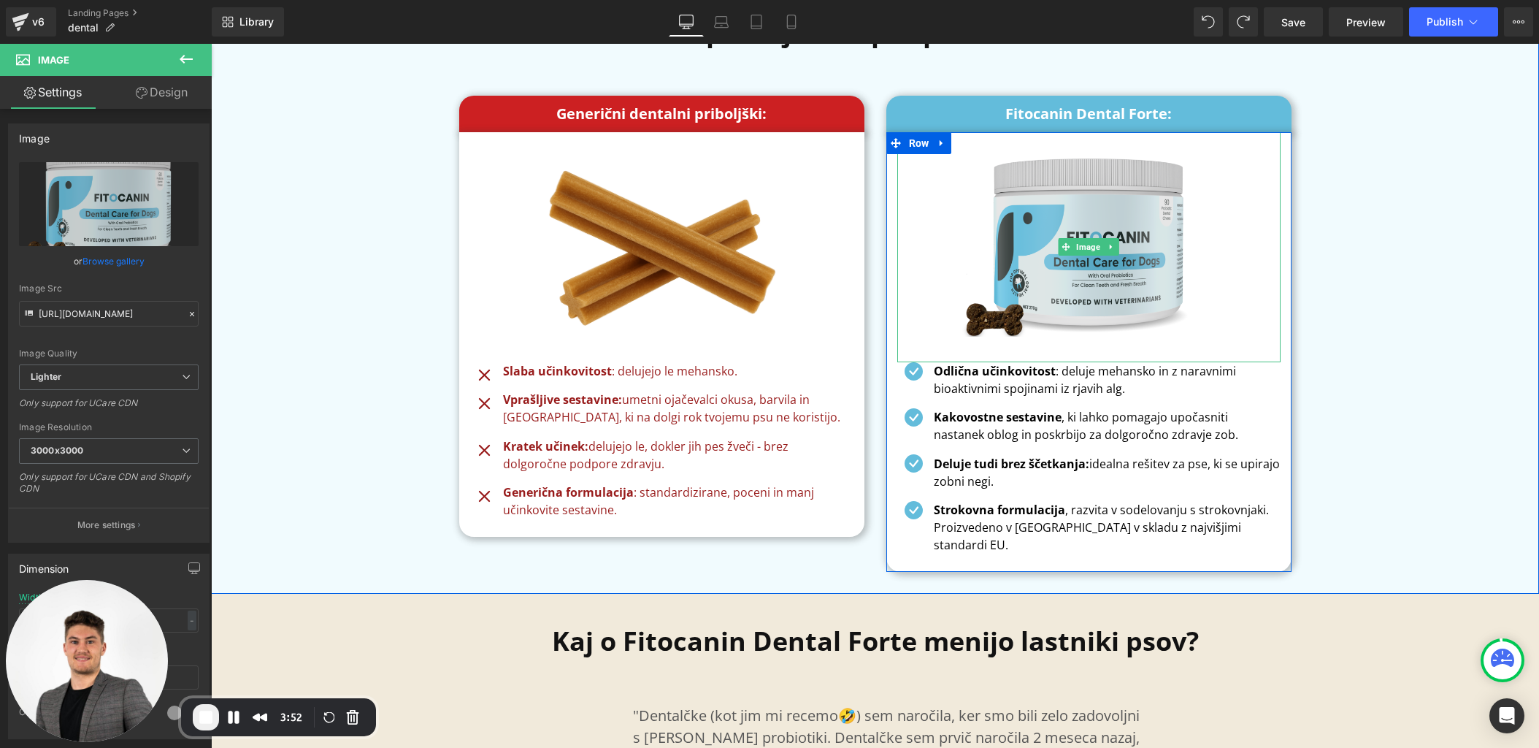
click at [1068, 204] on img at bounding box center [1089, 247] width 272 height 230
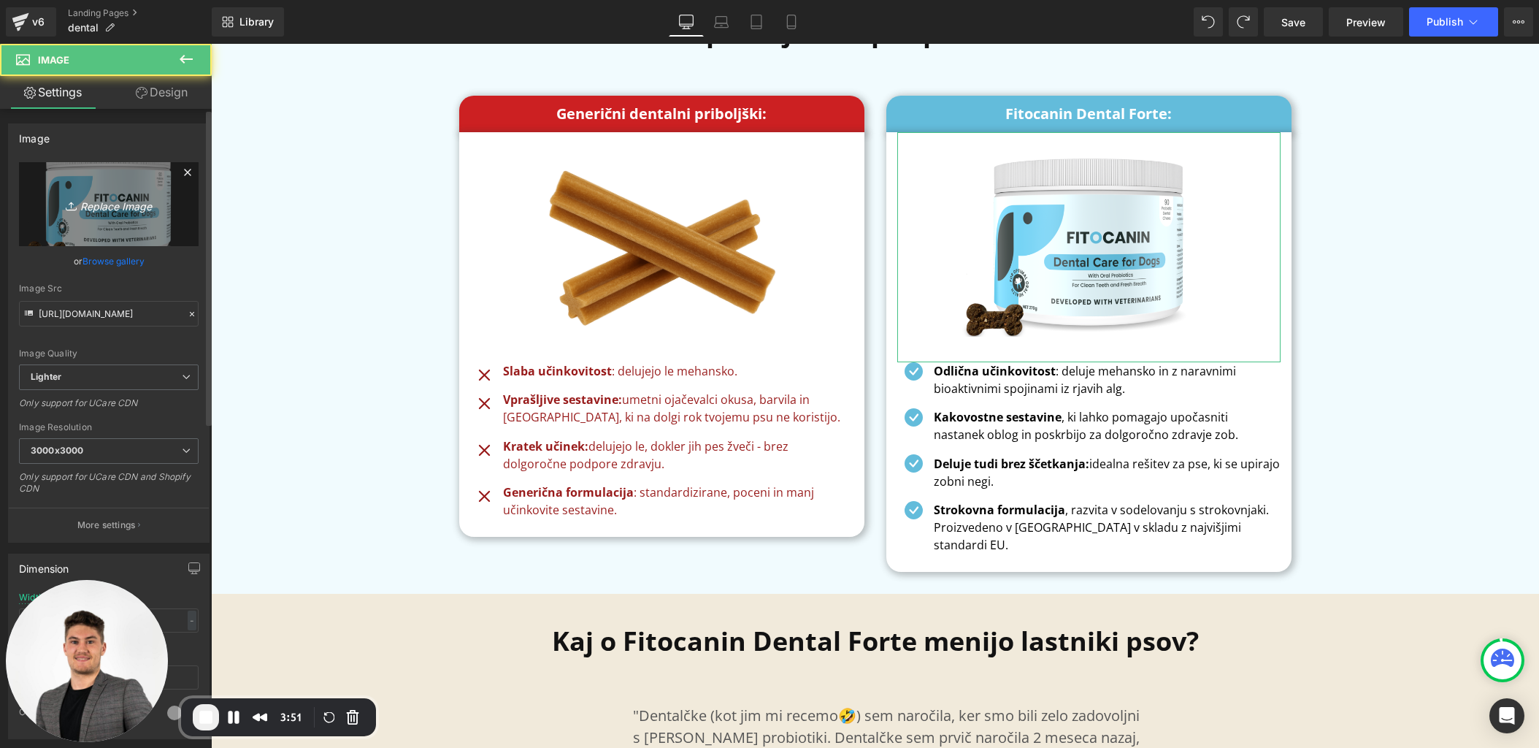
click at [94, 217] on link "Replace Image" at bounding box center [109, 204] width 180 height 84
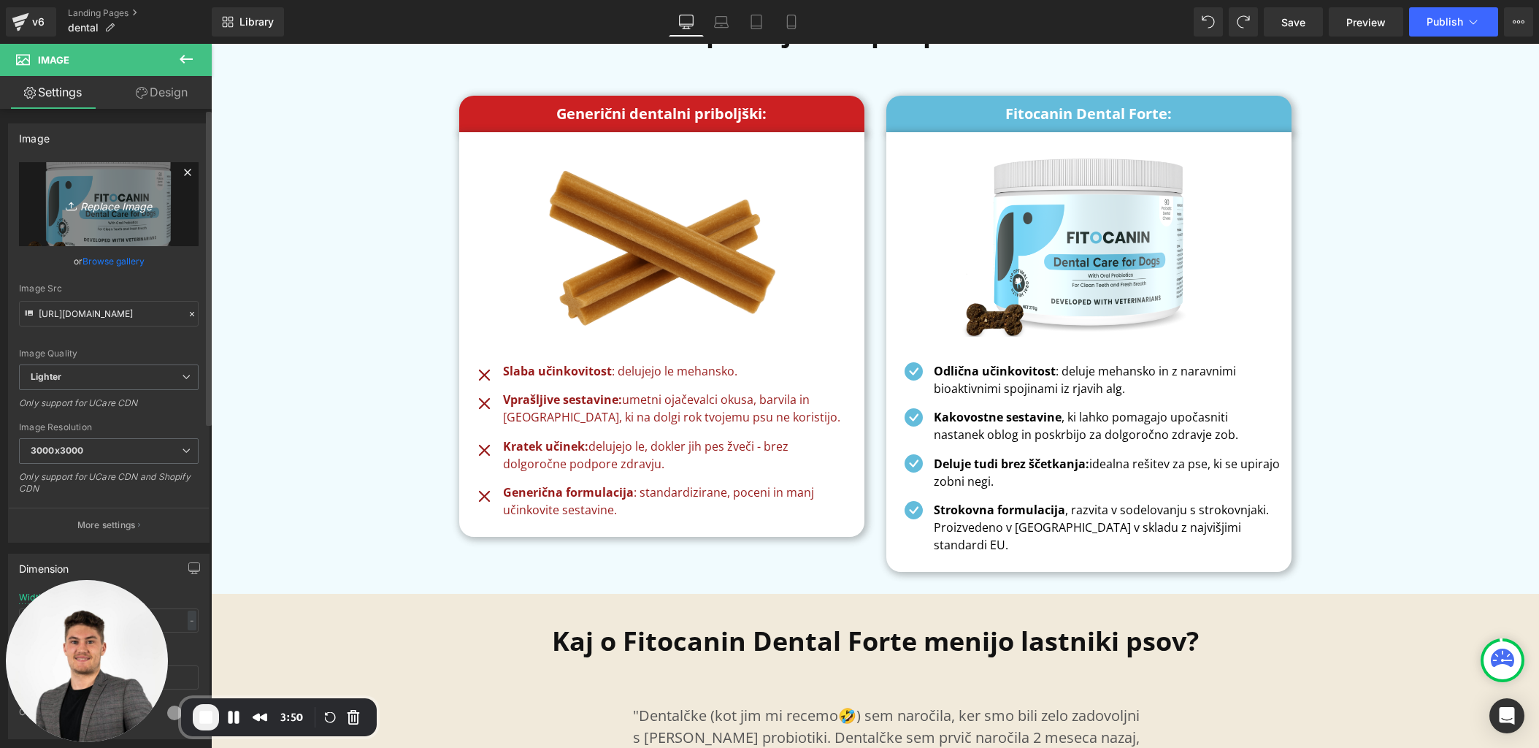
type input "C:\fakepath\TEST copy.png"
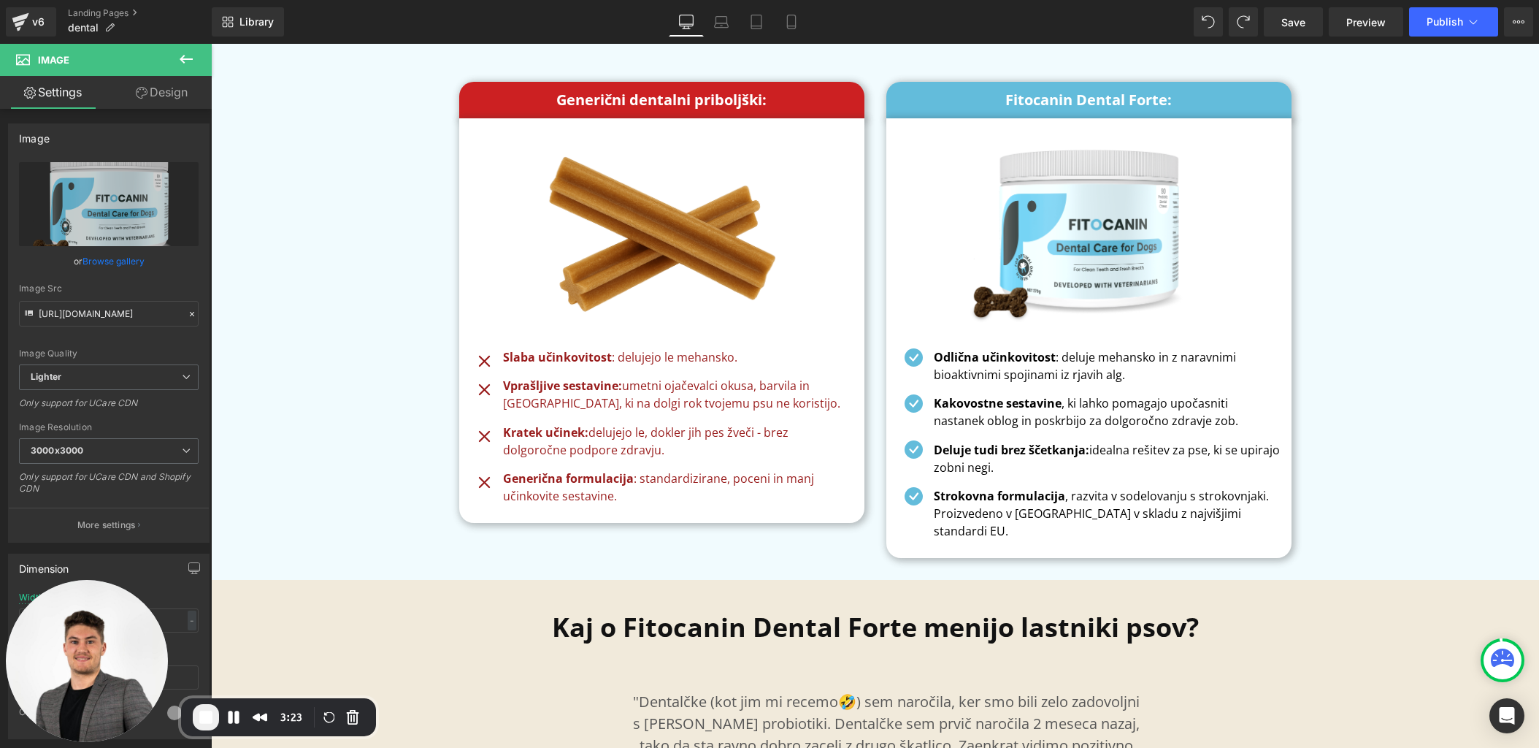
scroll to position [6231, 0]
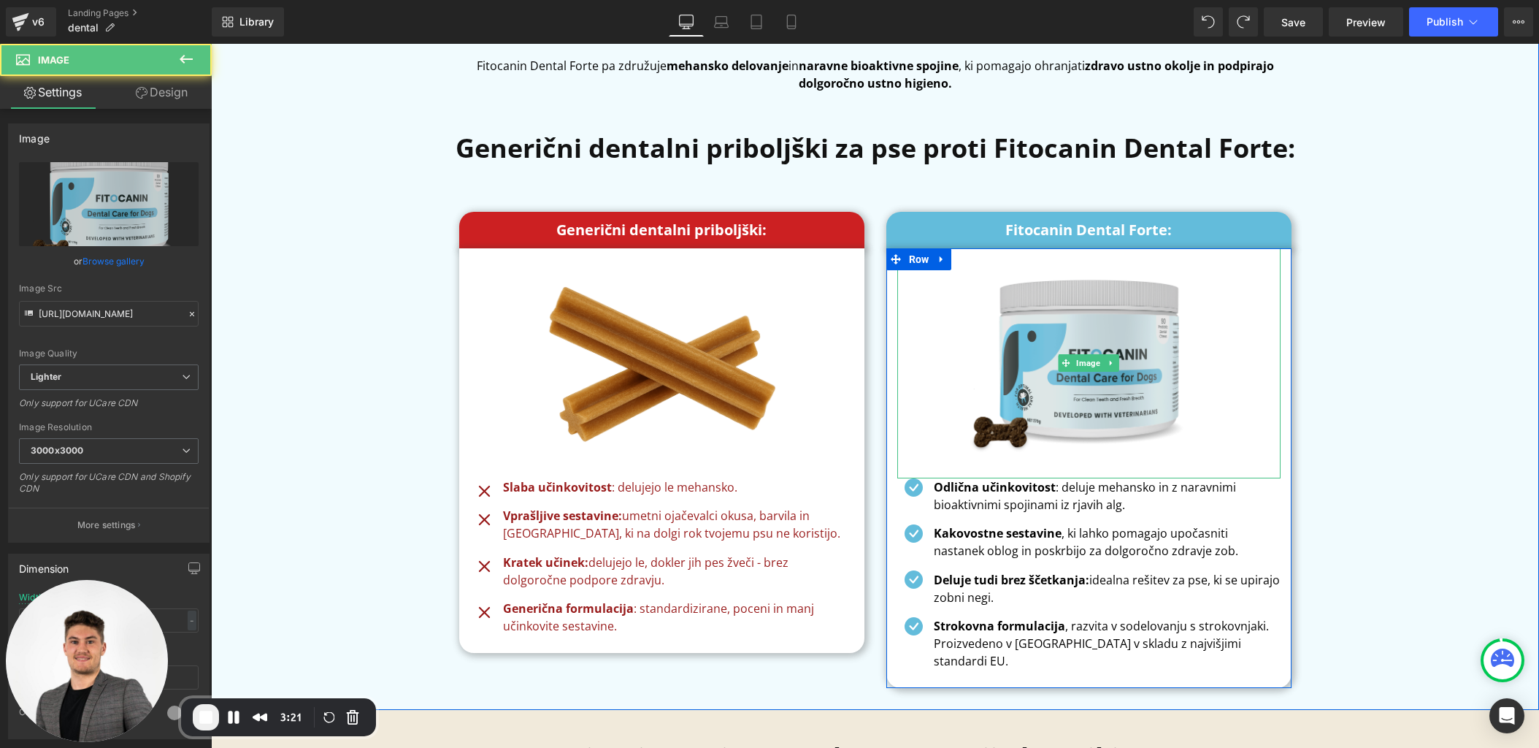
click at [1122, 321] on img at bounding box center [1089, 363] width 272 height 230
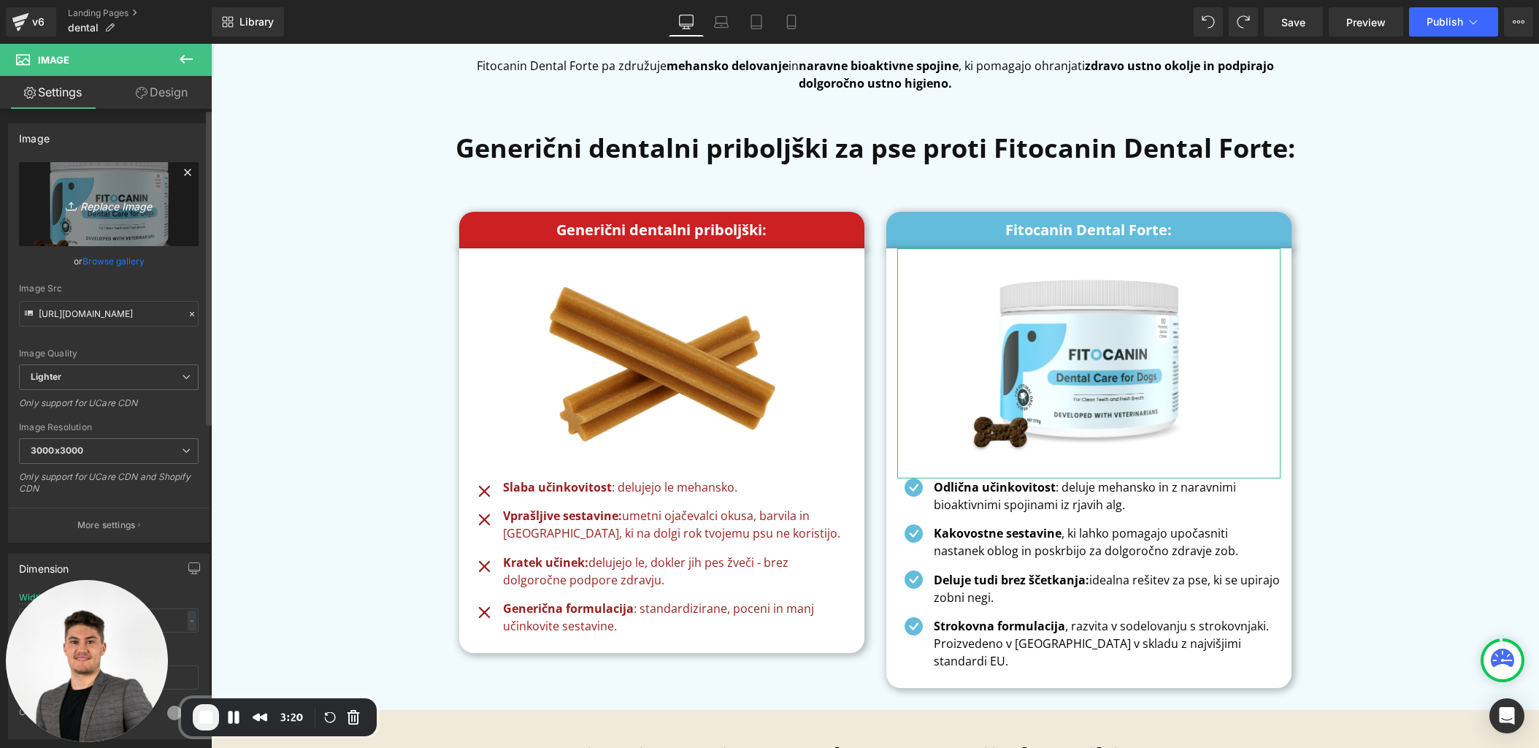
click at [101, 200] on icon "Replace Image" at bounding box center [108, 204] width 117 height 18
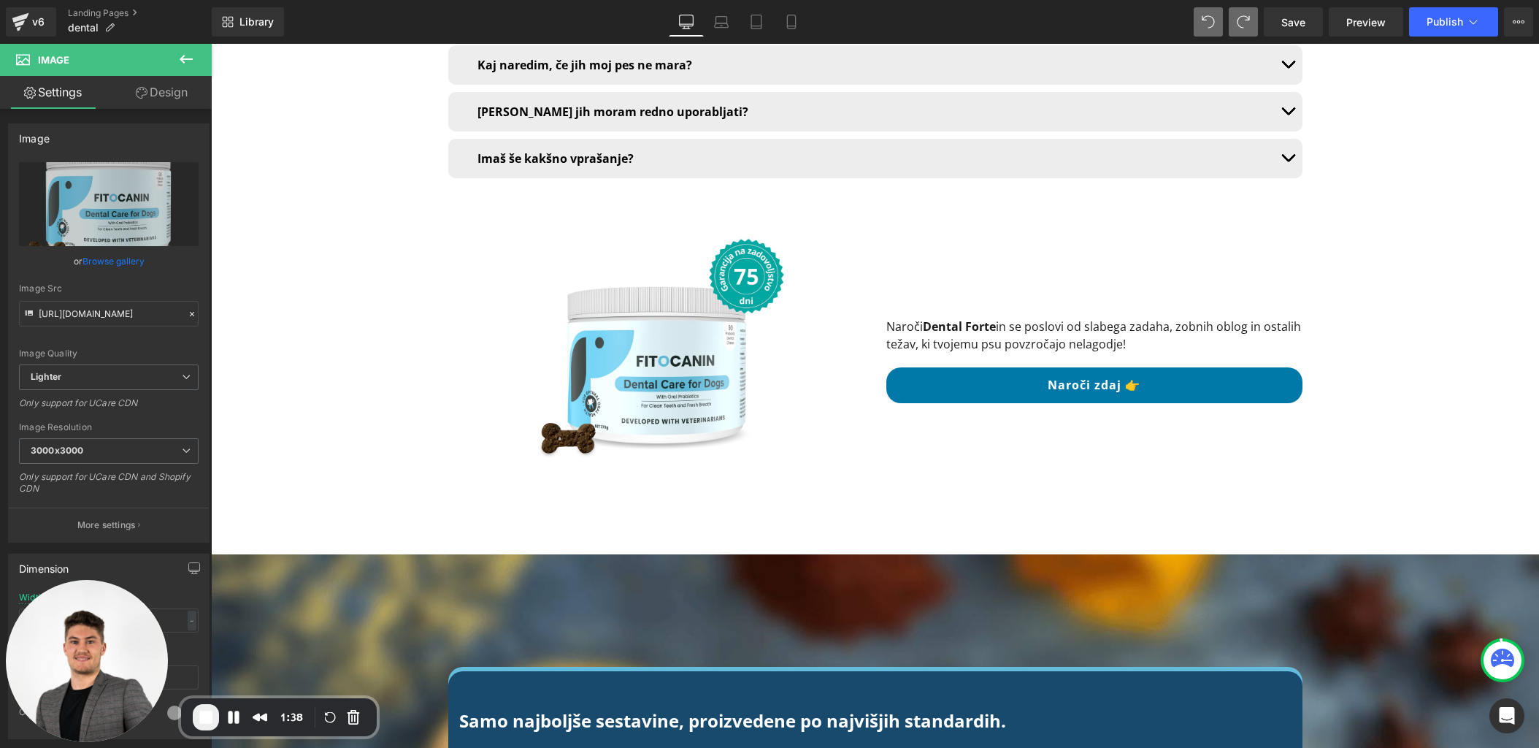
scroll to position [10232, 0]
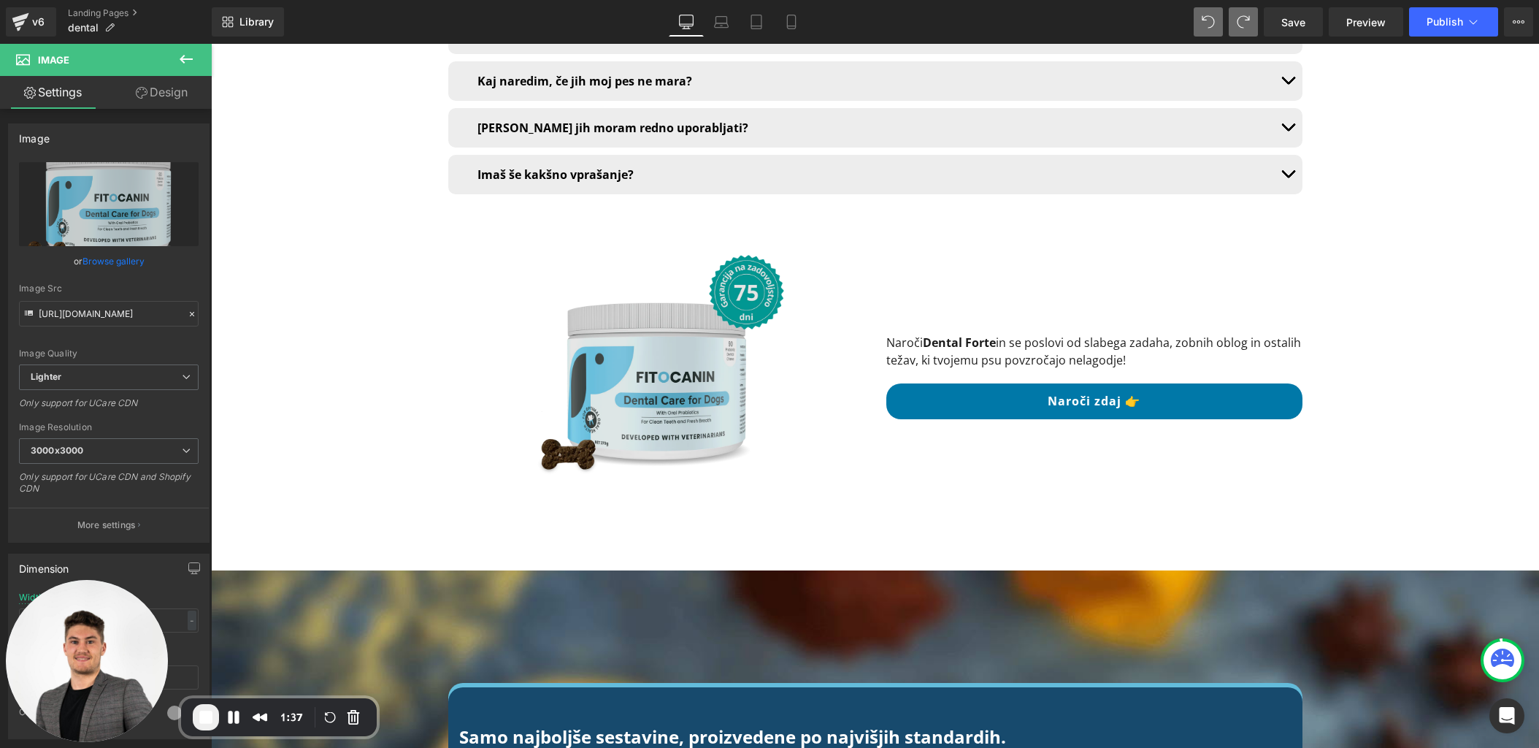
click at [634, 336] on img at bounding box center [656, 377] width 271 height 271
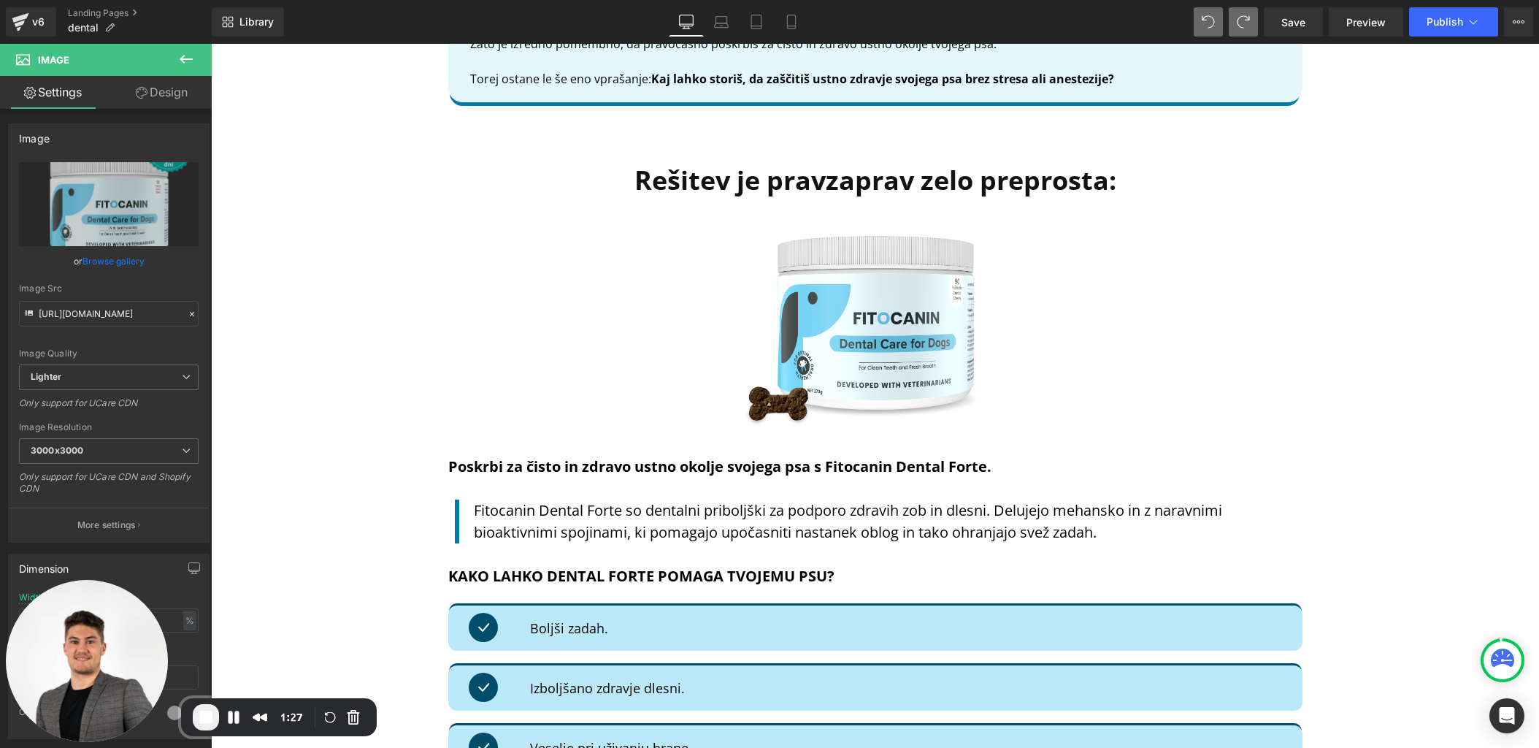
scroll to position [2876, 0]
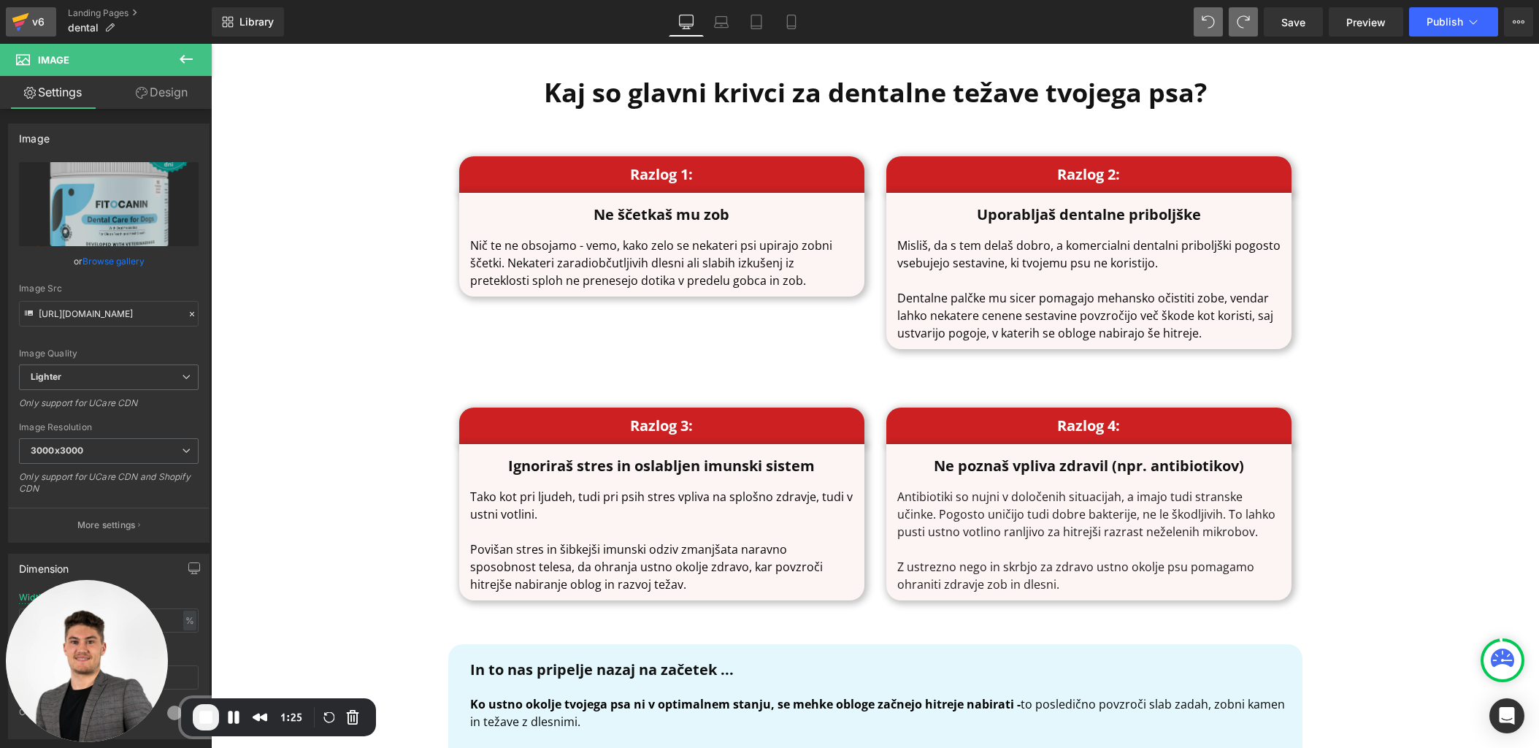
click at [15, 16] on icon at bounding box center [21, 22] width 18 height 37
click at [18, 26] on icon at bounding box center [21, 22] width 18 height 37
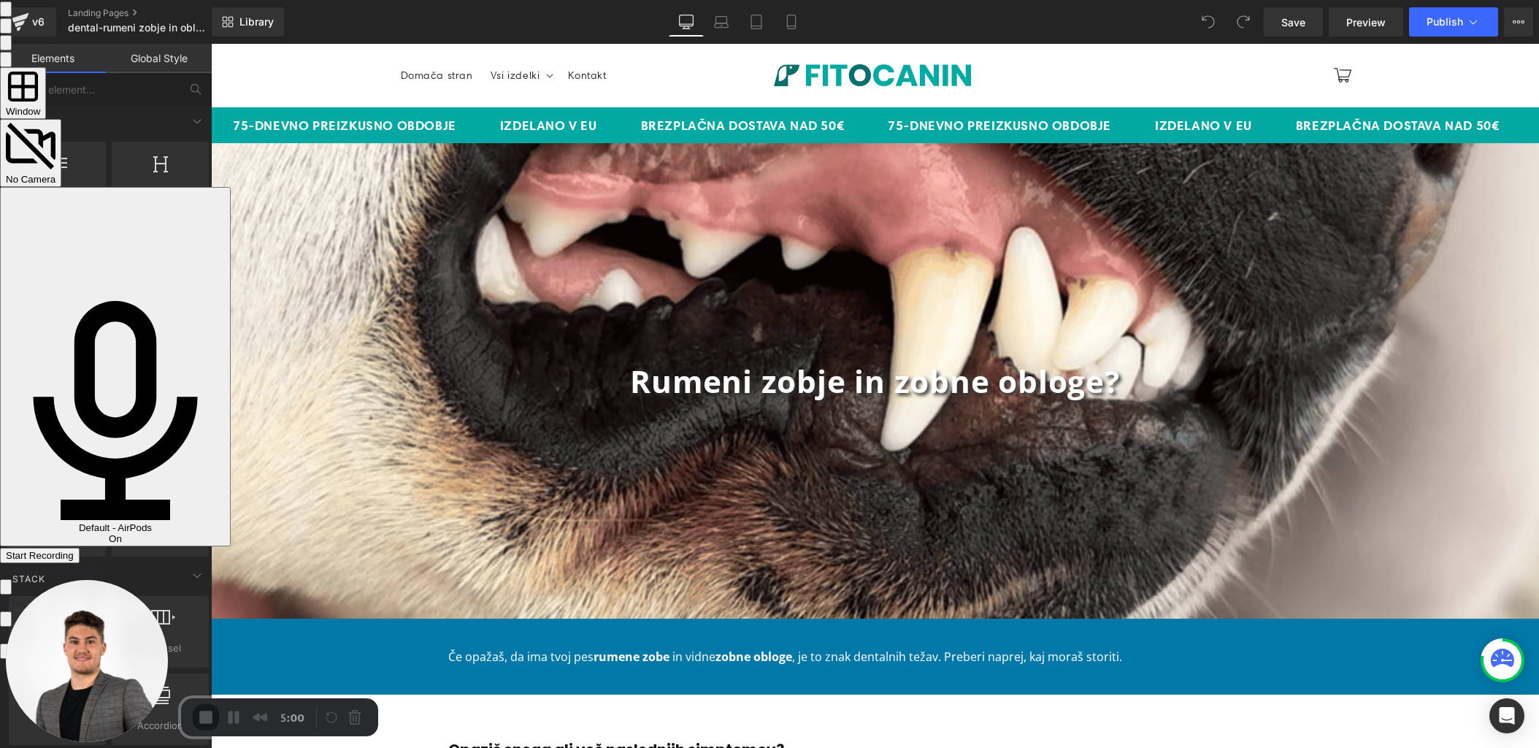
click at [74, 550] on div "Start Recording" at bounding box center [40, 555] width 68 height 11
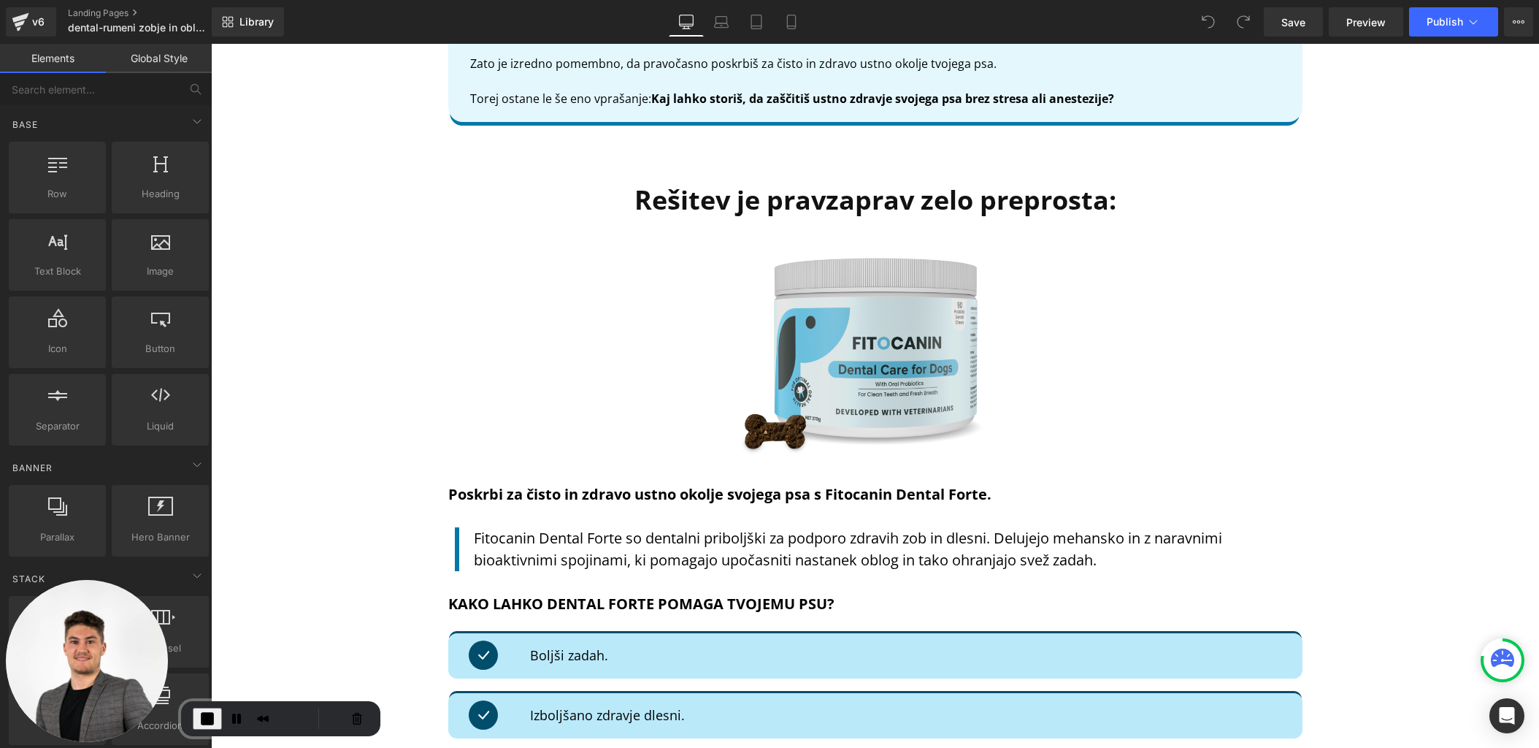
scroll to position [3598, 0]
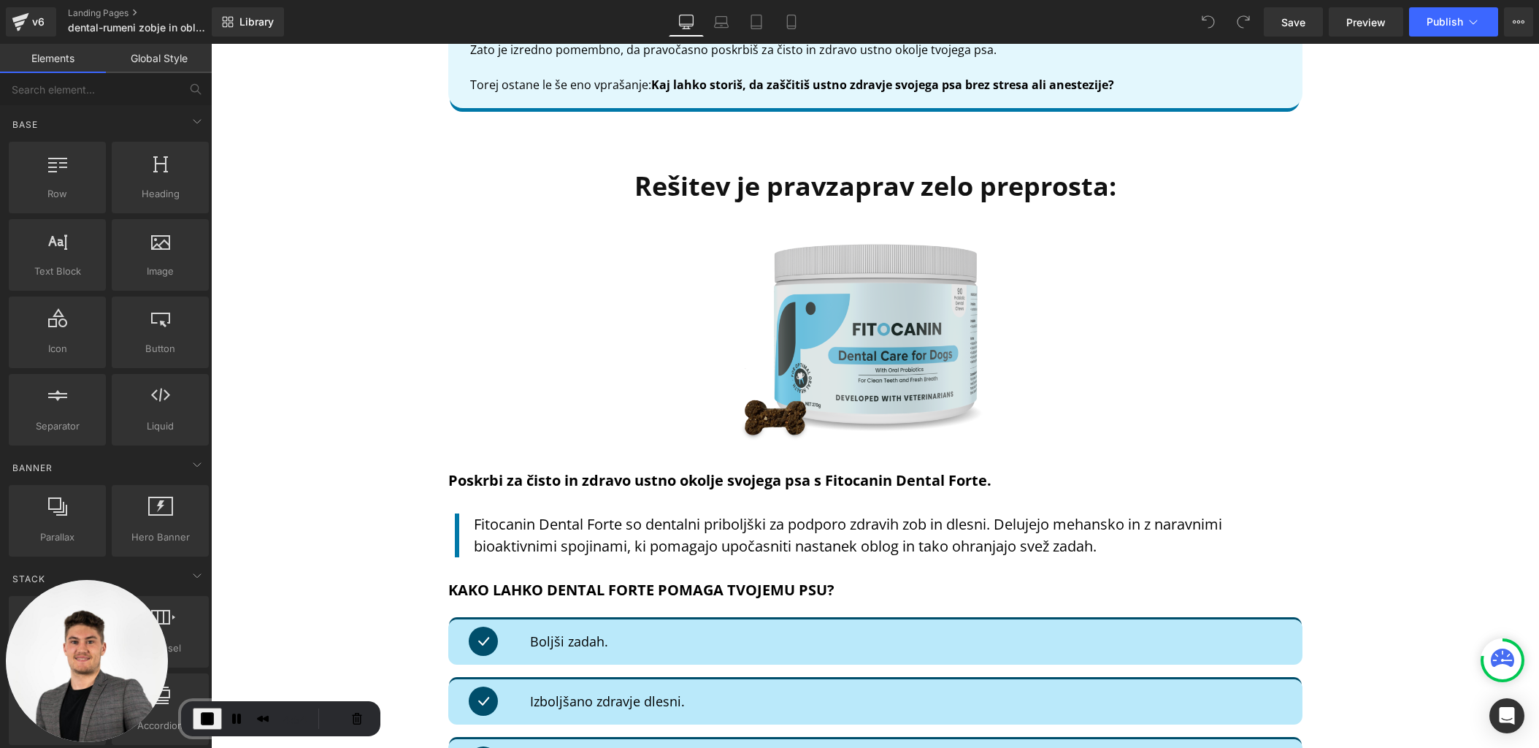
click at [853, 285] on img at bounding box center [875, 338] width 299 height 220
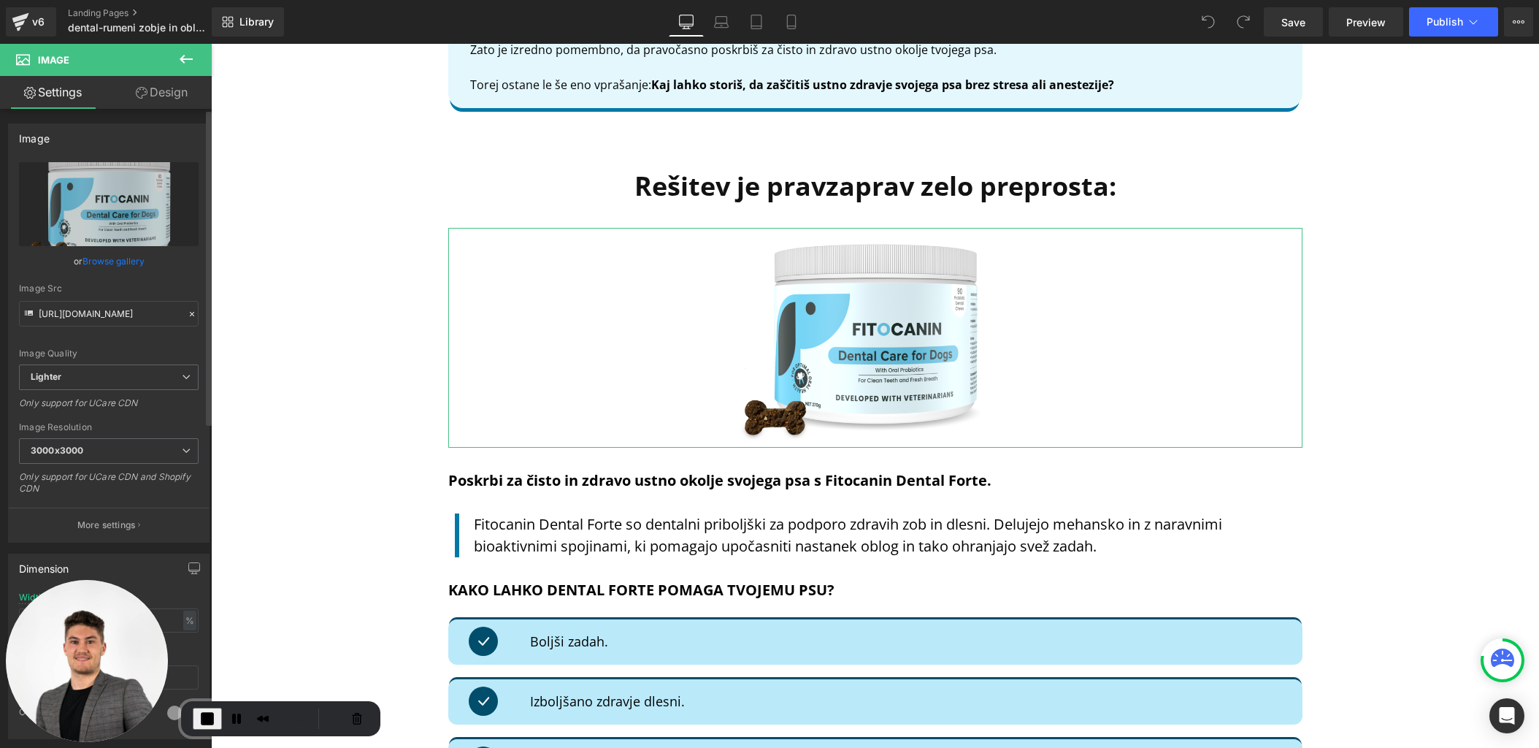
click at [107, 261] on link "Browse gallery" at bounding box center [113, 261] width 62 height 26
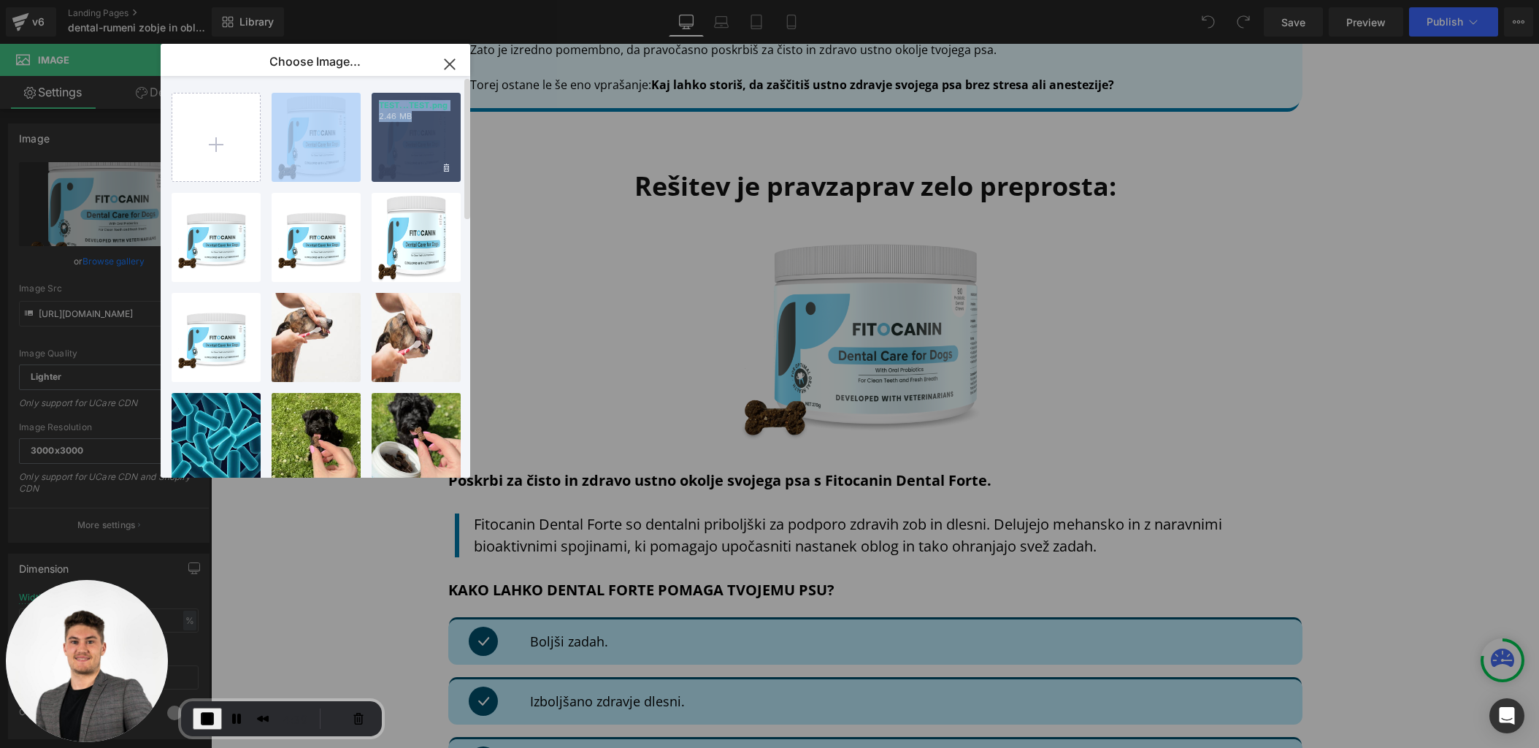
drag, startPoint x: 265, startPoint y: 82, endPoint x: 456, endPoint y: 172, distance: 210.6
click at [456, 172] on div "TEST co...copy.png 2.46 MB Delete image? Yes No TEST...TEST.png 2.46 MB Delete …" at bounding box center [324, 279] width 304 height 407
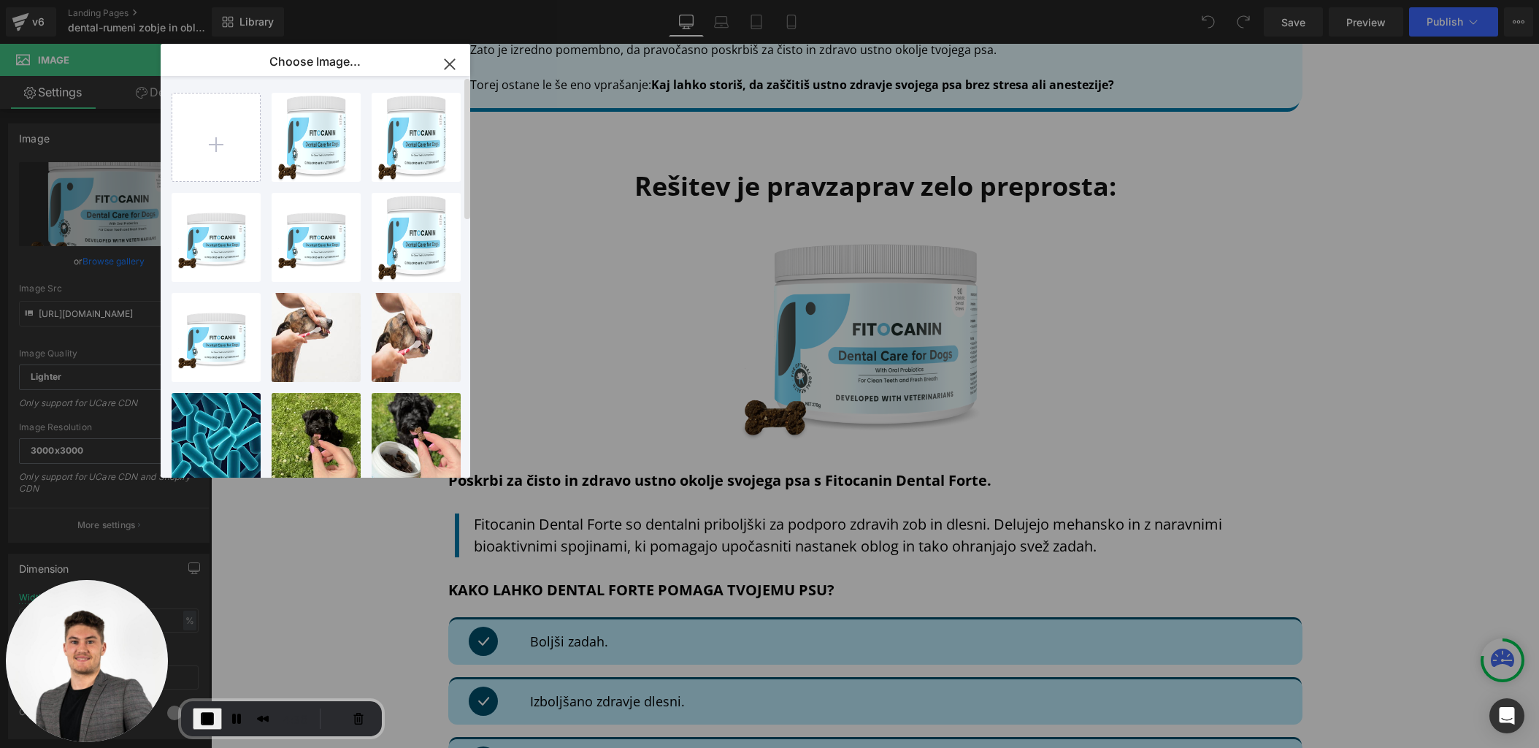
click at [364, 191] on div "TEST co...copy.png 2.46 MB Delete image? Yes No TEST...TEST.png 2.46 MB Delete …" at bounding box center [324, 279] width 304 height 407
click at [402, 125] on div "TEST...TEST.png 2.46 MB" at bounding box center [416, 137] width 89 height 89
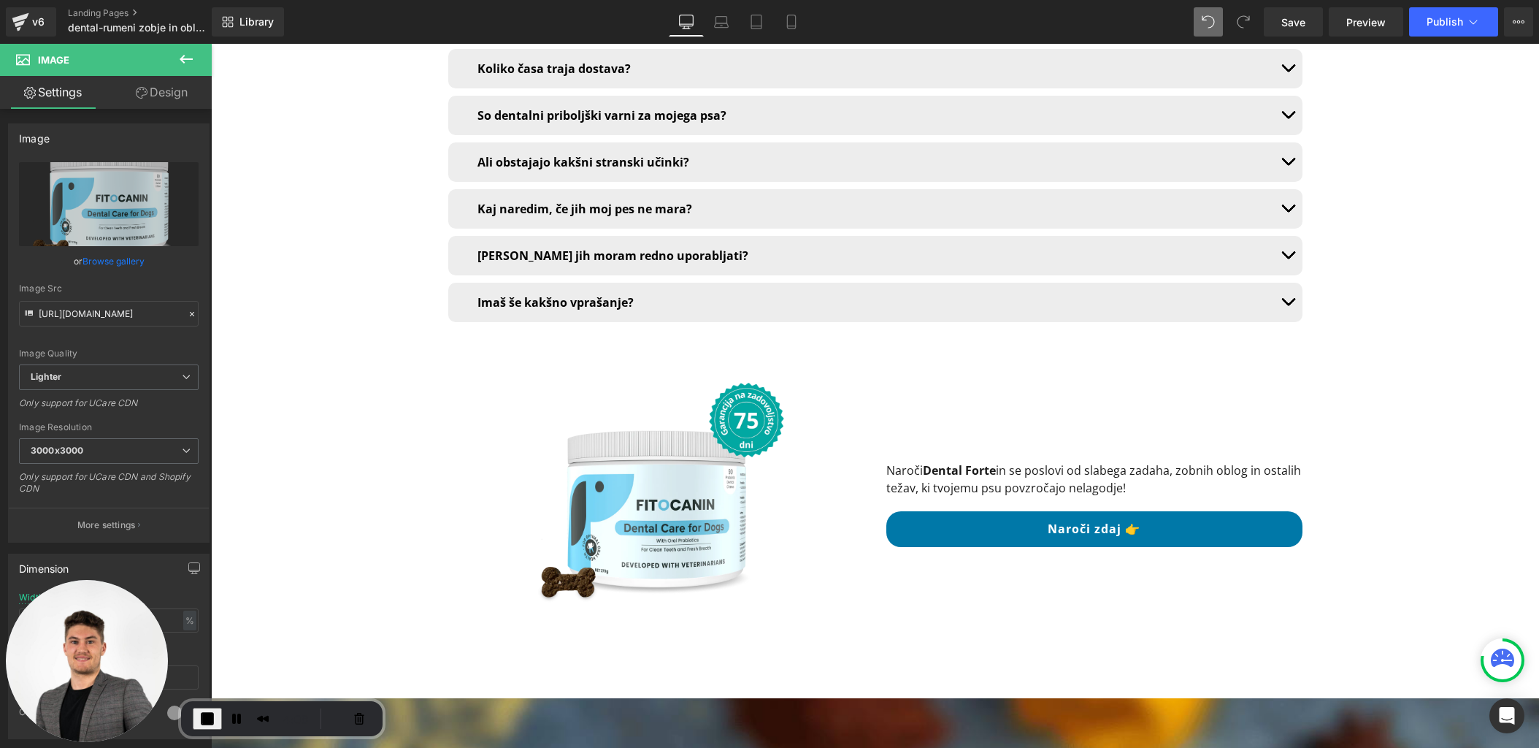
scroll to position [10079, 0]
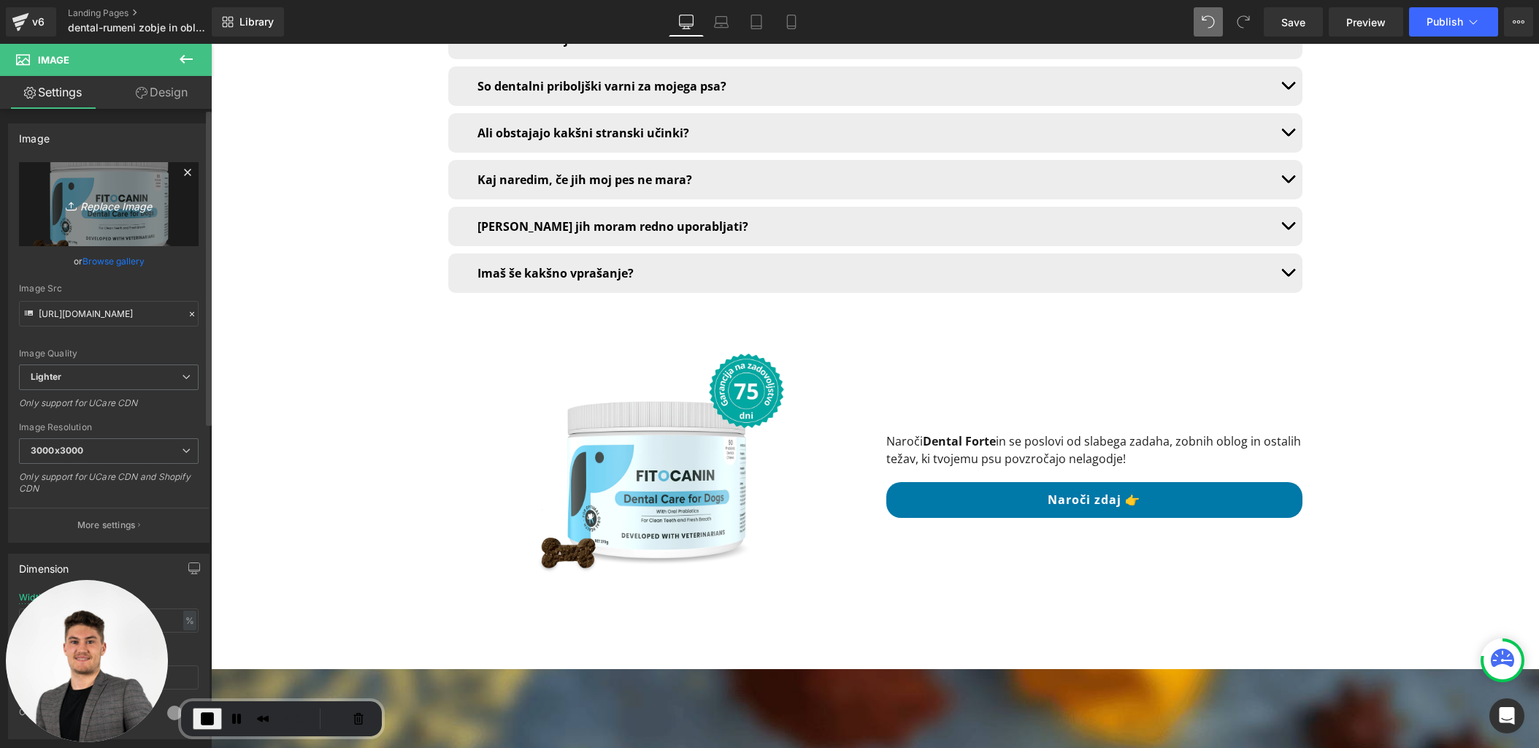
click at [107, 207] on icon "Replace Image" at bounding box center [108, 204] width 117 height 18
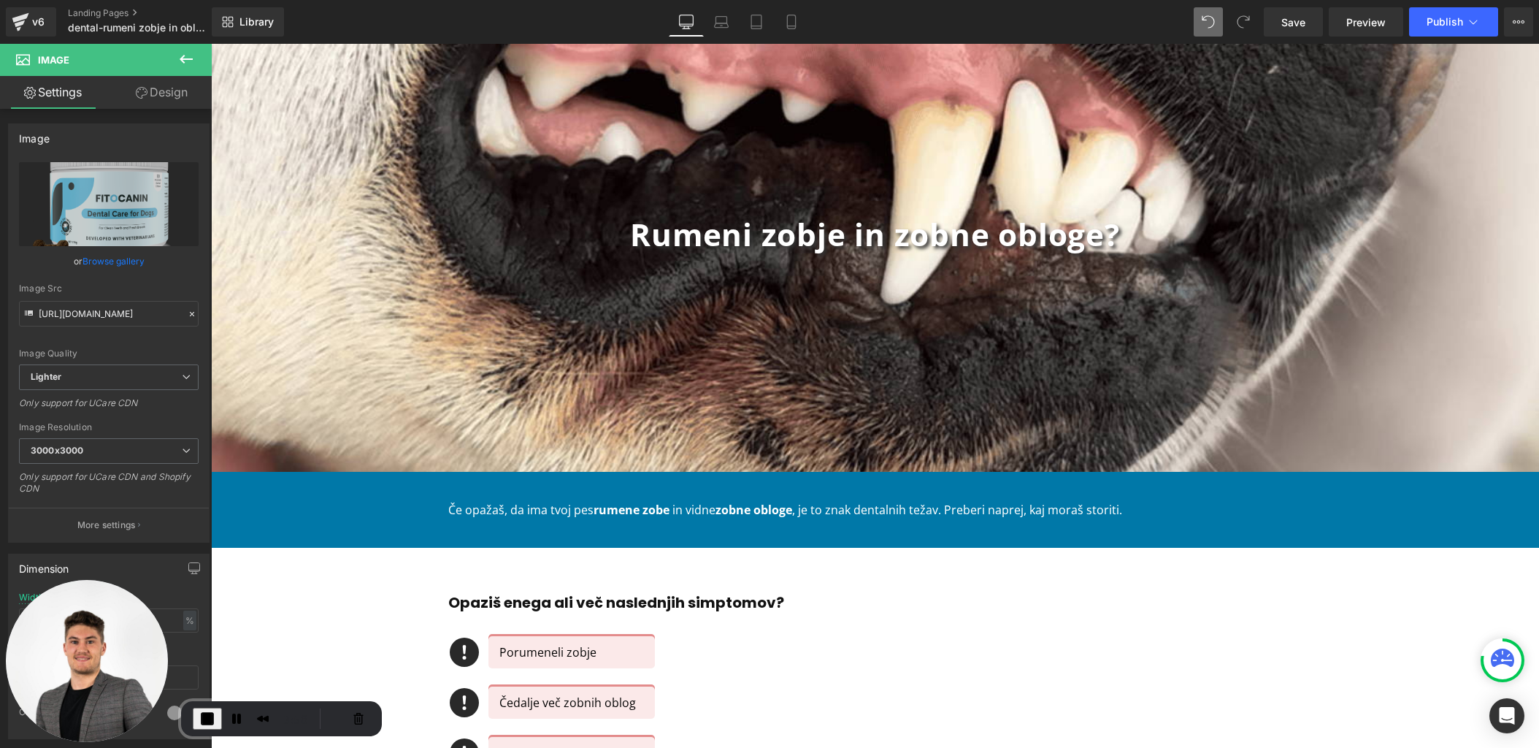
scroll to position [0, 0]
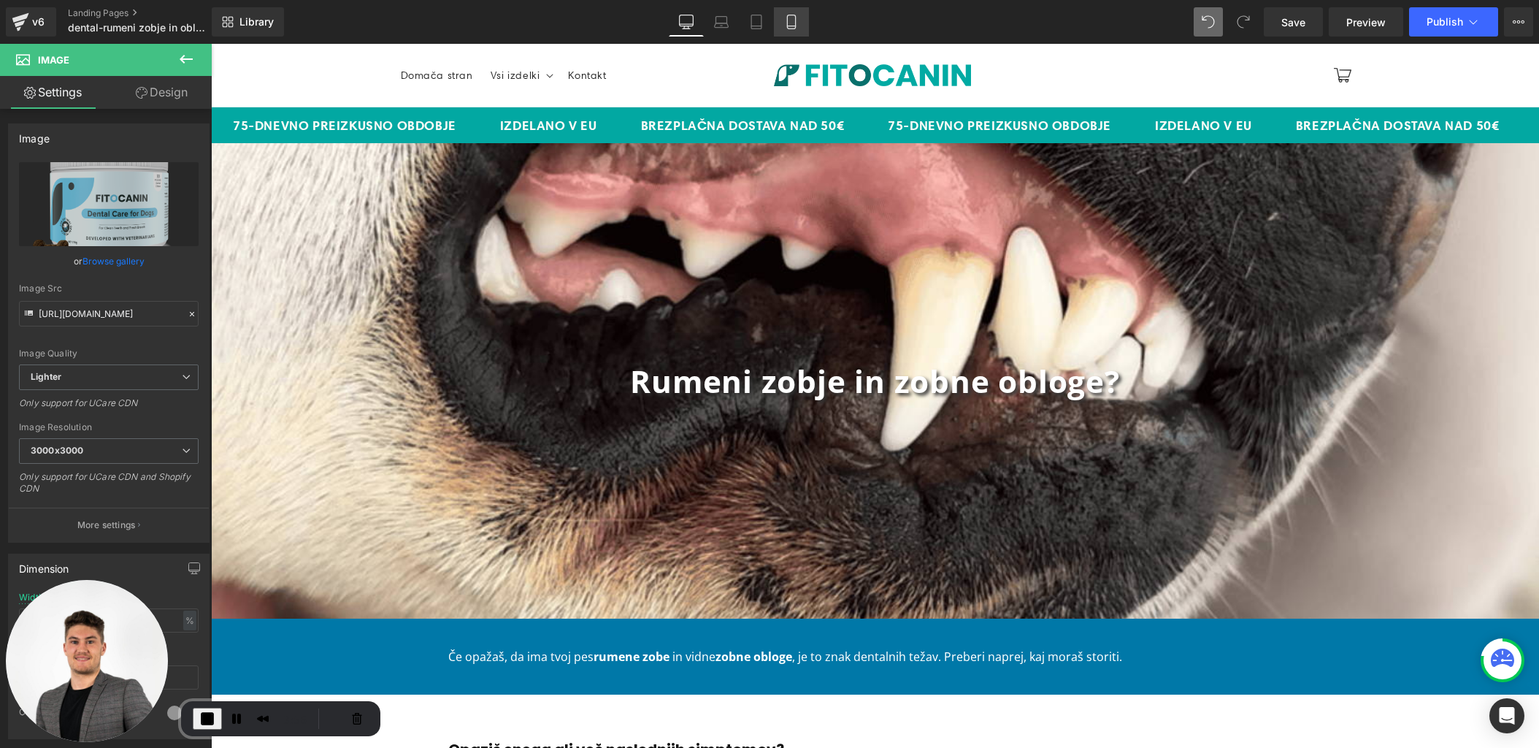
click at [788, 18] on icon at bounding box center [791, 22] width 8 height 14
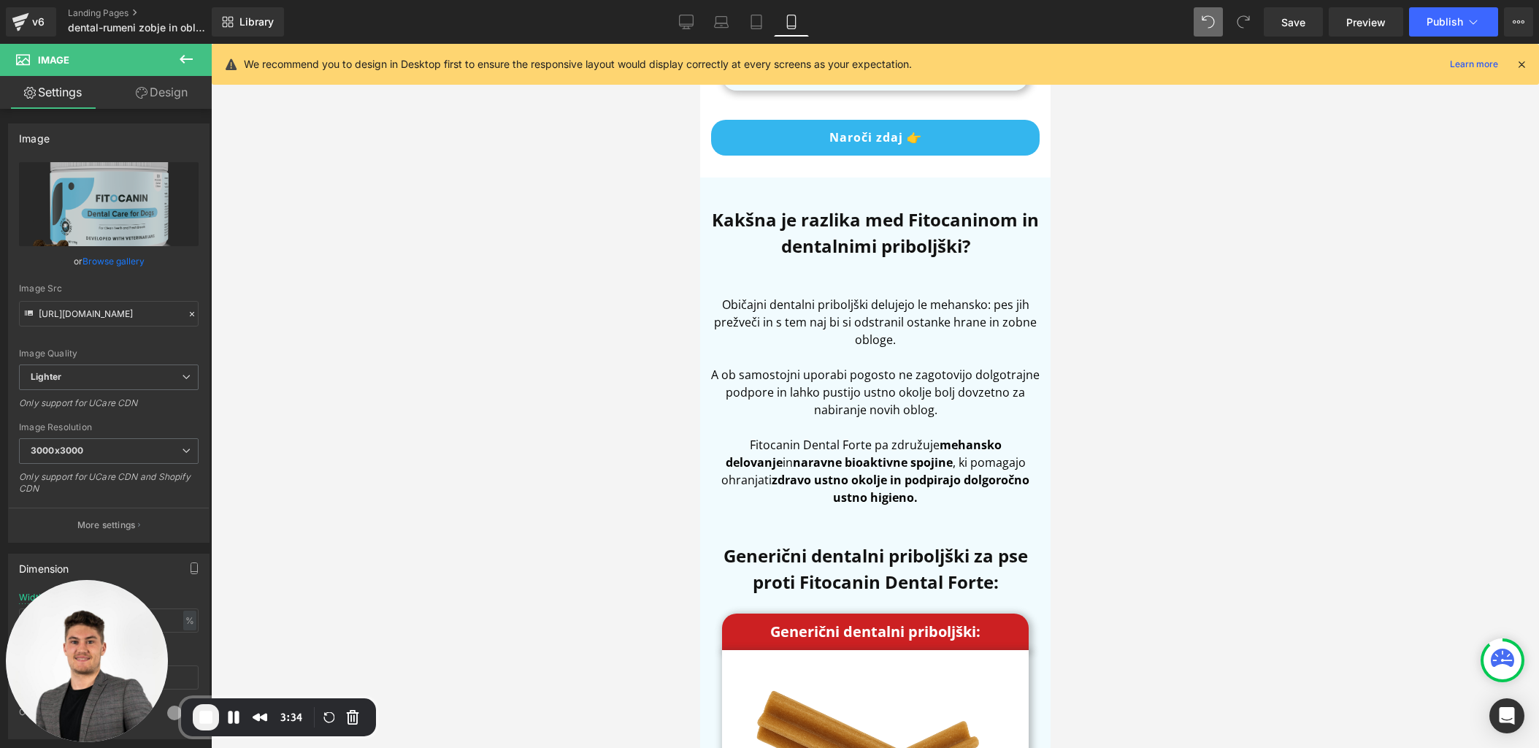
scroll to position [8416, 0]
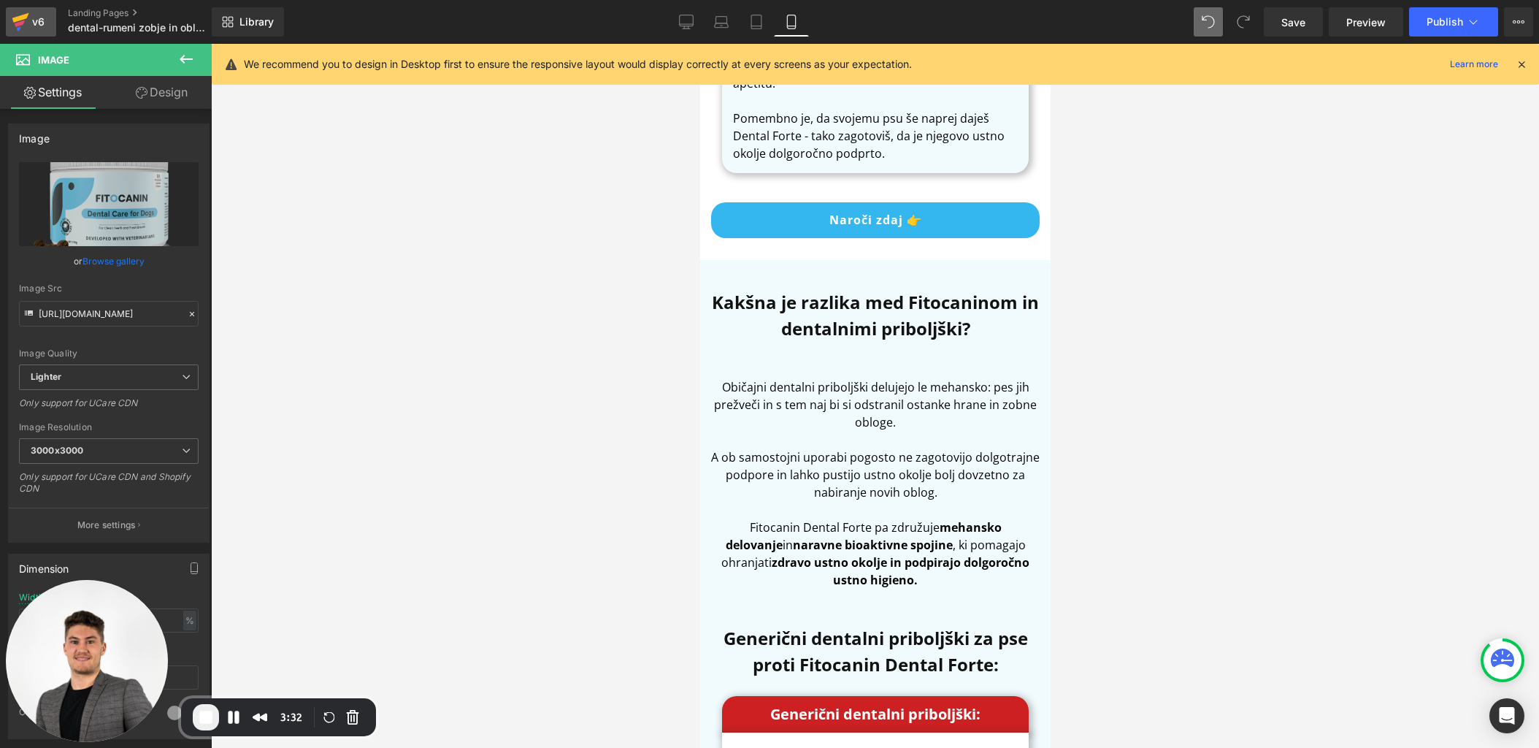
click at [39, 21] on div "v6" at bounding box center [38, 21] width 18 height 19
